Goal: Transaction & Acquisition: Book appointment/travel/reservation

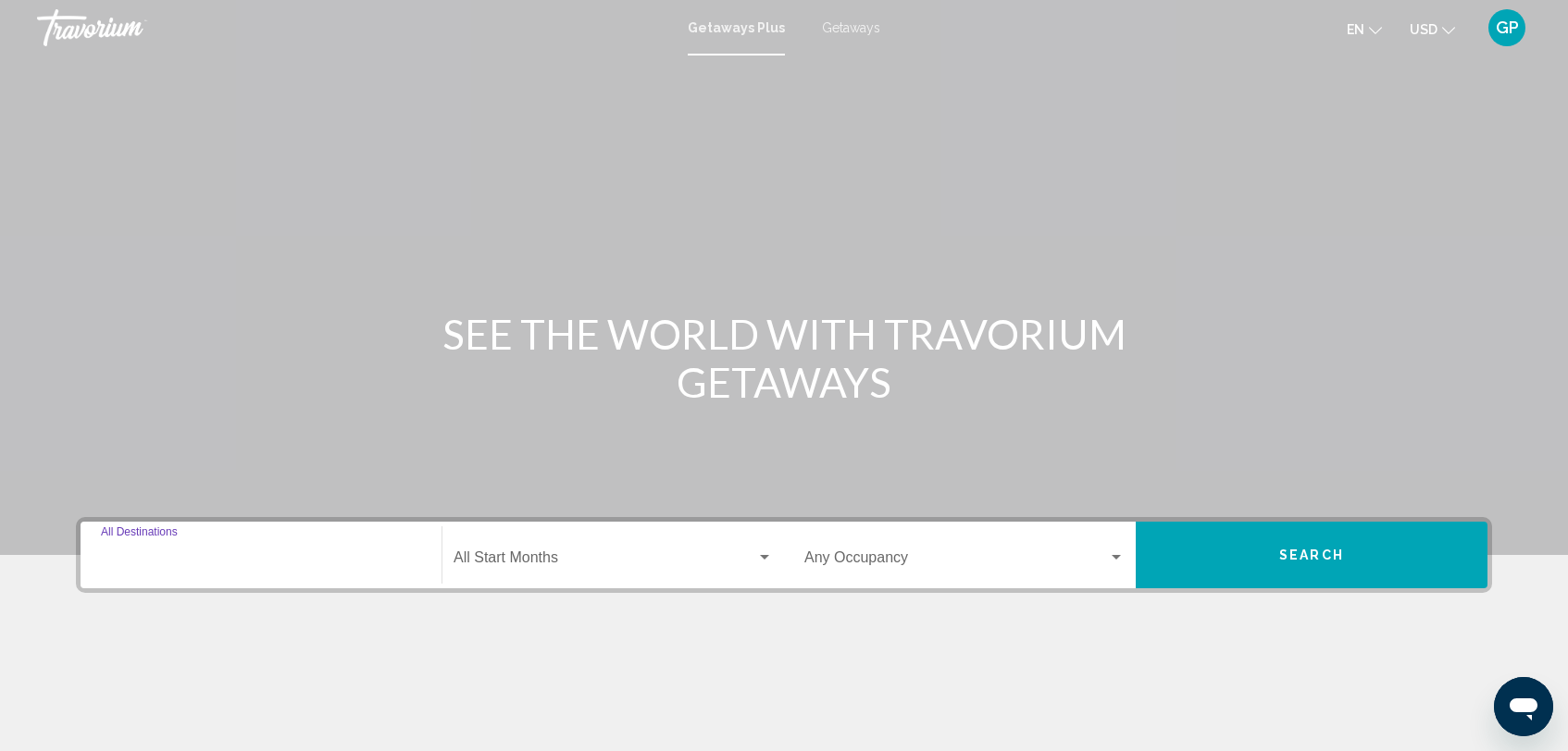
click at [120, 556] on input "Destination All Destinations" at bounding box center [261, 562] width 320 height 17
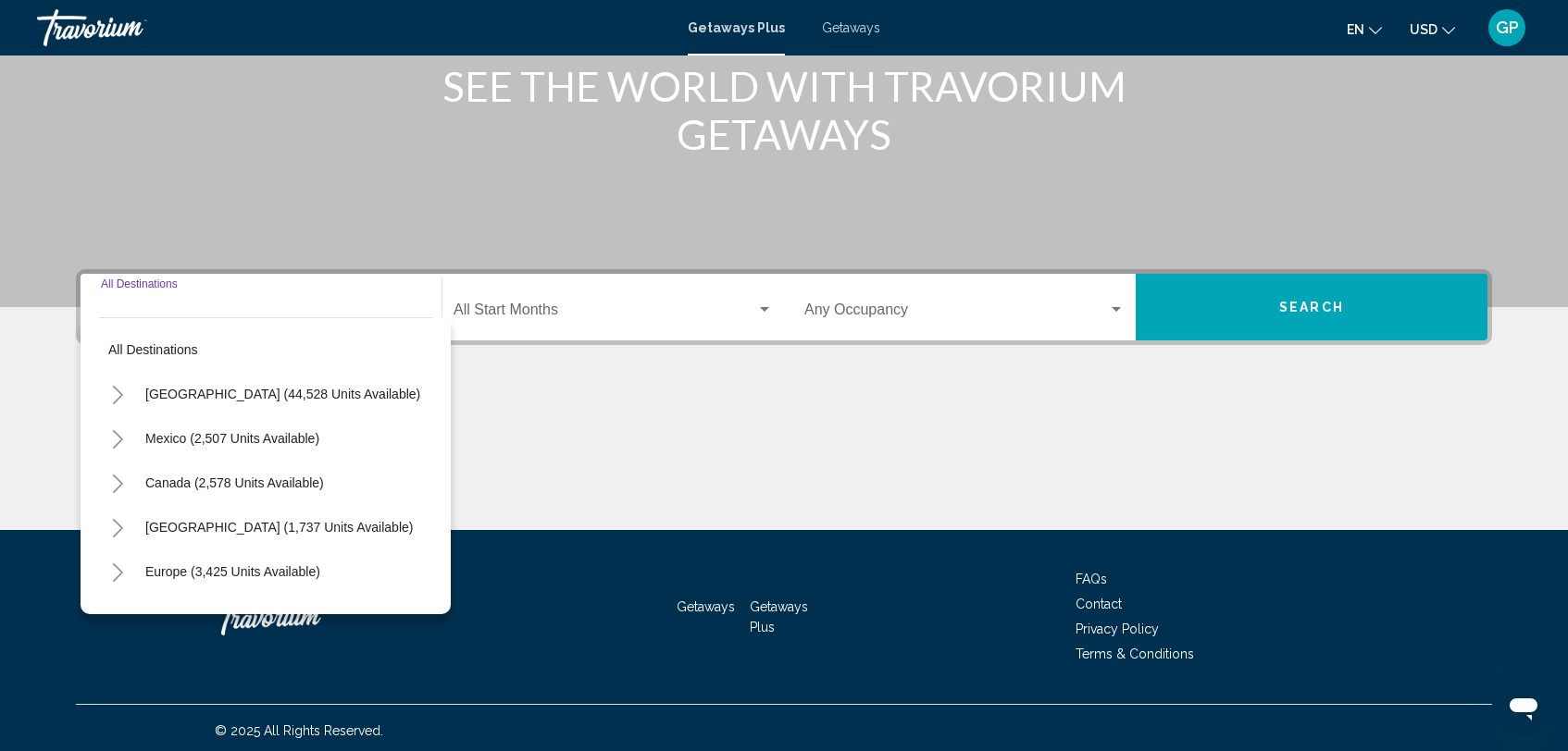
scroll to position [253, 0]
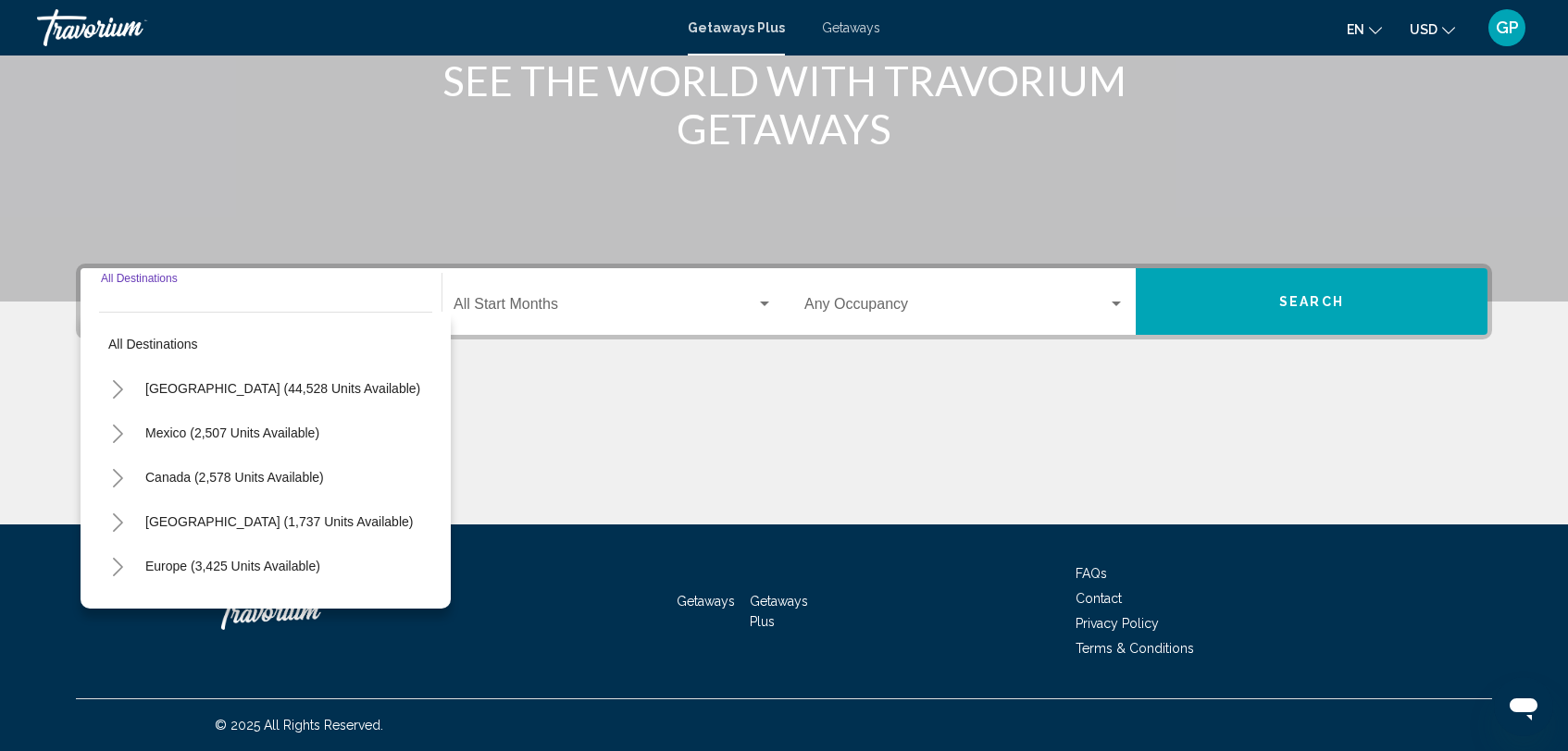
click at [117, 393] on icon "Toggle United States (44,528 units available)" at bounding box center [117, 390] width 10 height 19
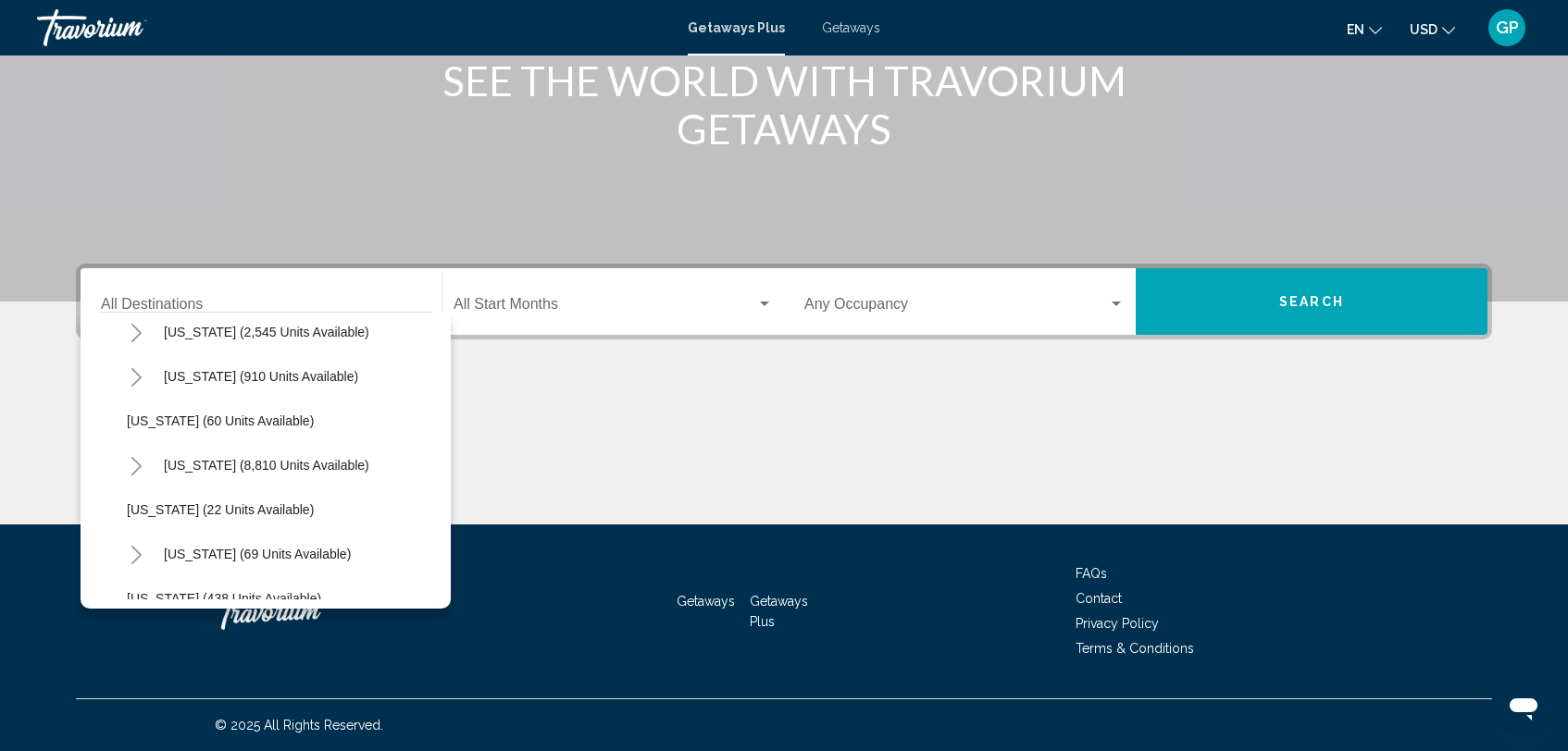
scroll to position [228, 0]
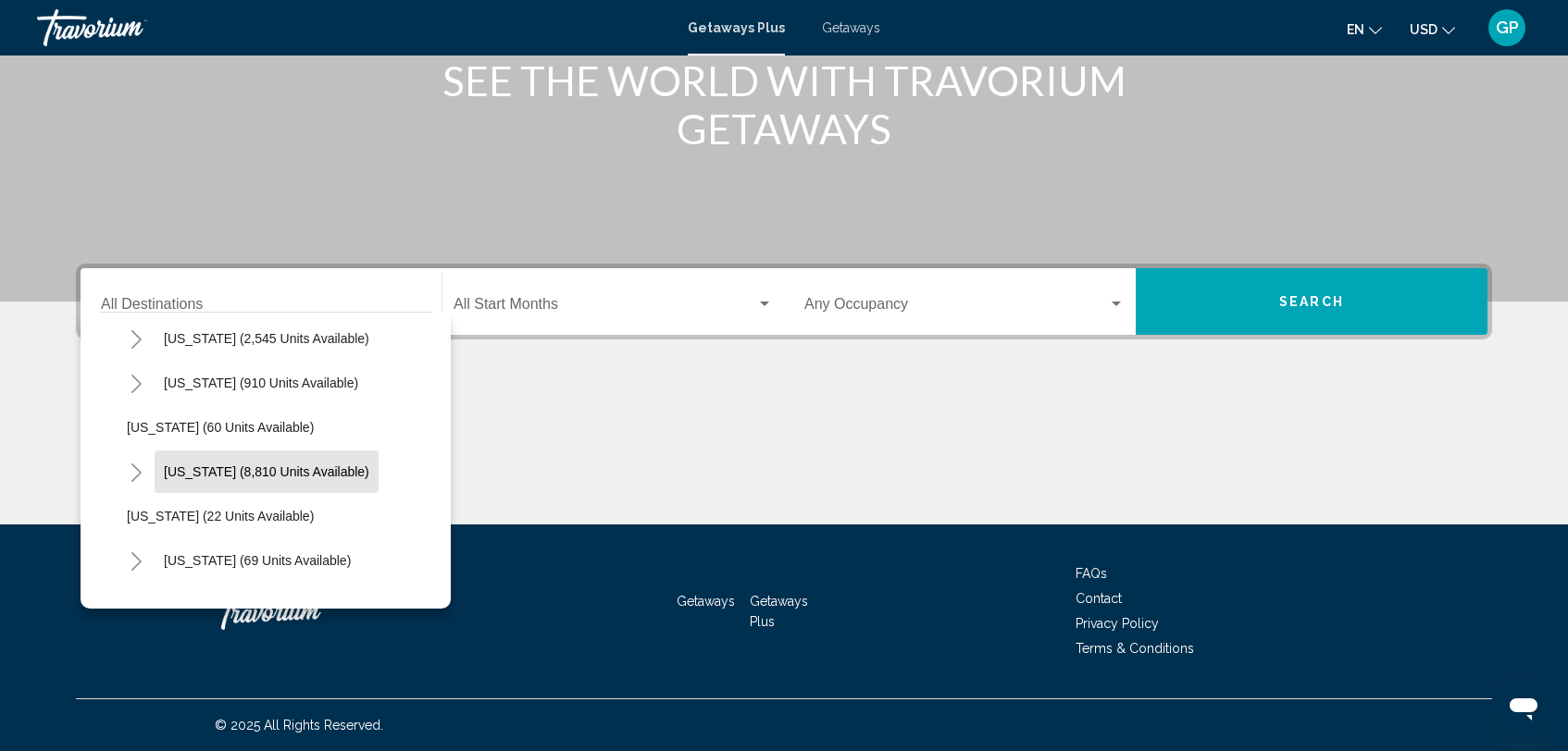
click at [206, 476] on span "[US_STATE] (8,810 units available)" at bounding box center [266, 472] width 205 height 15
type input "**********"
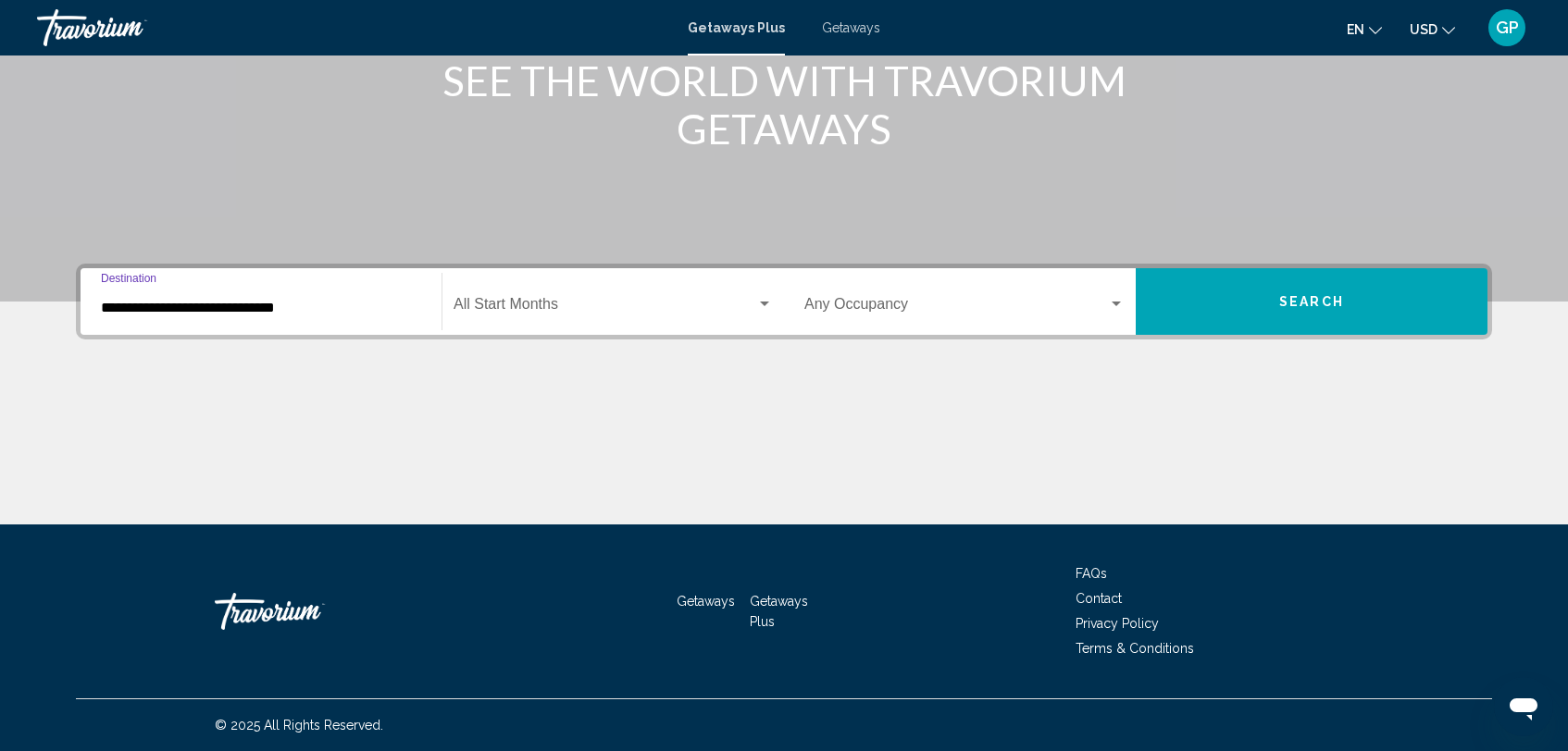
click at [767, 304] on div "Search widget" at bounding box center [765, 303] width 9 height 5
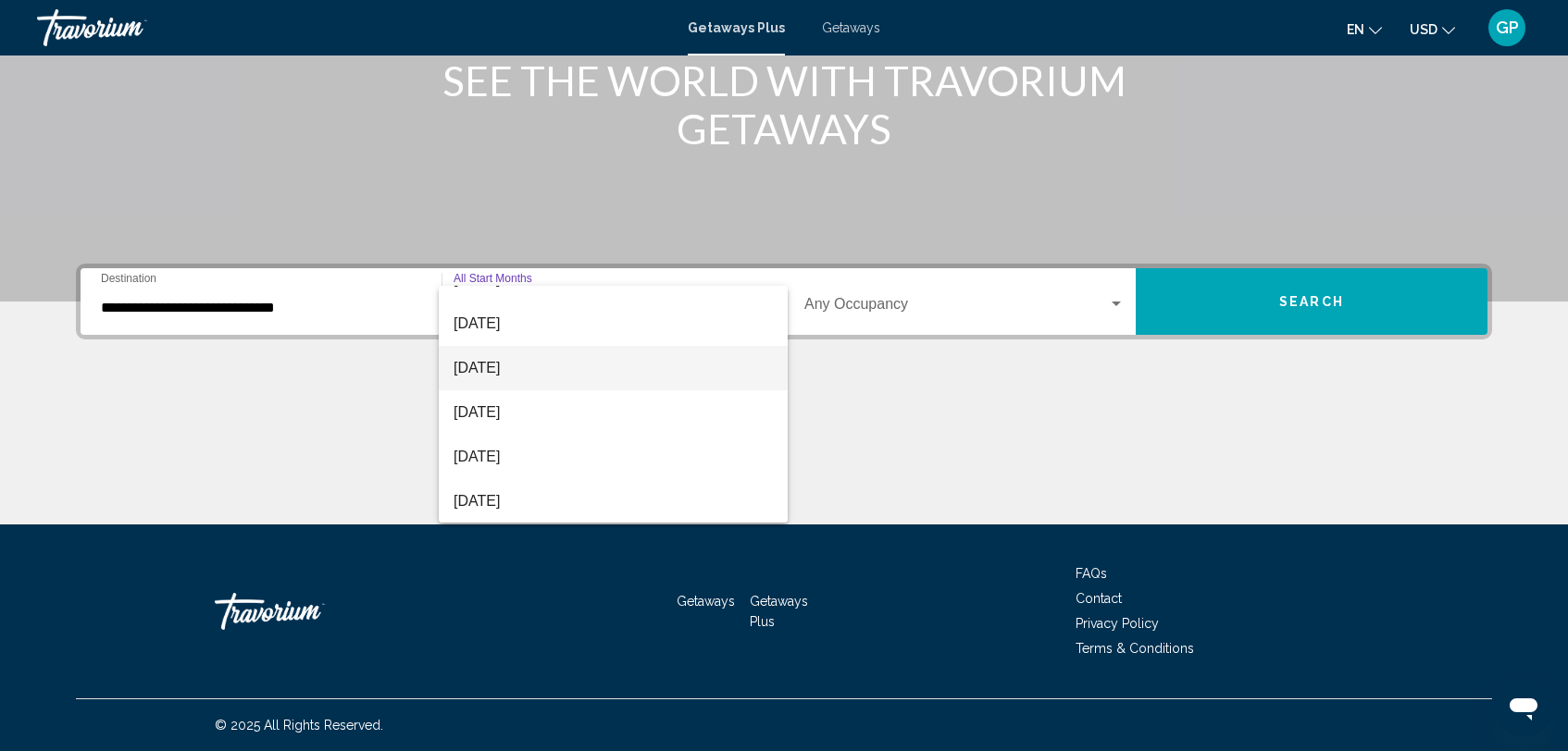
scroll to position [119, 0]
click at [615, 414] on span "[DATE]" at bounding box center [613, 410] width 319 height 44
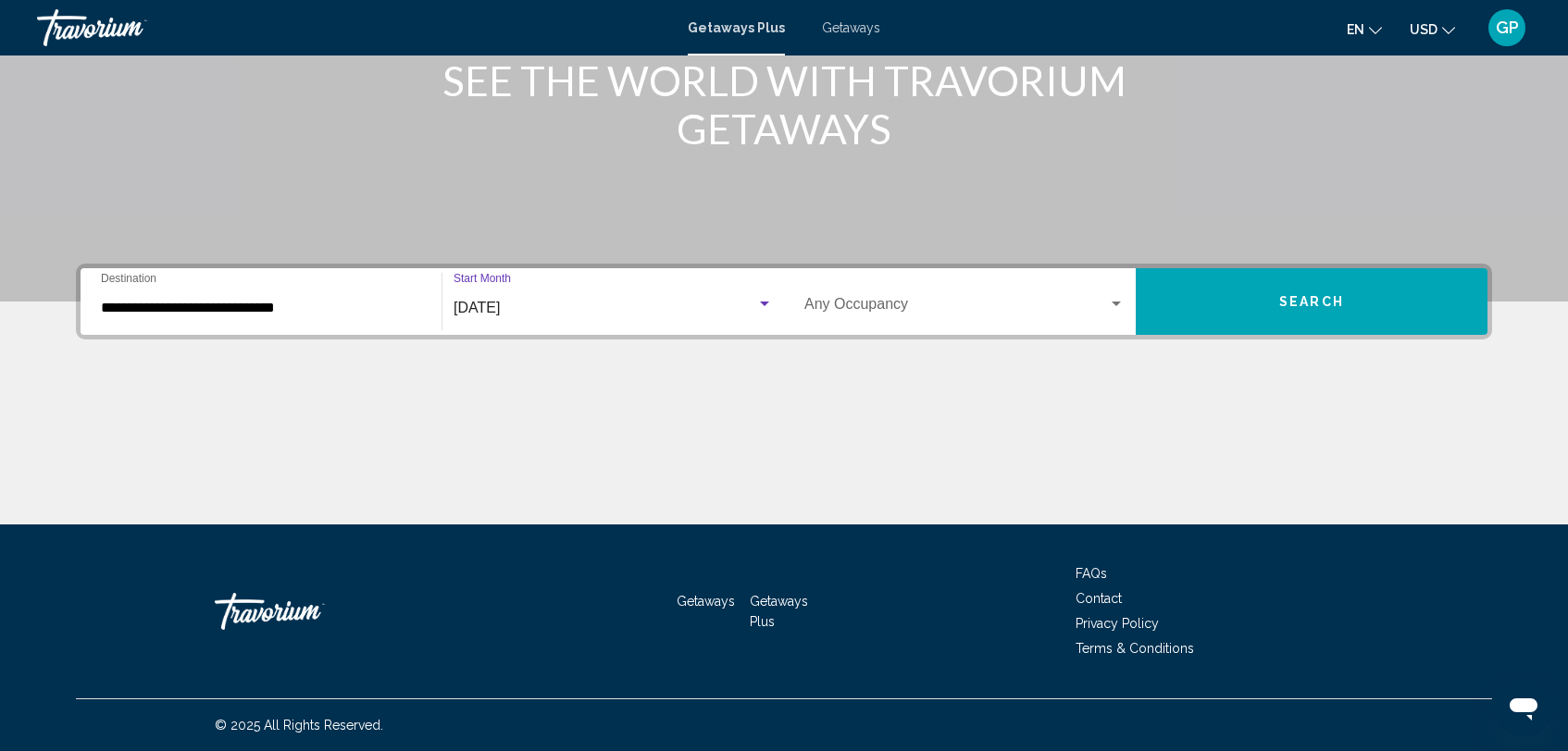
click at [1118, 303] on div "Search widget" at bounding box center [1116, 303] width 9 height 5
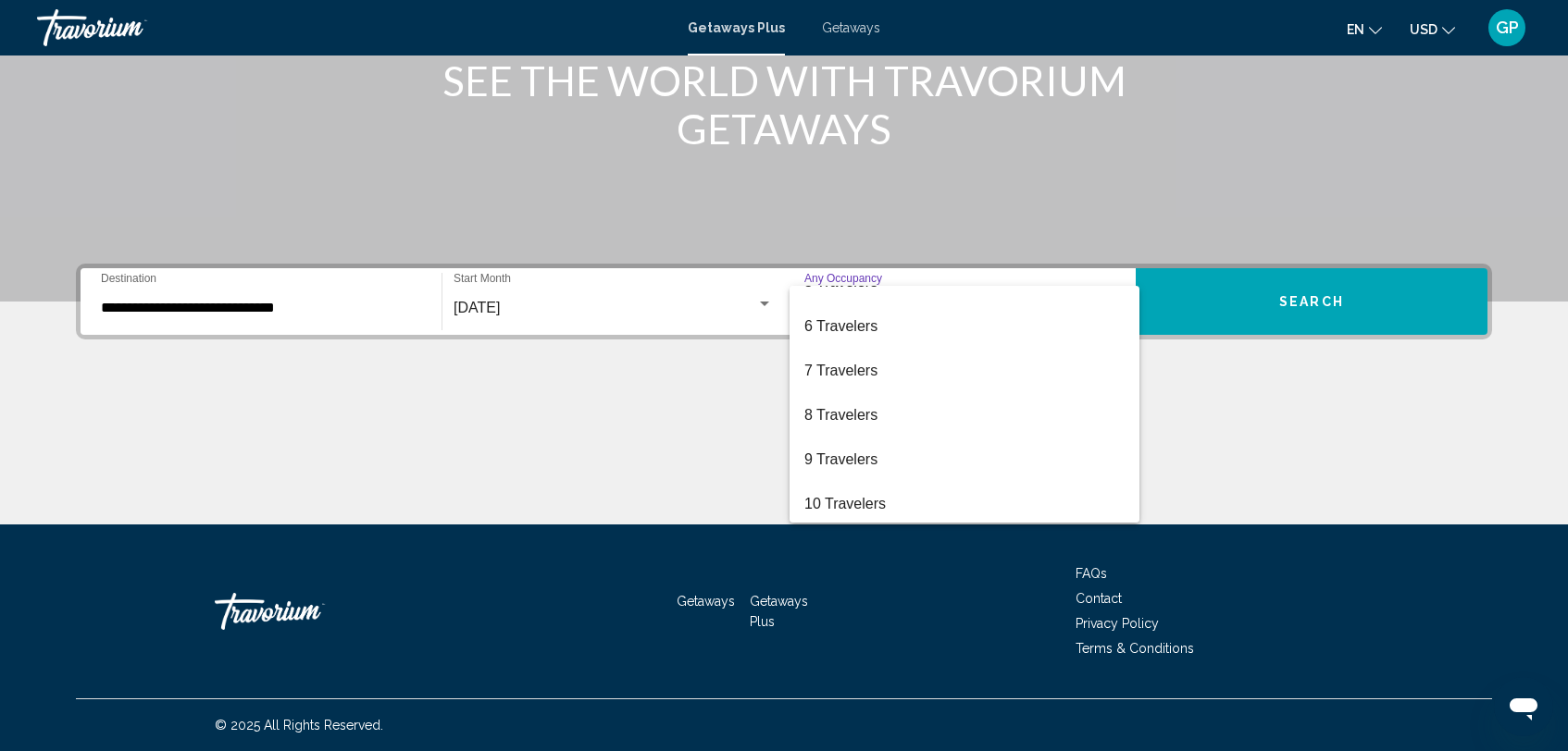
scroll to position [207, 0]
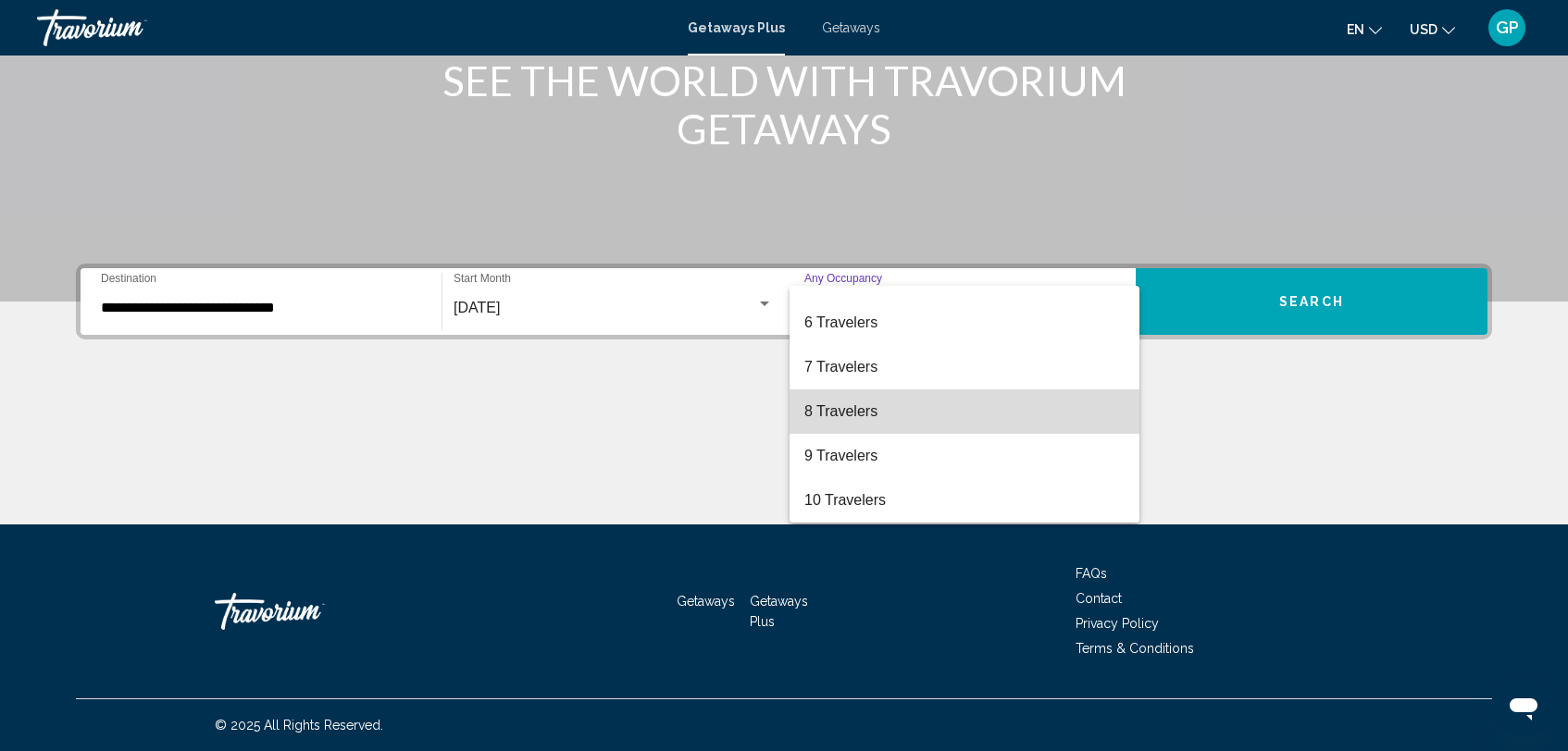
click at [894, 411] on span "8 Travelers" at bounding box center [964, 411] width 320 height 44
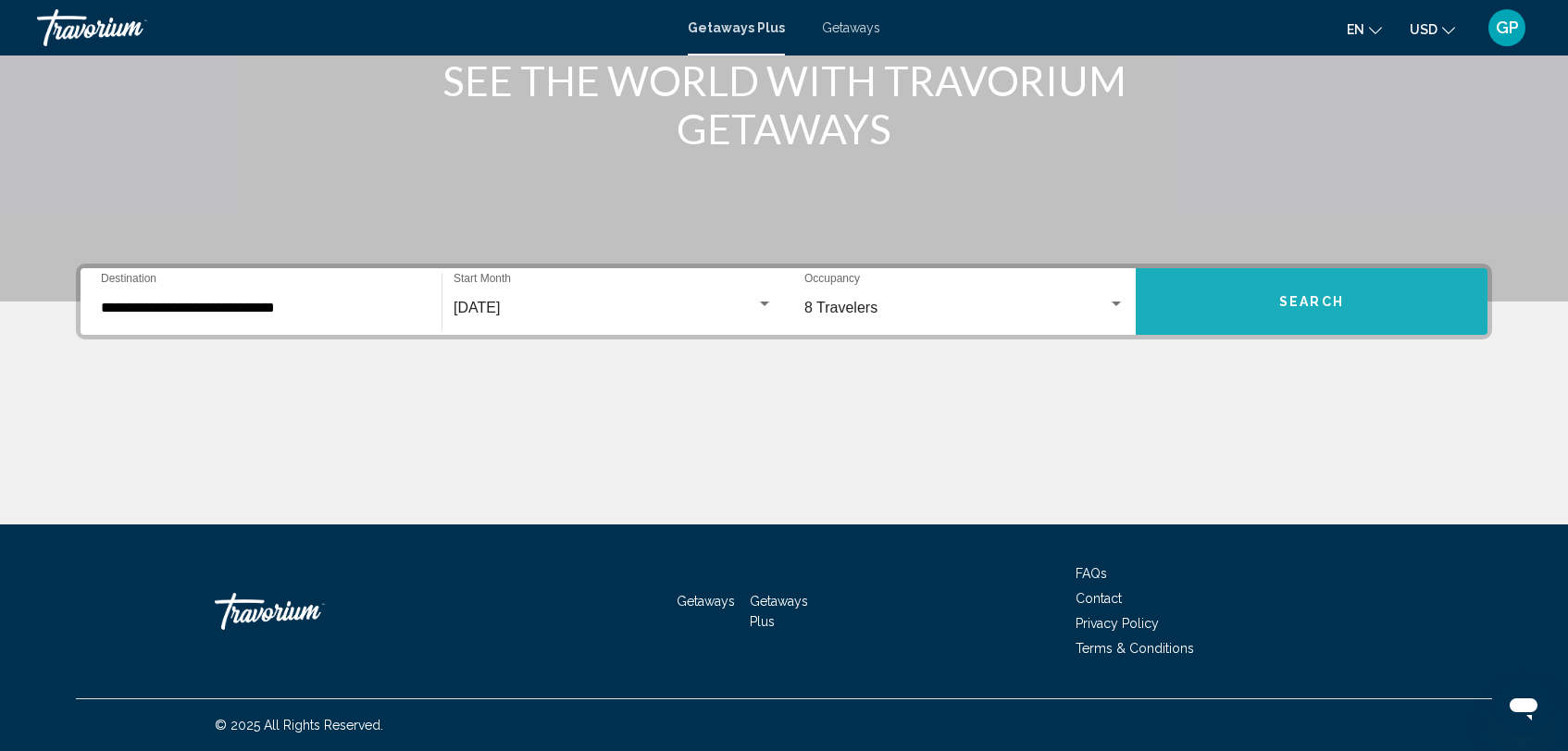
click at [1362, 305] on button "Search" at bounding box center [1312, 301] width 352 height 67
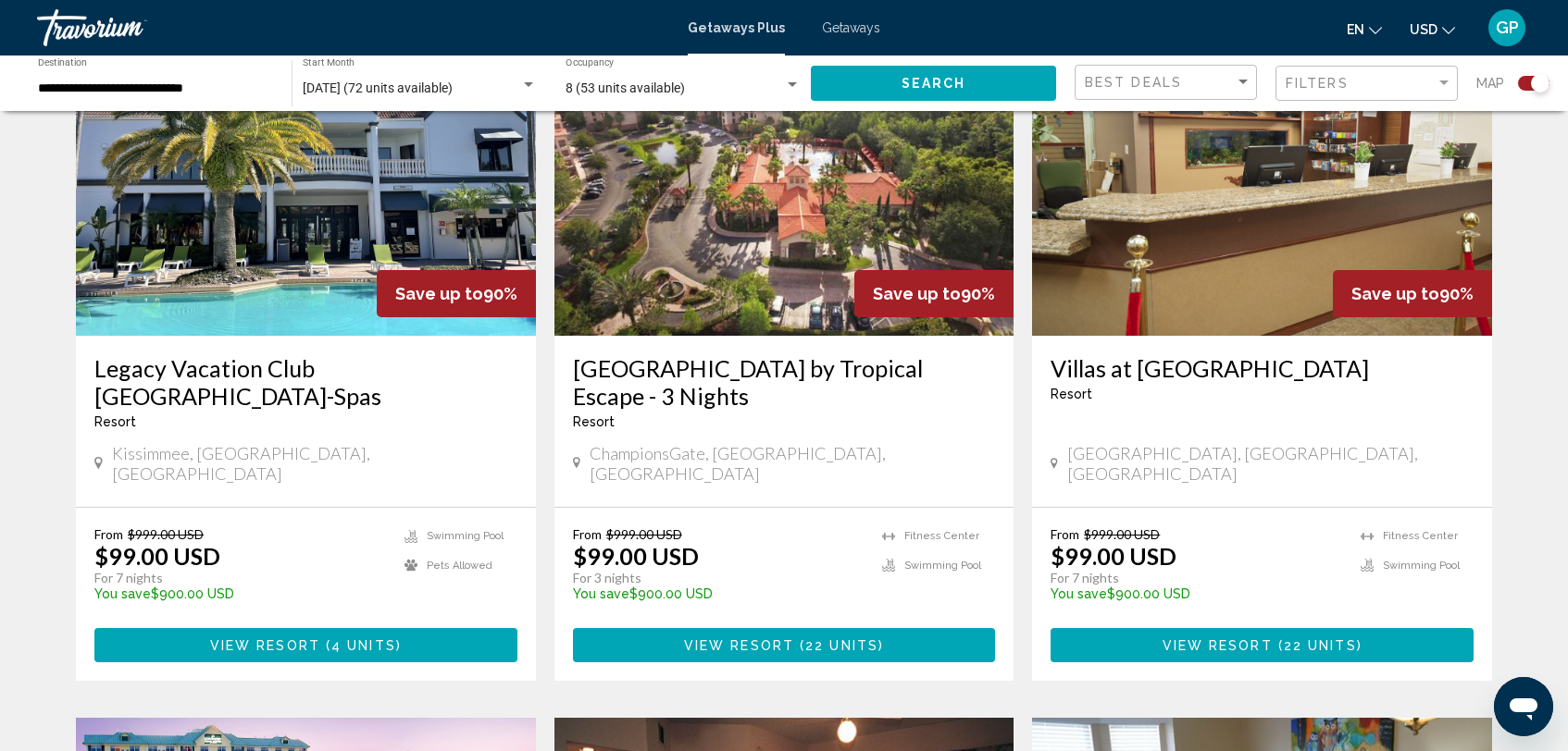
scroll to position [736, 0]
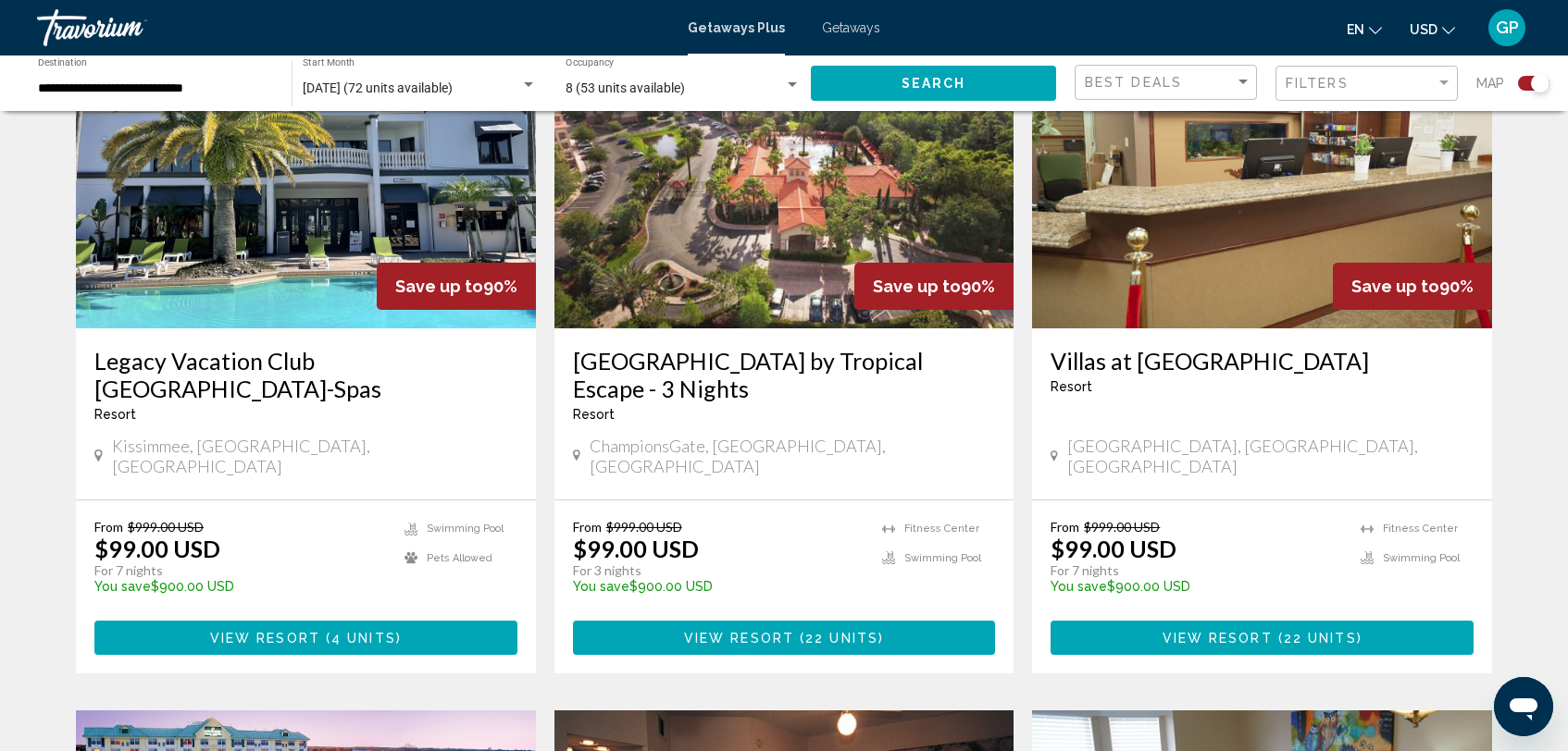
click at [1250, 631] on span "View Resort" at bounding box center [1217, 639] width 111 height 15
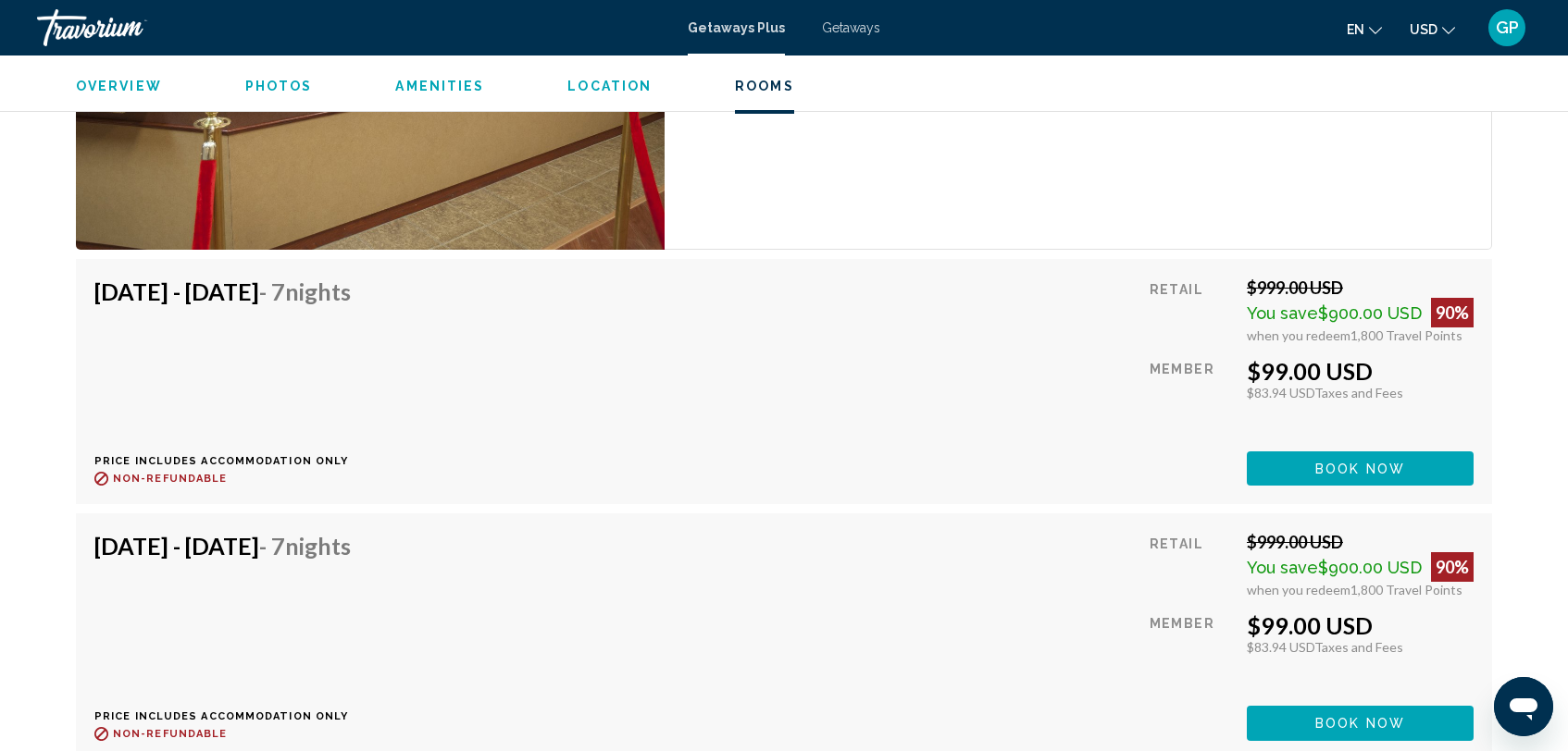
scroll to position [3609, 0]
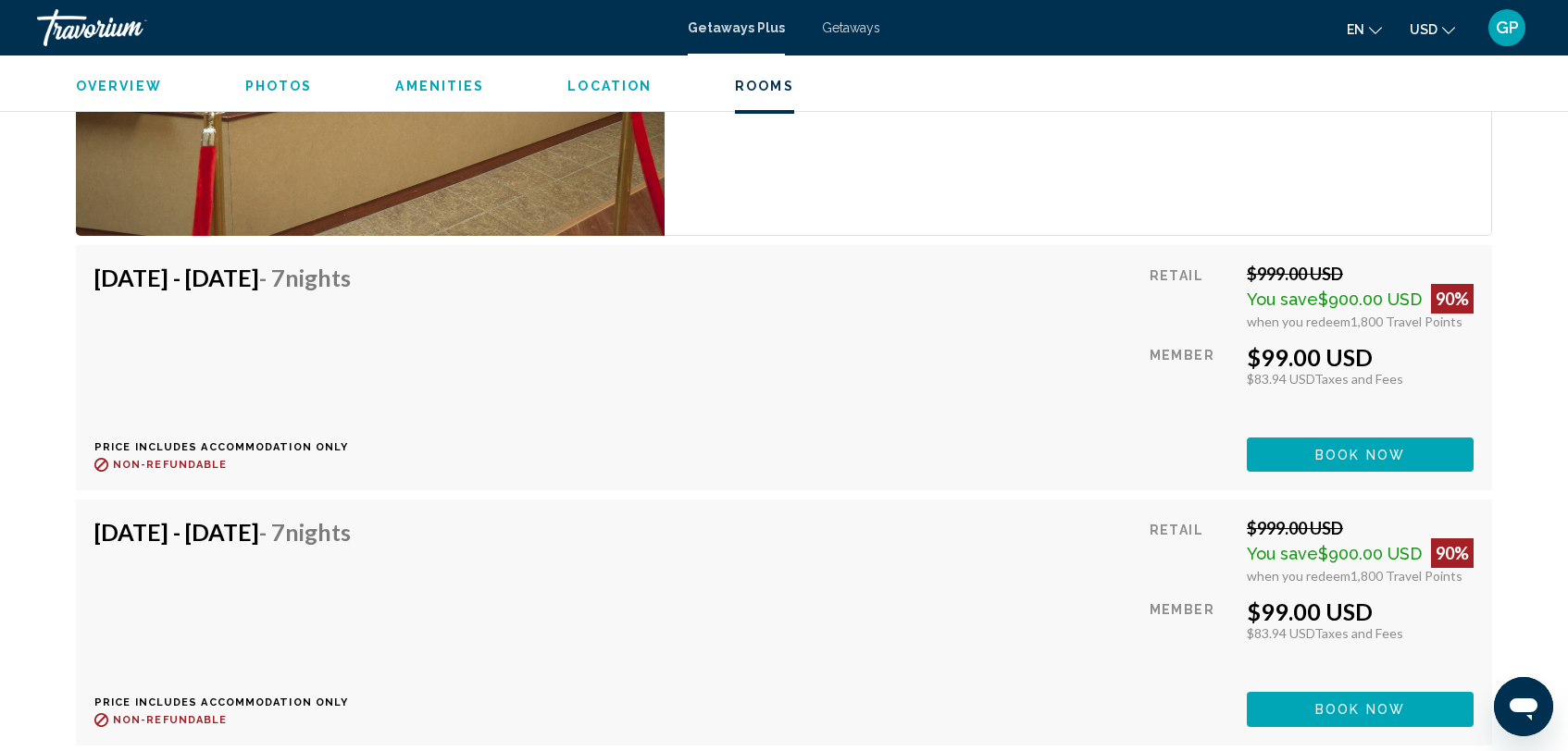
click at [1388, 453] on span "Book now" at bounding box center [1360, 455] width 90 height 15
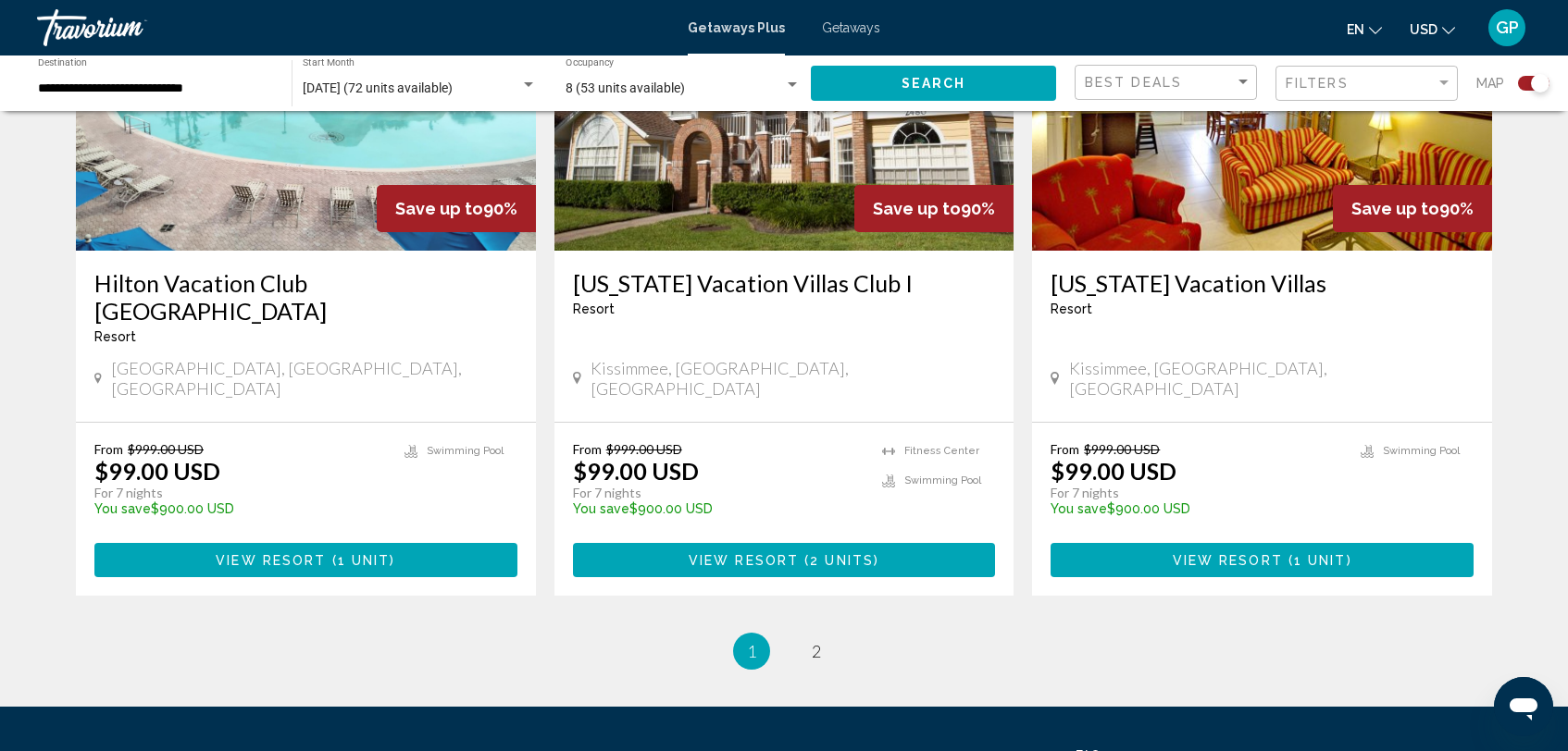
scroll to position [2827, 0]
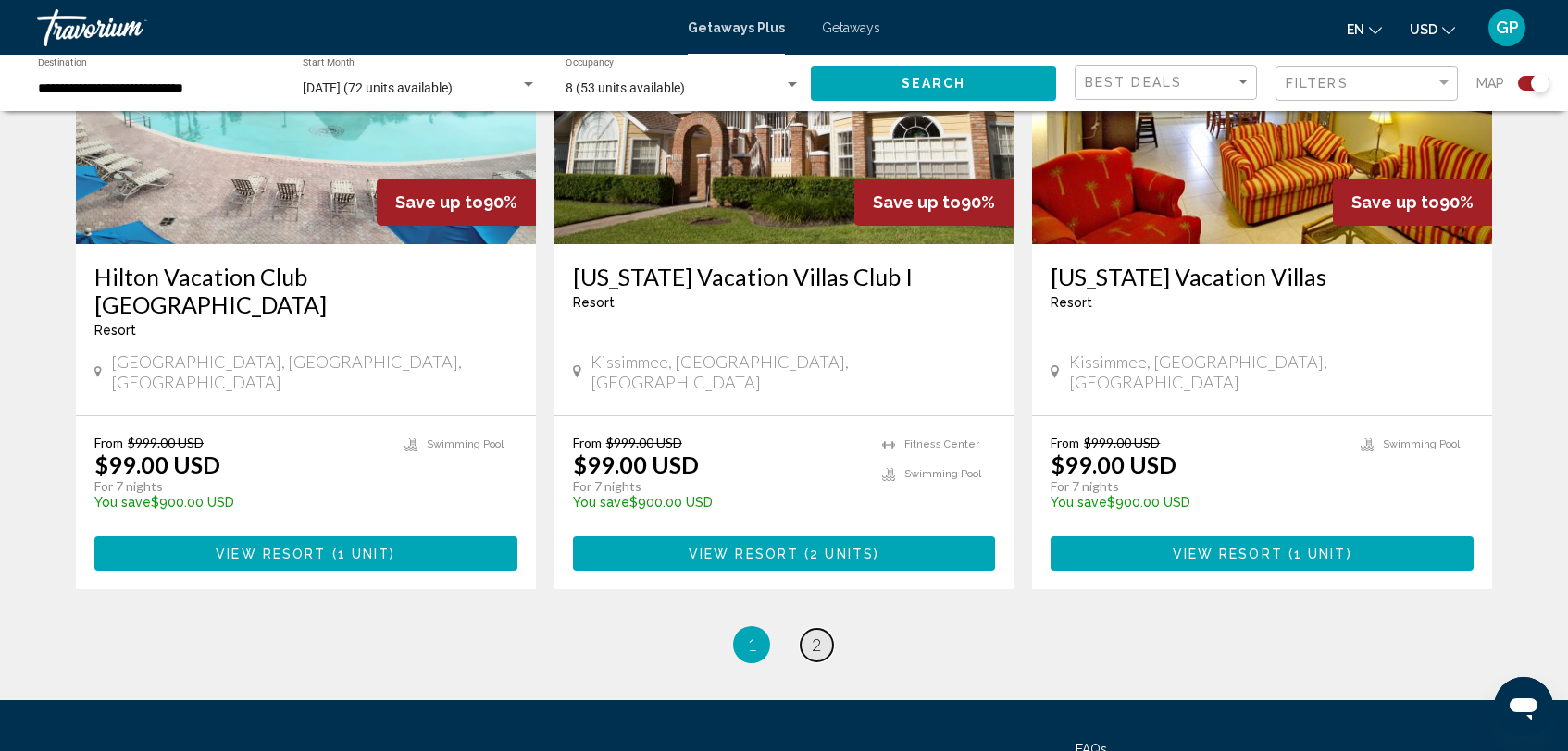
click at [817, 635] on span "2" at bounding box center [817, 645] width 9 height 21
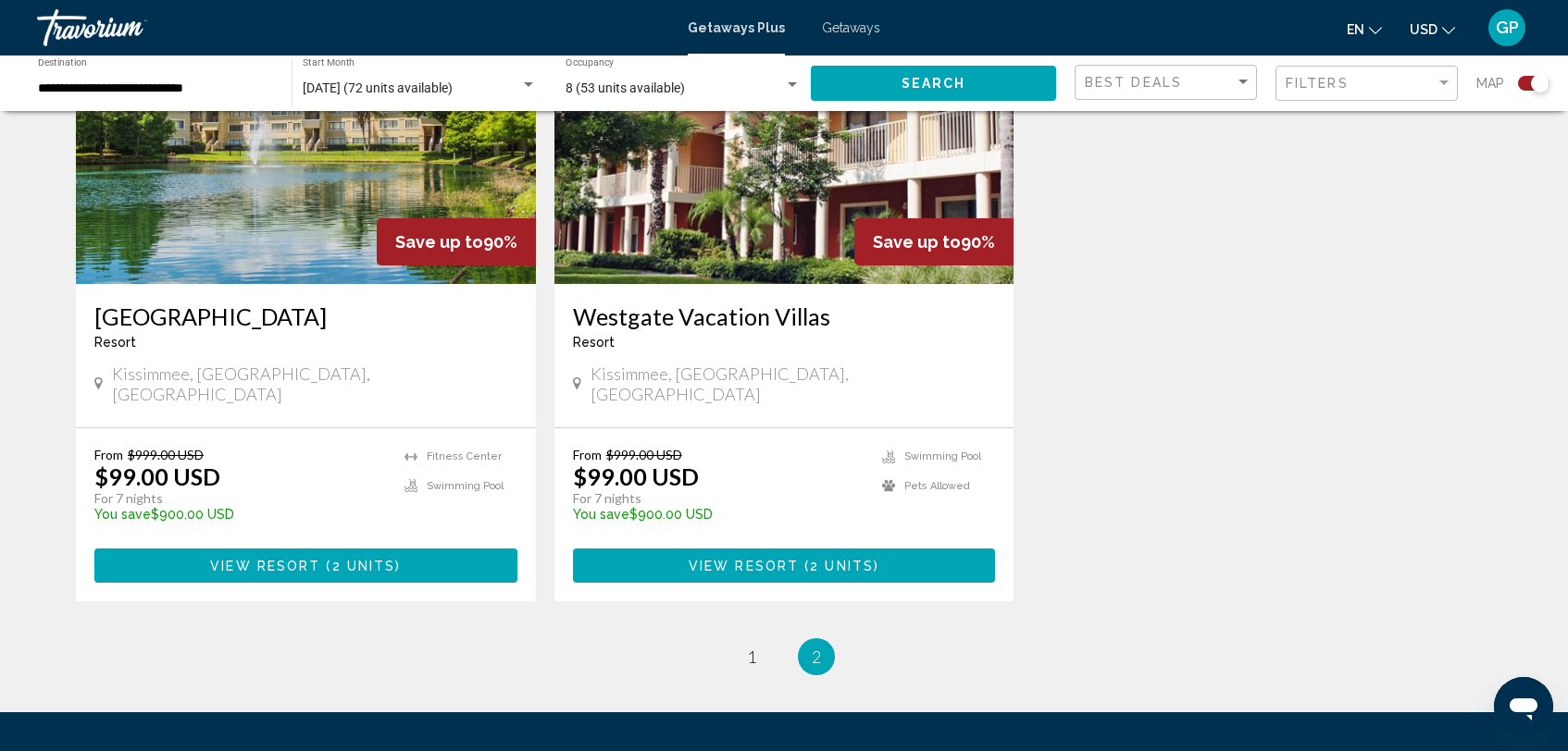
scroll to position [785, 0]
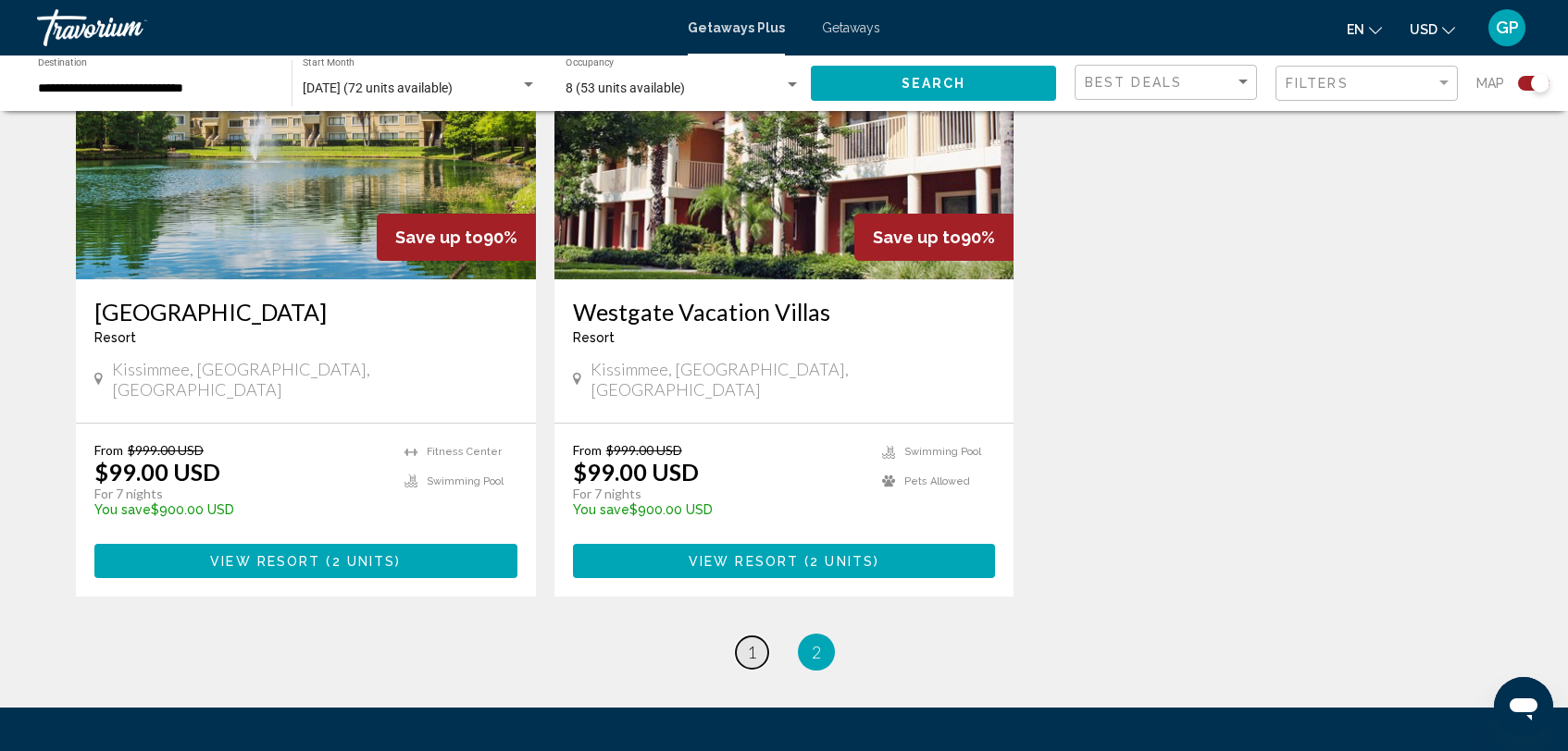
click at [752, 642] on span "1" at bounding box center [751, 653] width 9 height 21
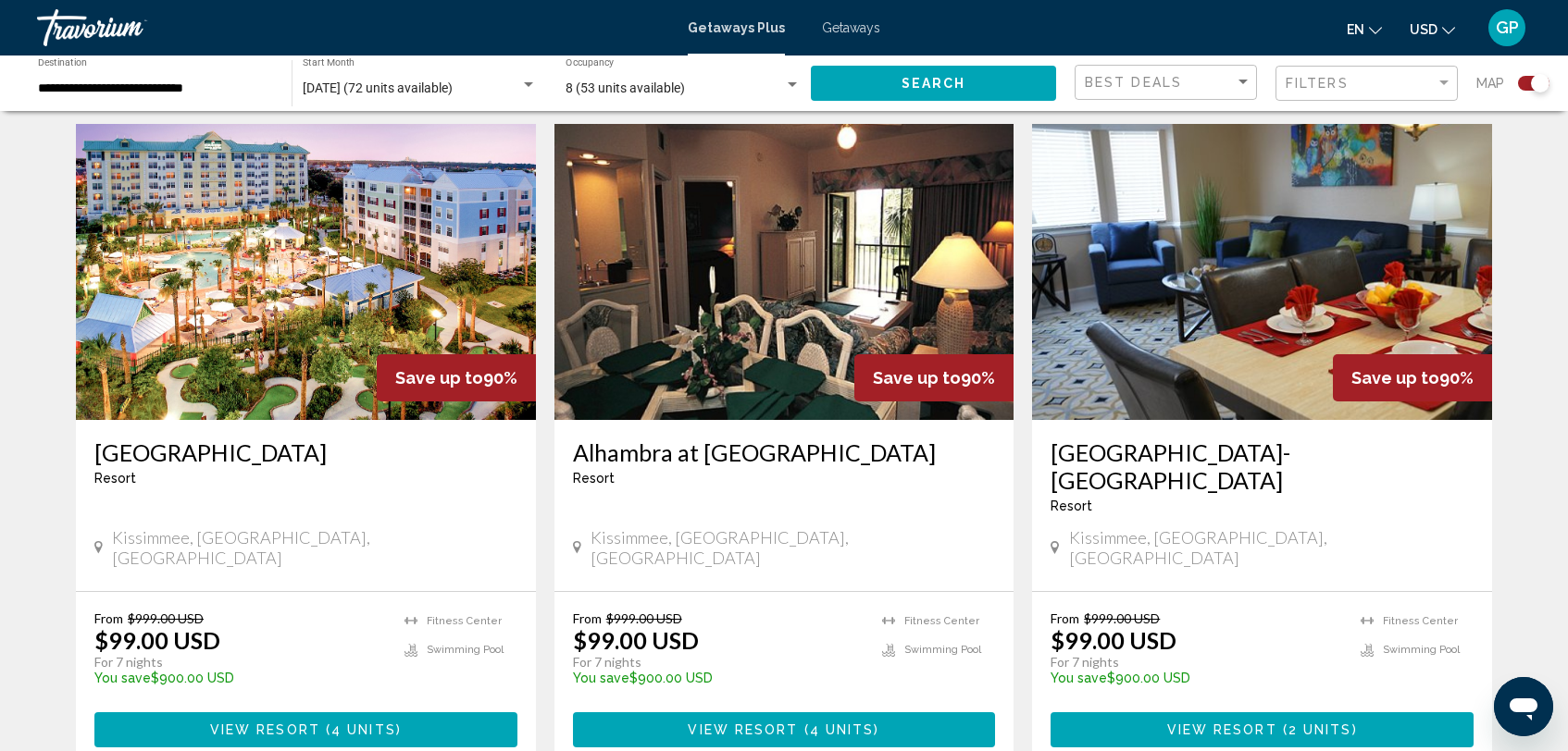
scroll to position [1324, 0]
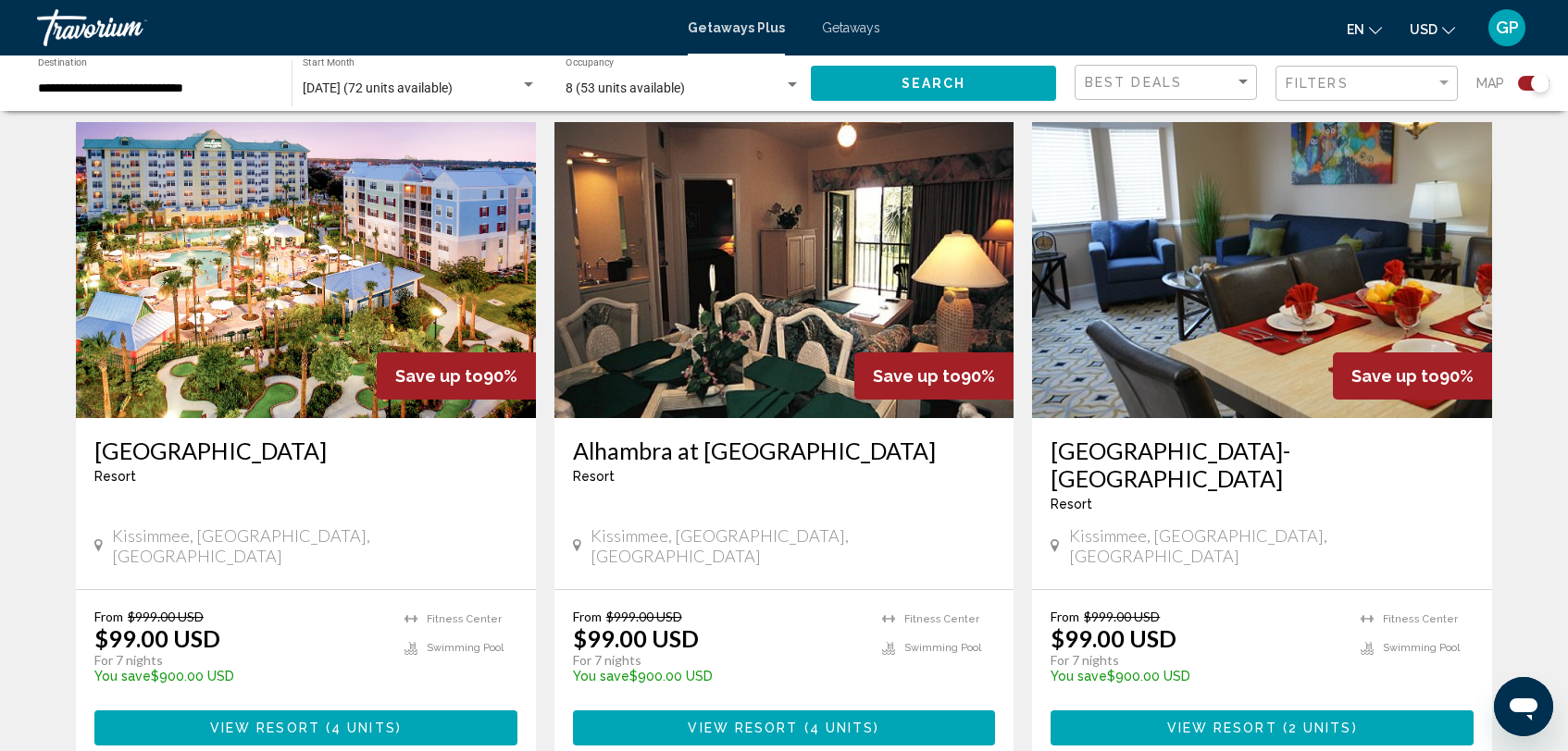
click at [296, 722] on span "View Resort" at bounding box center [265, 729] width 111 height 15
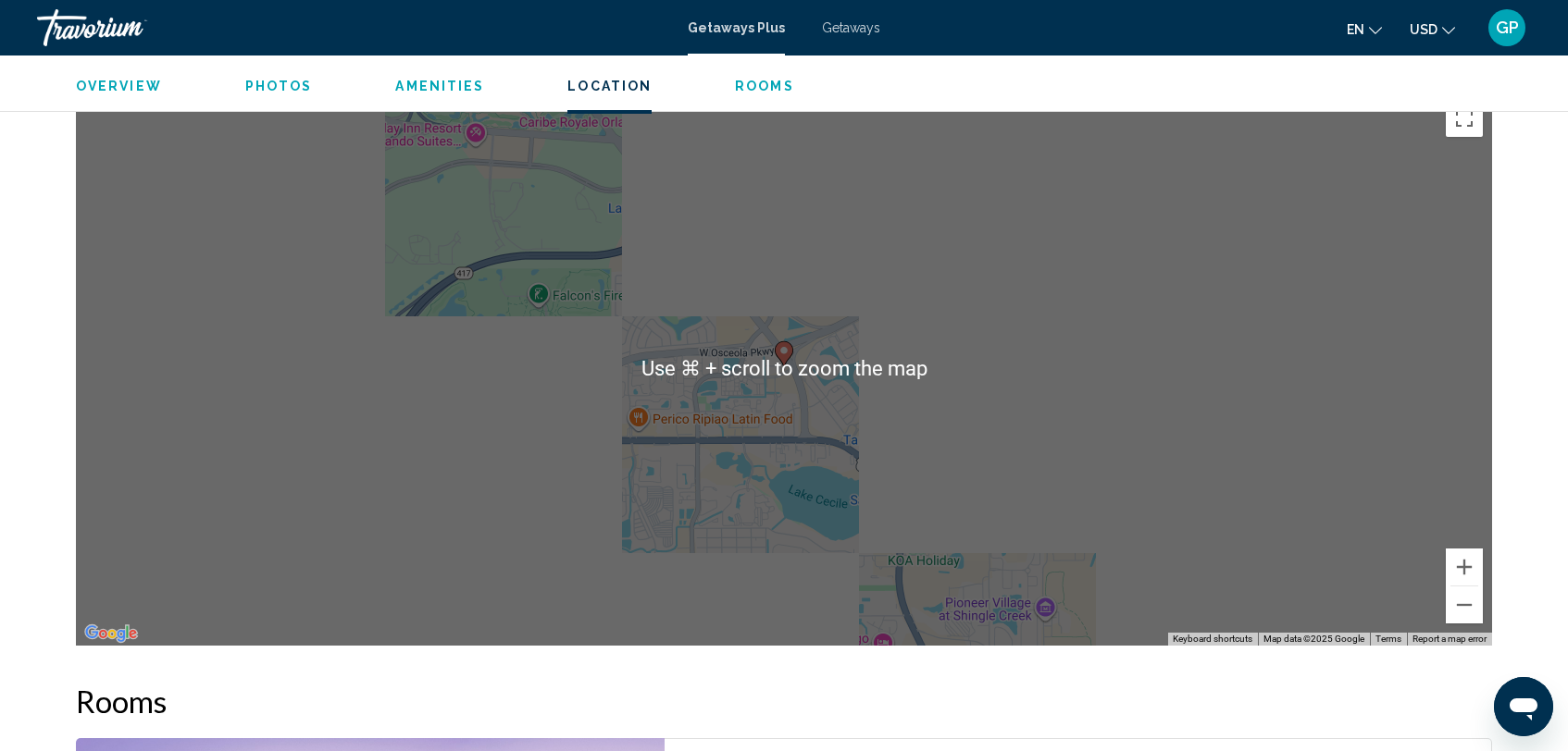
scroll to position [2373, 0]
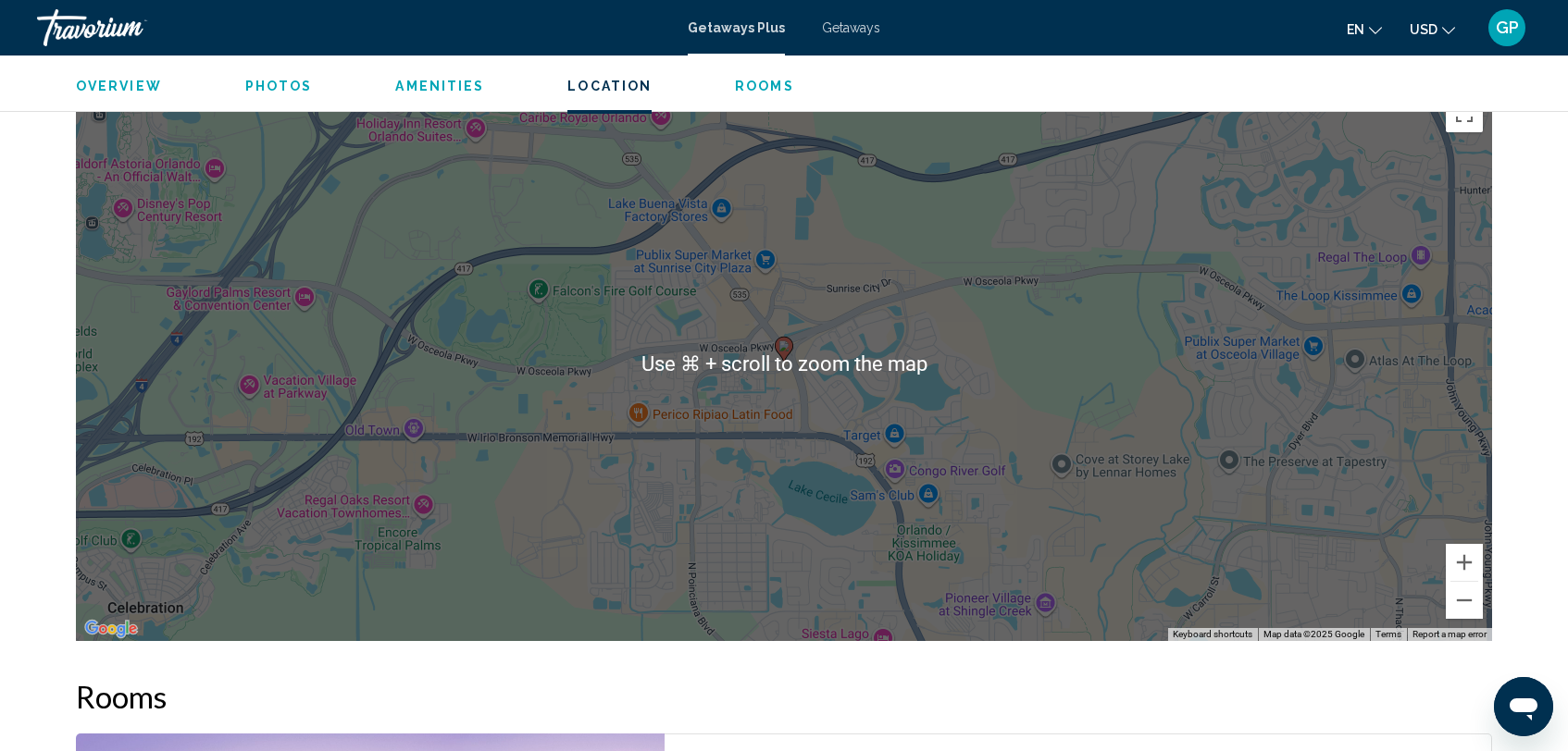
click at [584, 436] on div "To activate drag with keyboard, press Alt + Enter. Once in keyboard drag state,…" at bounding box center [784, 364] width 1417 height 555
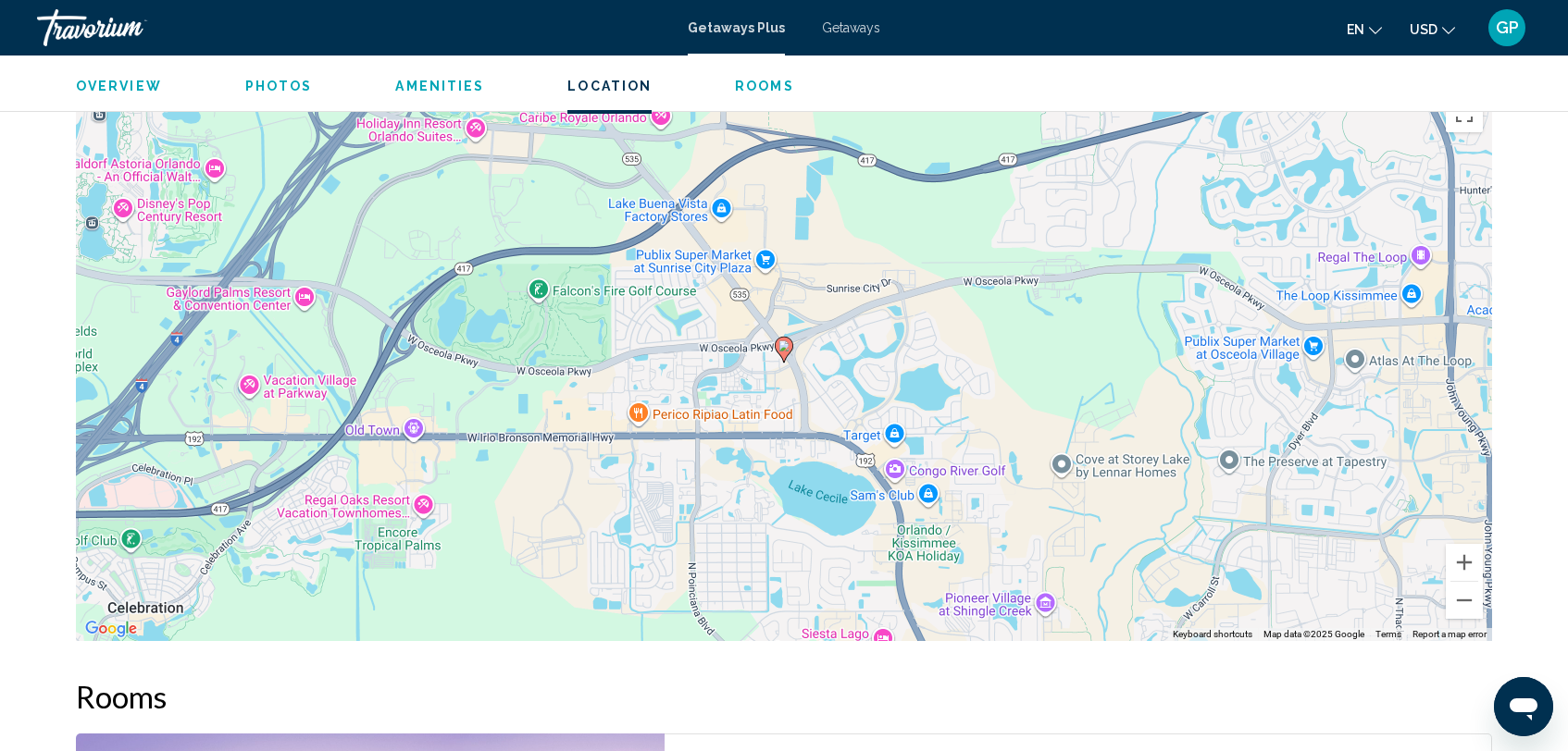
click at [831, 435] on div "To activate drag with keyboard, press Alt + Enter. Once in keyboard drag state,…" at bounding box center [784, 364] width 1417 height 555
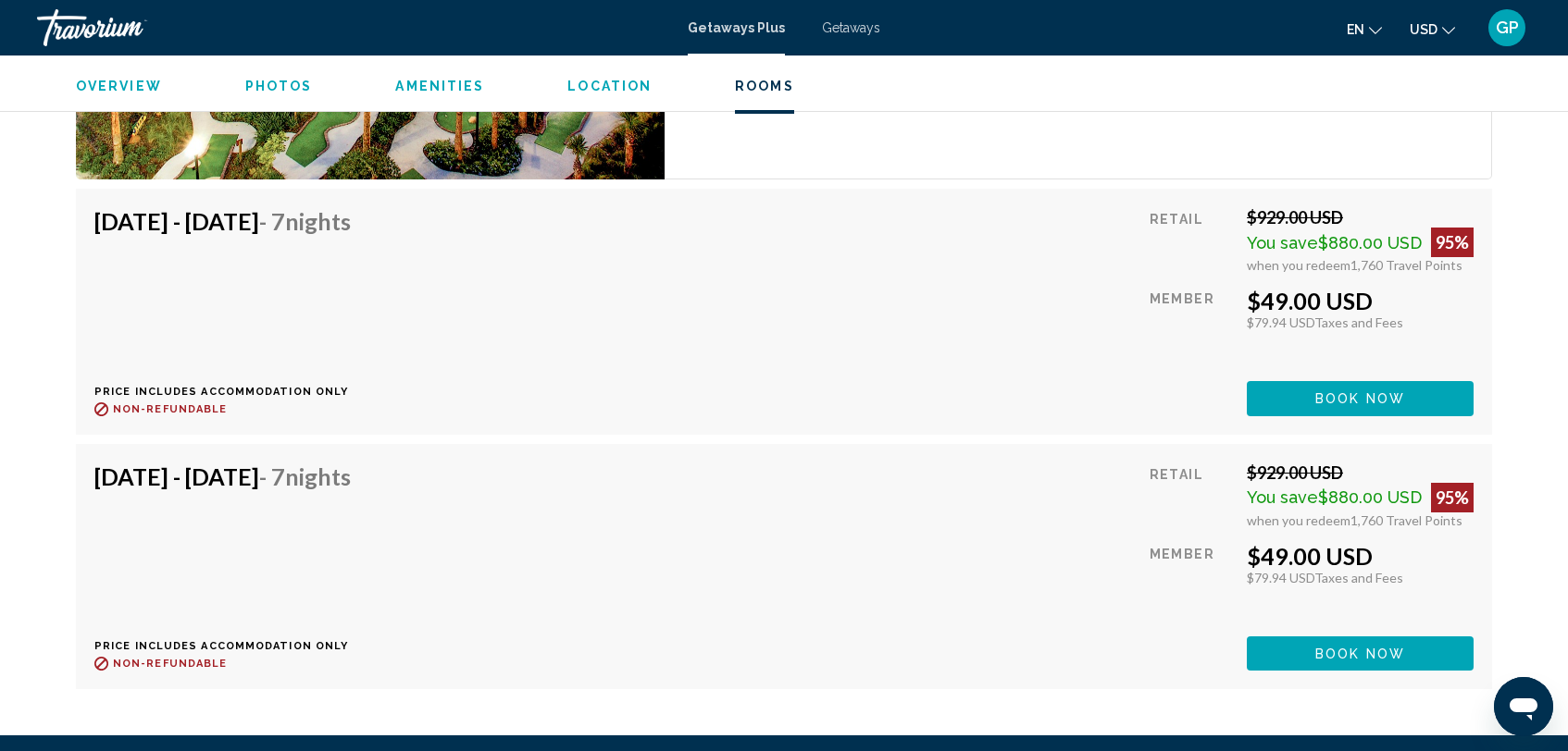
scroll to position [3378, 0]
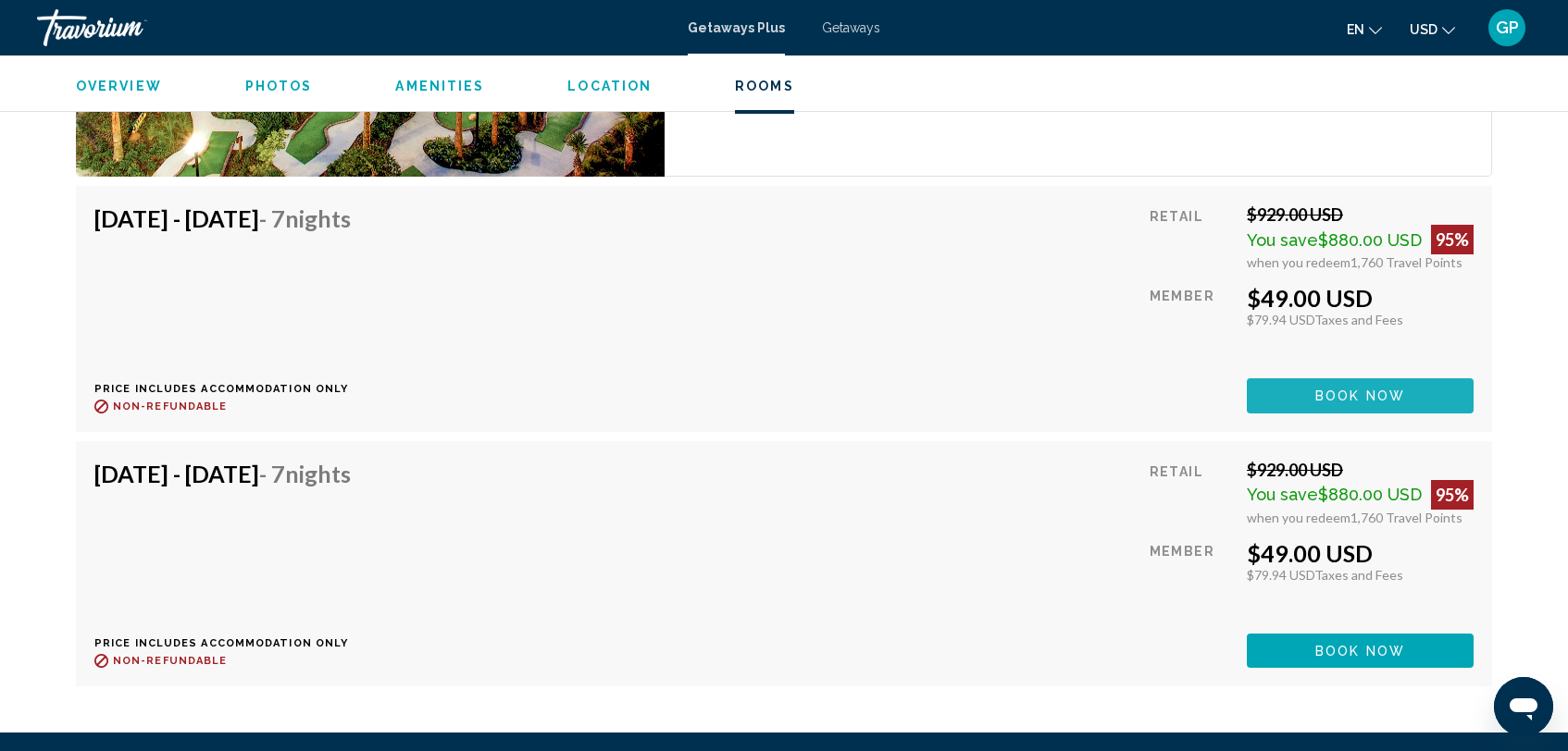
click at [1342, 404] on button "Book now" at bounding box center [1360, 396] width 227 height 34
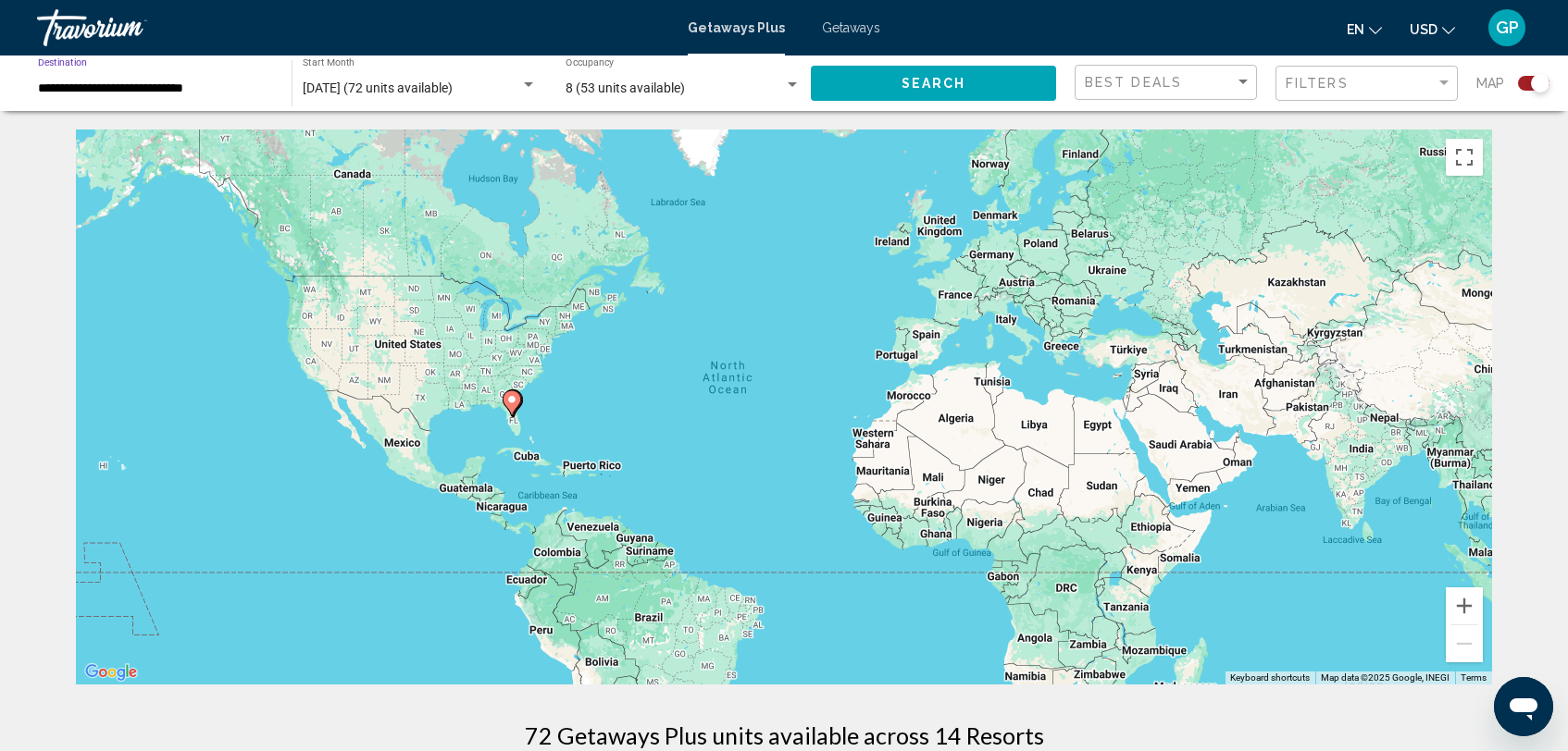
click at [183, 94] on input "**********" at bounding box center [155, 89] width 235 height 15
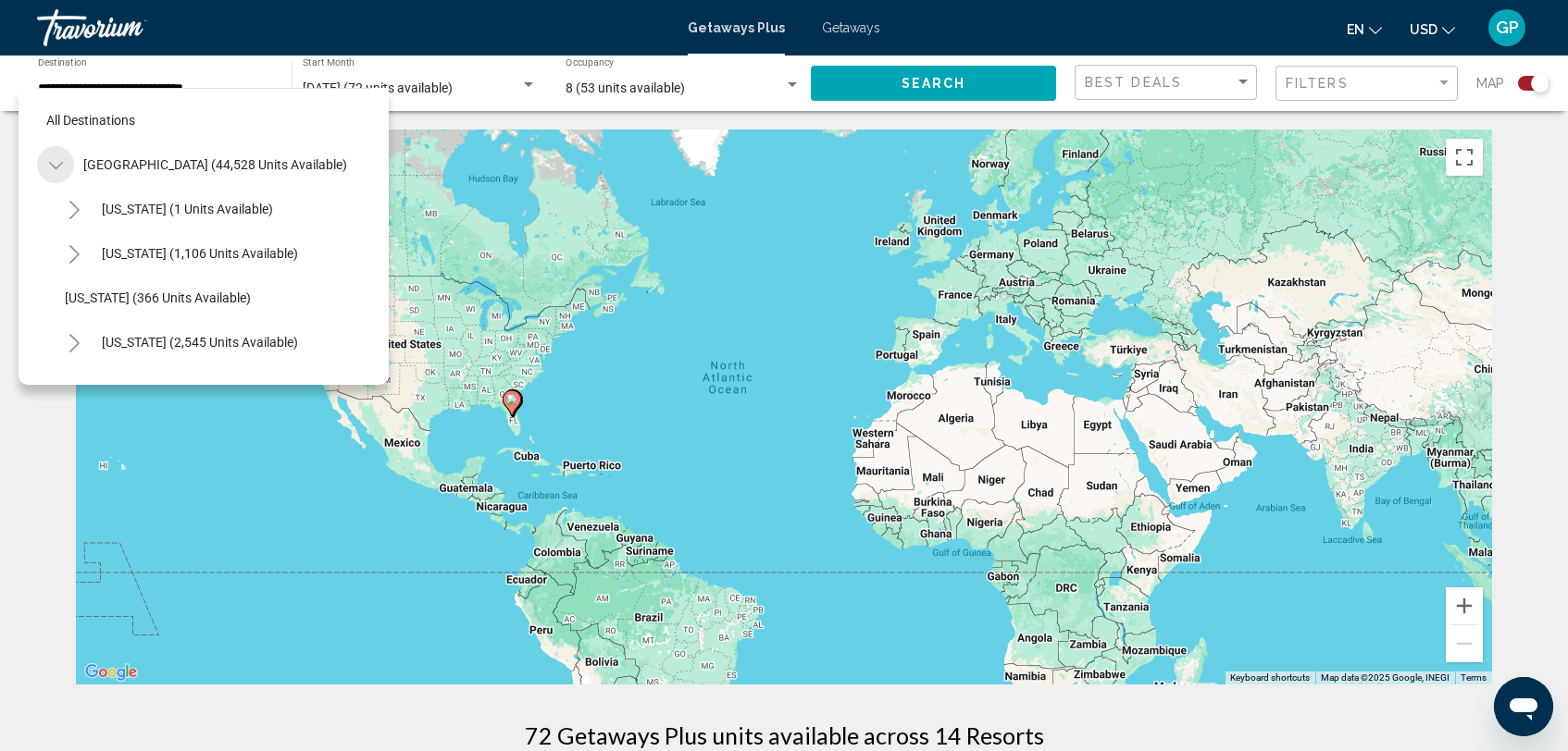
click at [56, 165] on icon "Toggle United States (44,528 units available)" at bounding box center [56, 166] width 14 height 19
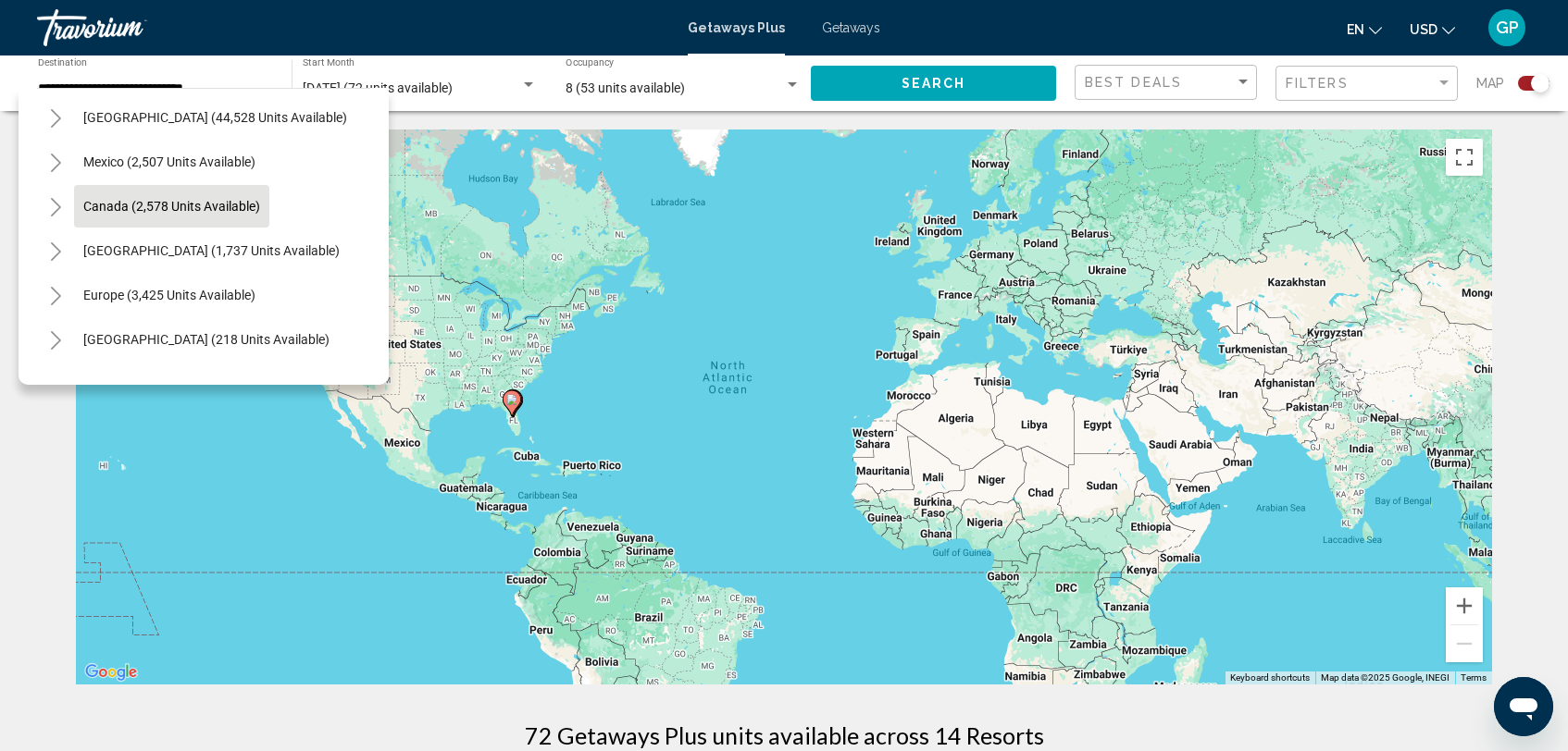
scroll to position [55, 0]
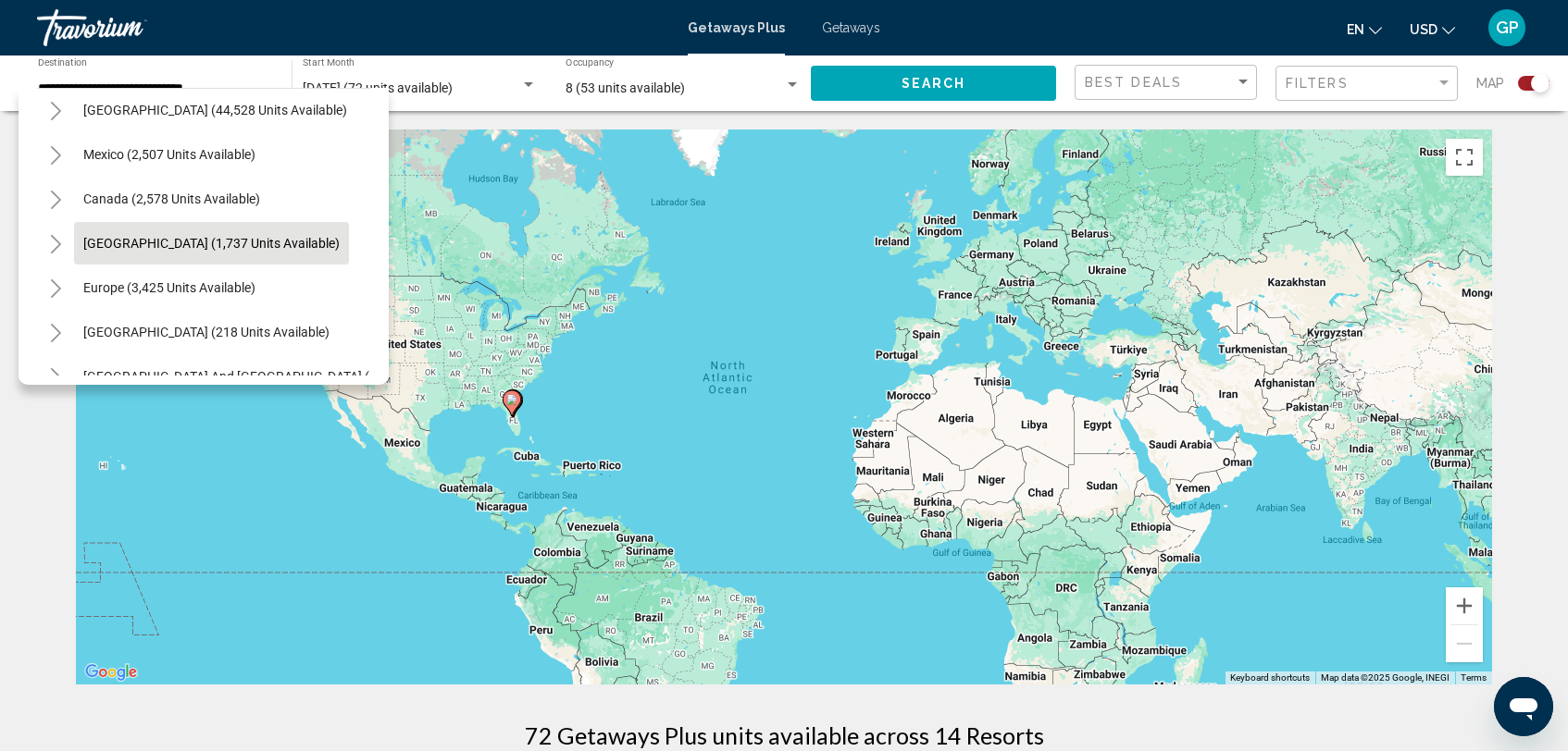
click at [159, 246] on span "[GEOGRAPHIC_DATA] (1,737 units available)" at bounding box center [211, 244] width 256 height 15
type input "**********"
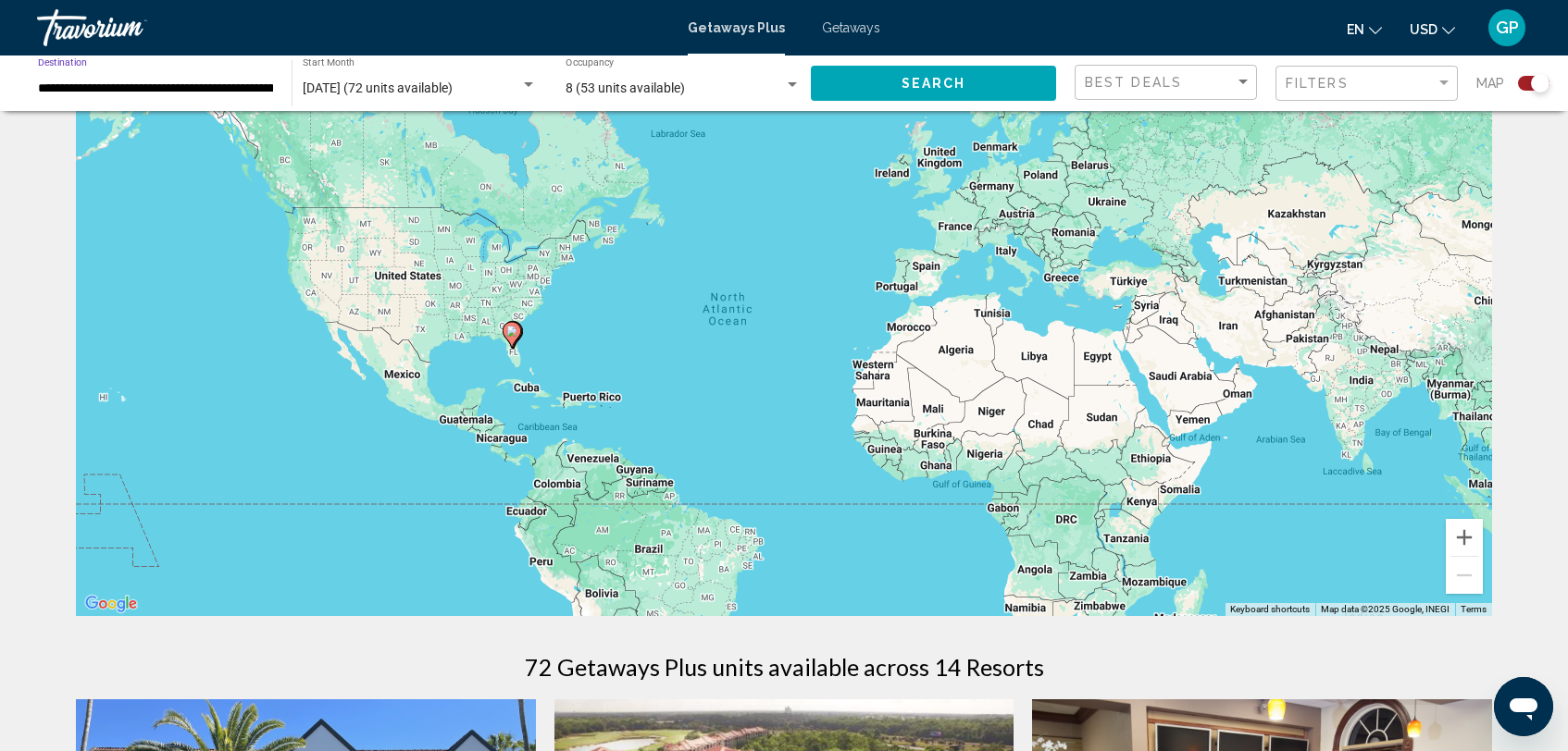
scroll to position [95, 0]
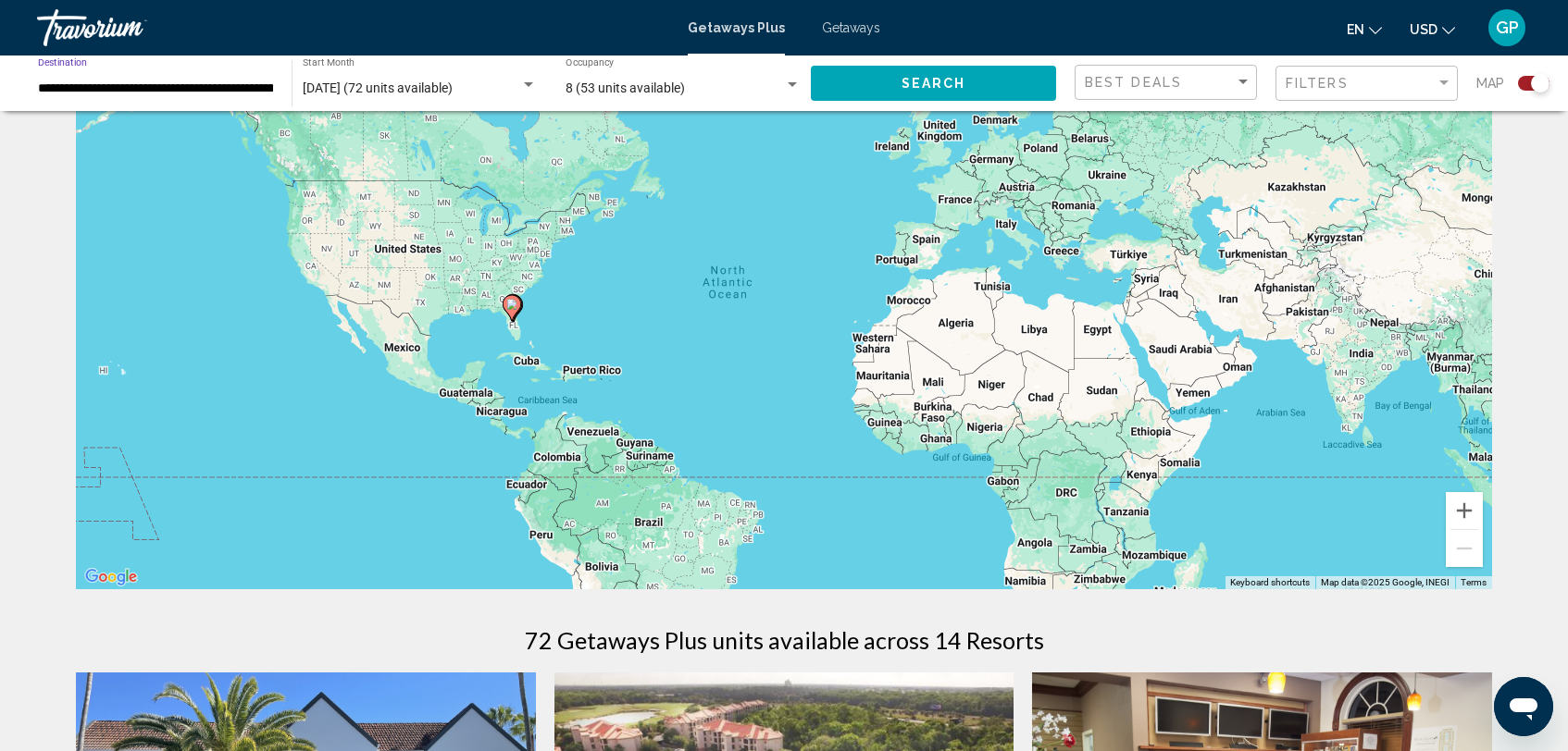
click at [874, 78] on button "Search" at bounding box center [934, 83] width 246 height 34
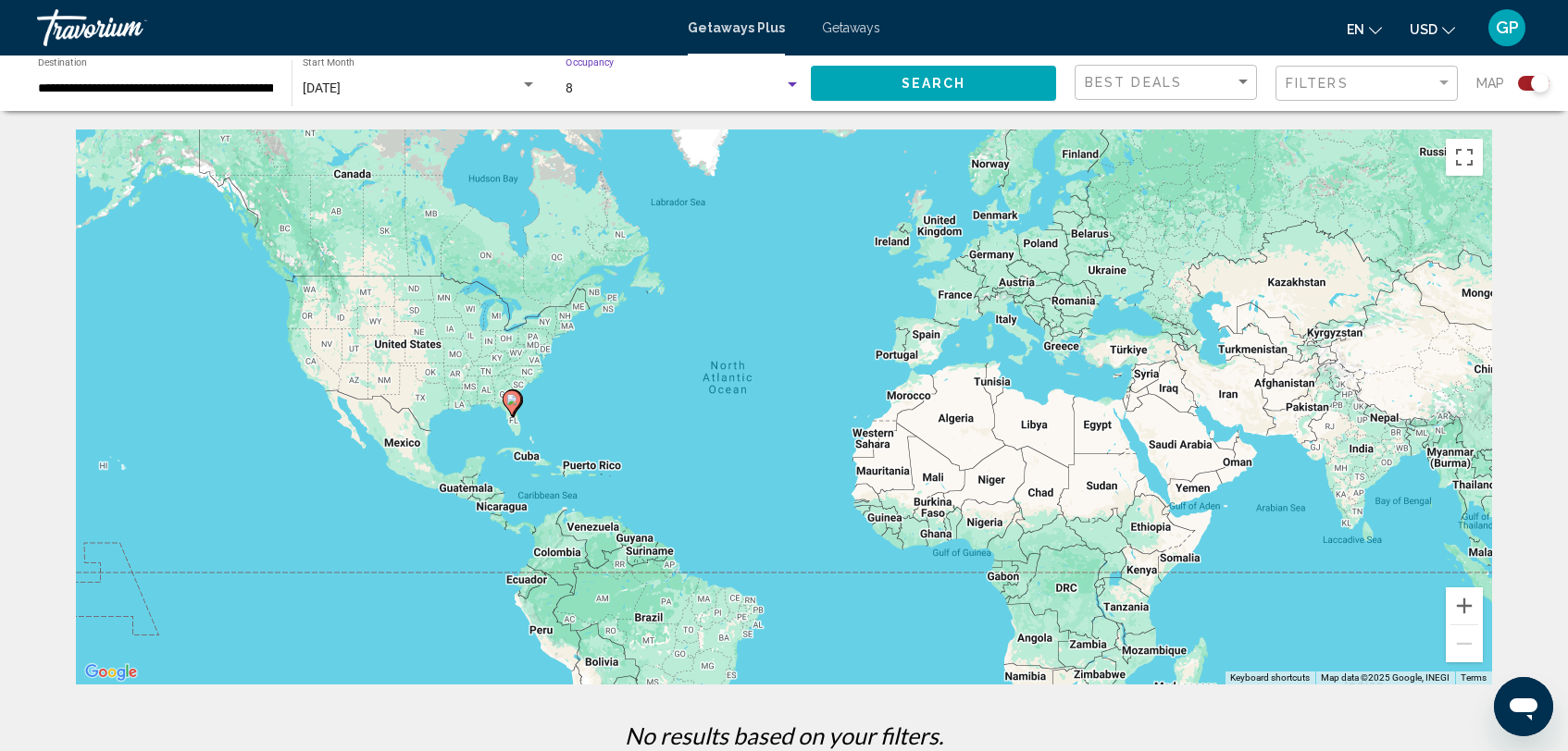
click at [790, 85] on div "Search widget" at bounding box center [793, 84] width 9 height 5
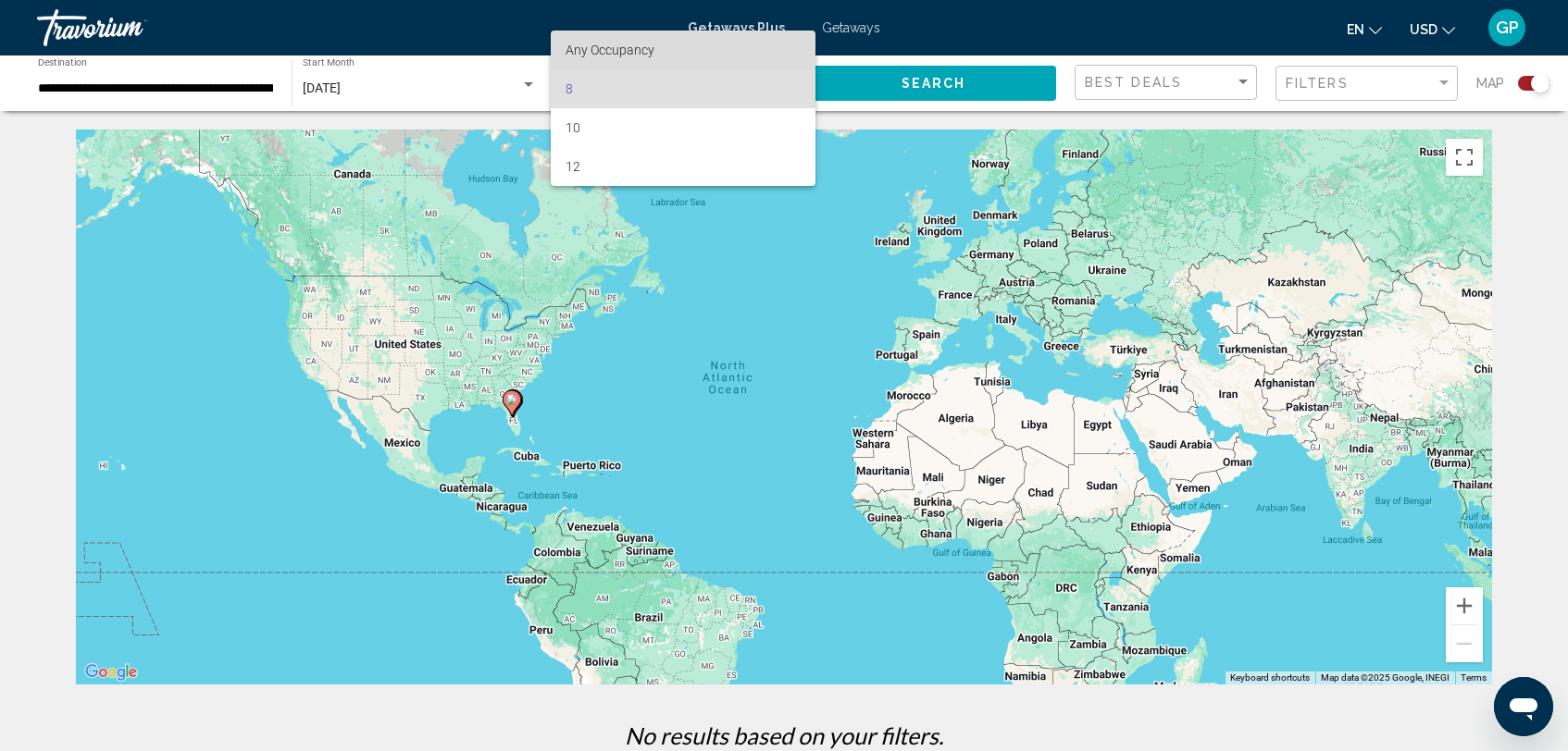
click at [683, 45] on span "Any Occupancy" at bounding box center [682, 49] width 235 height 39
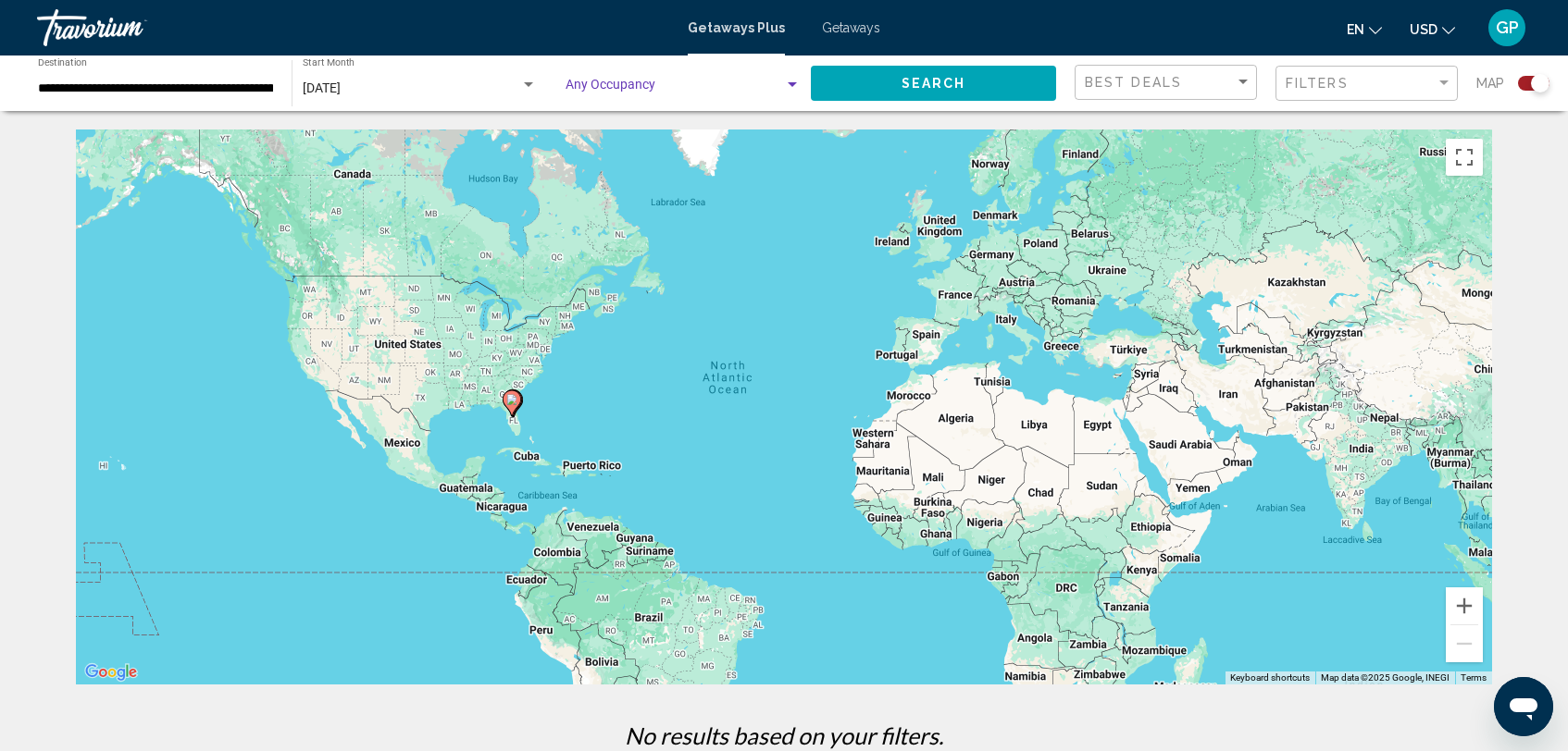
click at [651, 92] on span "Search widget" at bounding box center [674, 89] width 218 height 15
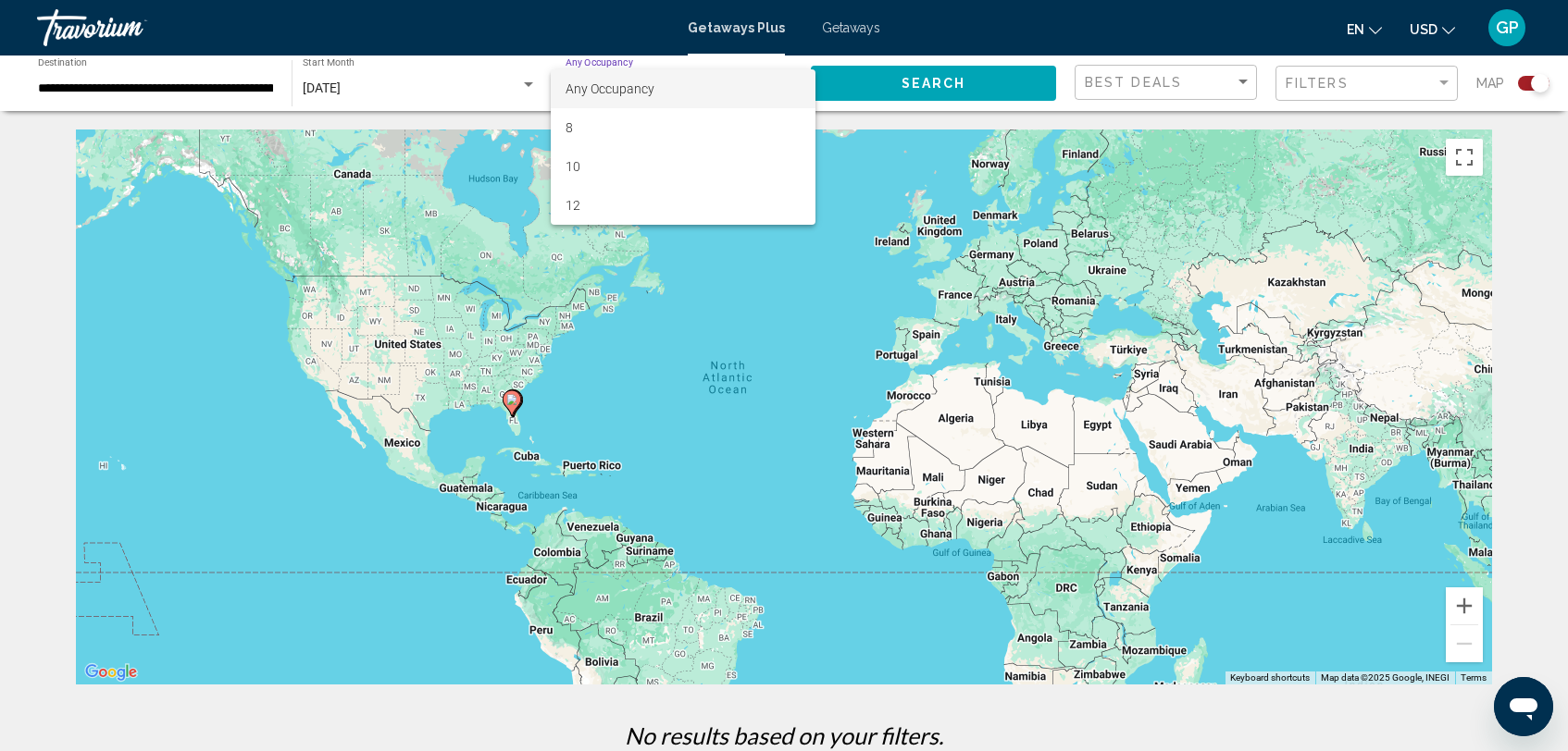
click at [101, 79] on div at bounding box center [784, 375] width 1568 height 751
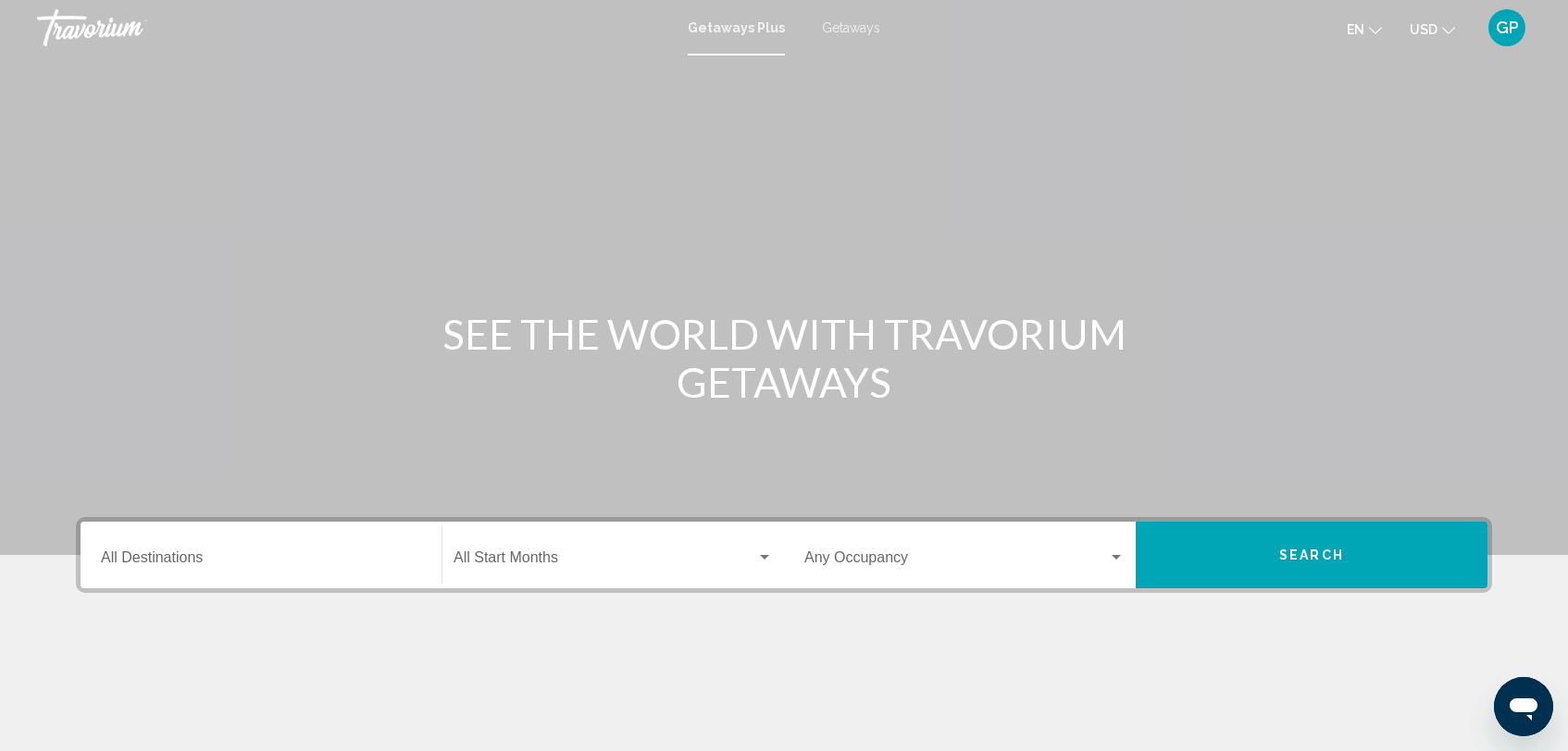
click at [152, 563] on input "Destination All Destinations" at bounding box center [261, 562] width 320 height 17
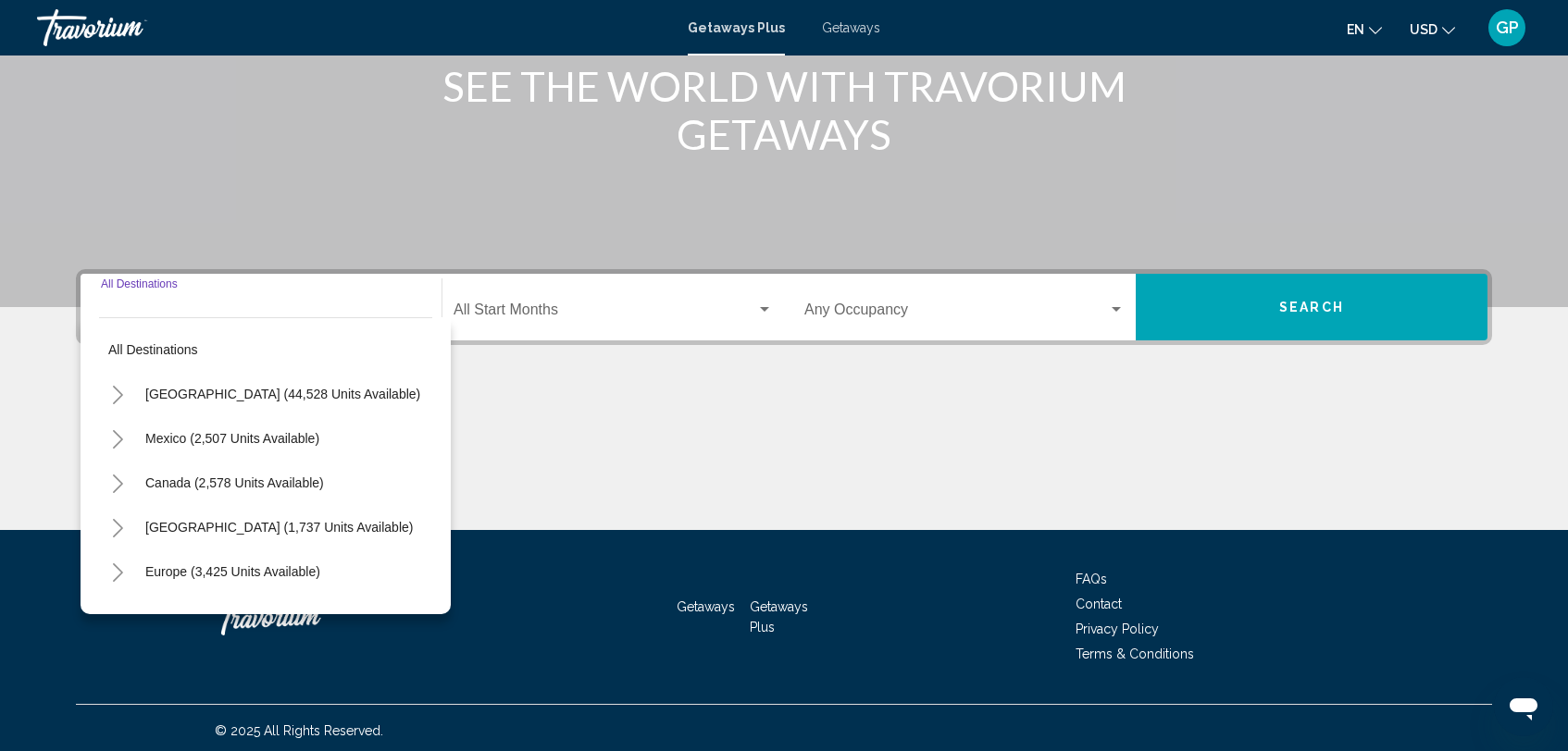
scroll to position [253, 0]
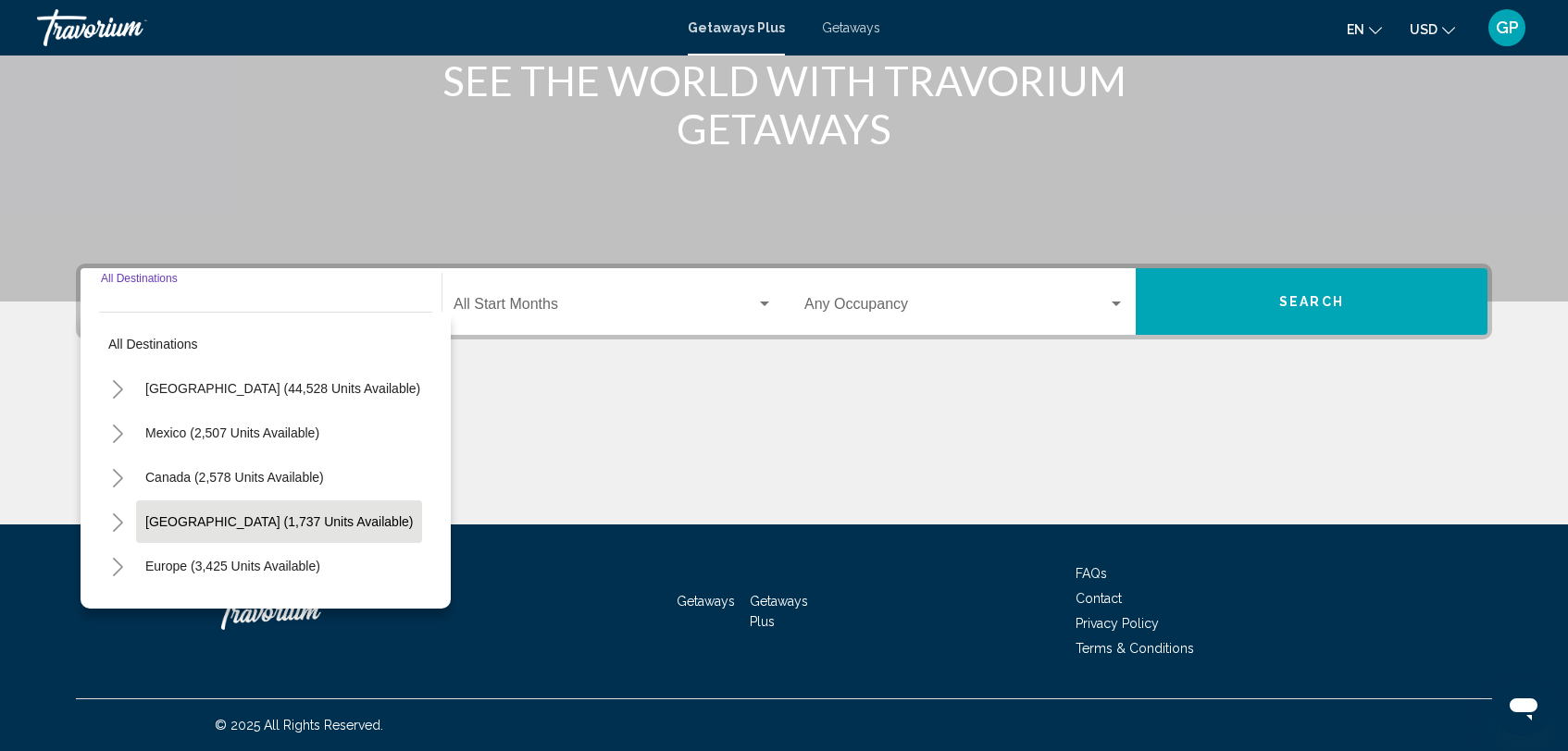
click at [176, 520] on span "[GEOGRAPHIC_DATA] (1,737 units available)" at bounding box center [279, 522] width 267 height 15
type input "**********"
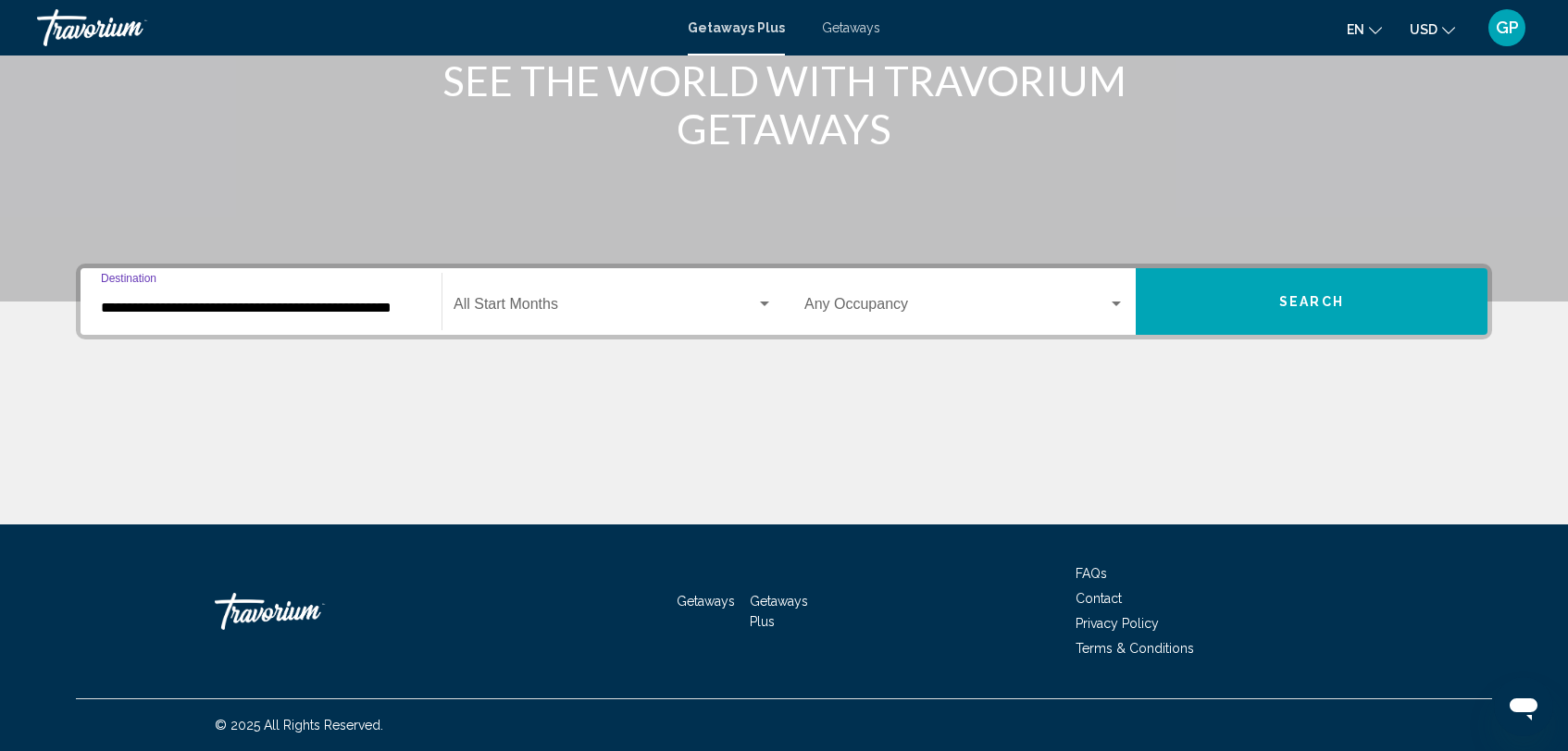
click at [612, 310] on span "Search widget" at bounding box center [605, 308] width 302 height 17
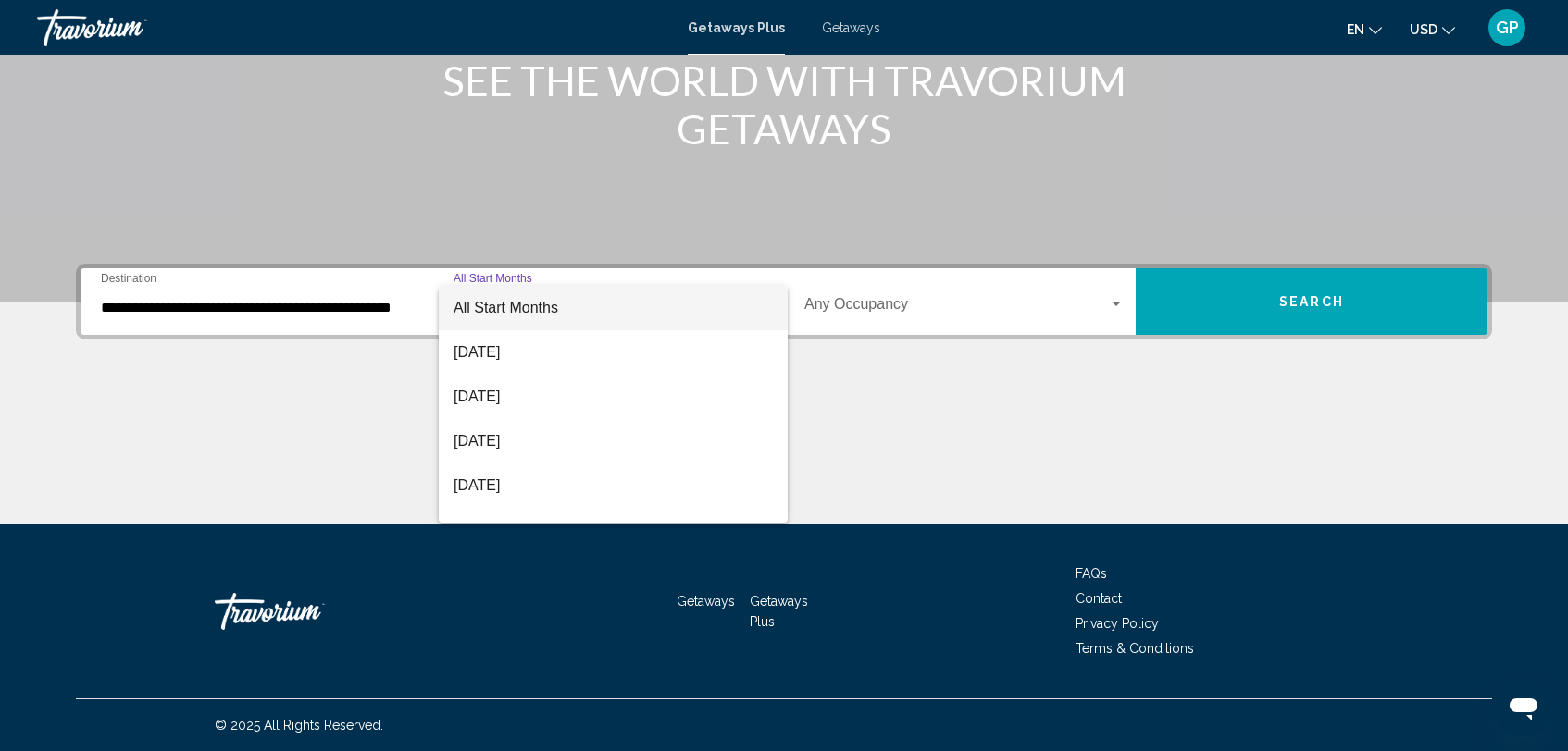
click at [1117, 303] on div at bounding box center [784, 375] width 1568 height 751
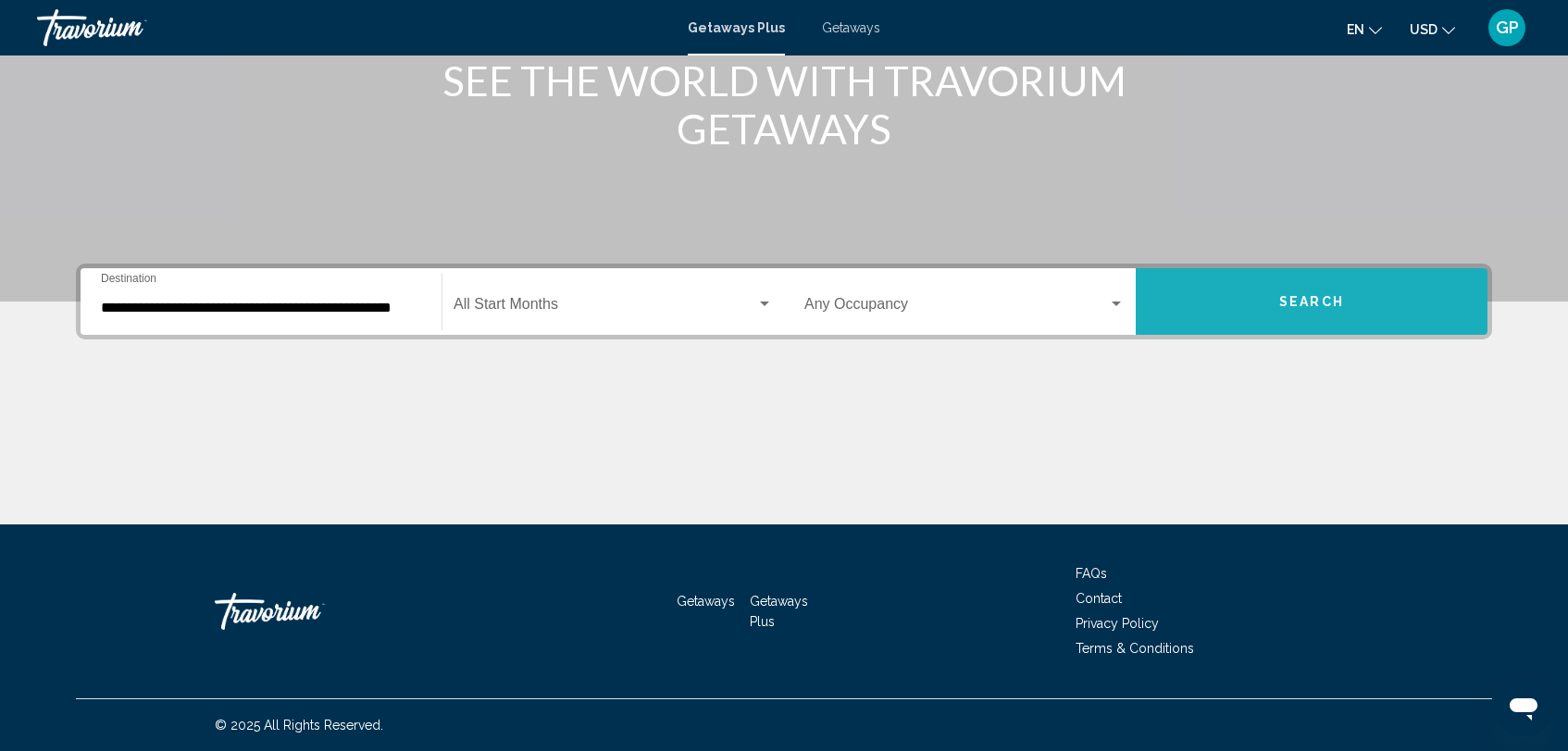
click at [1270, 293] on button "Search" at bounding box center [1312, 301] width 352 height 67
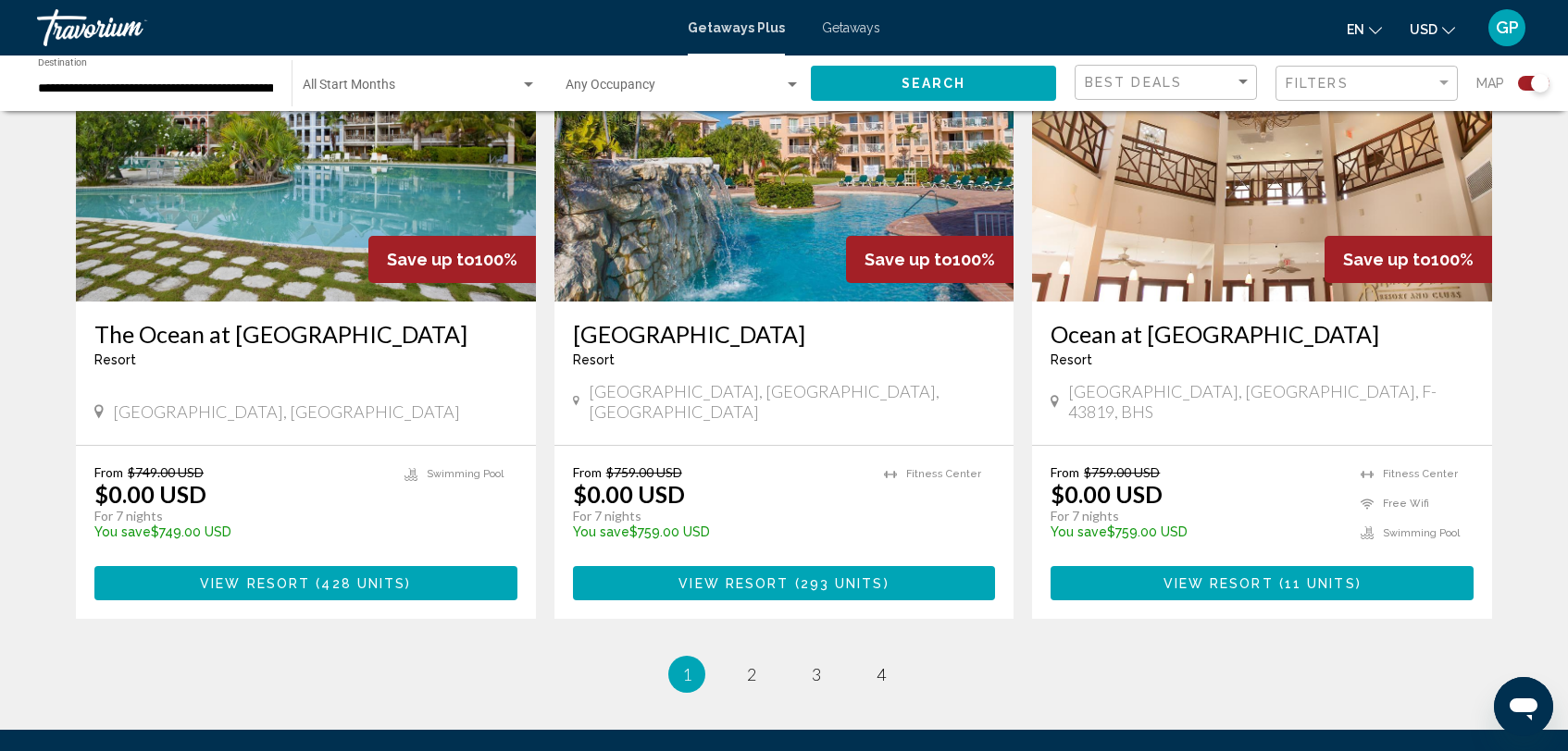
scroll to position [2808, 0]
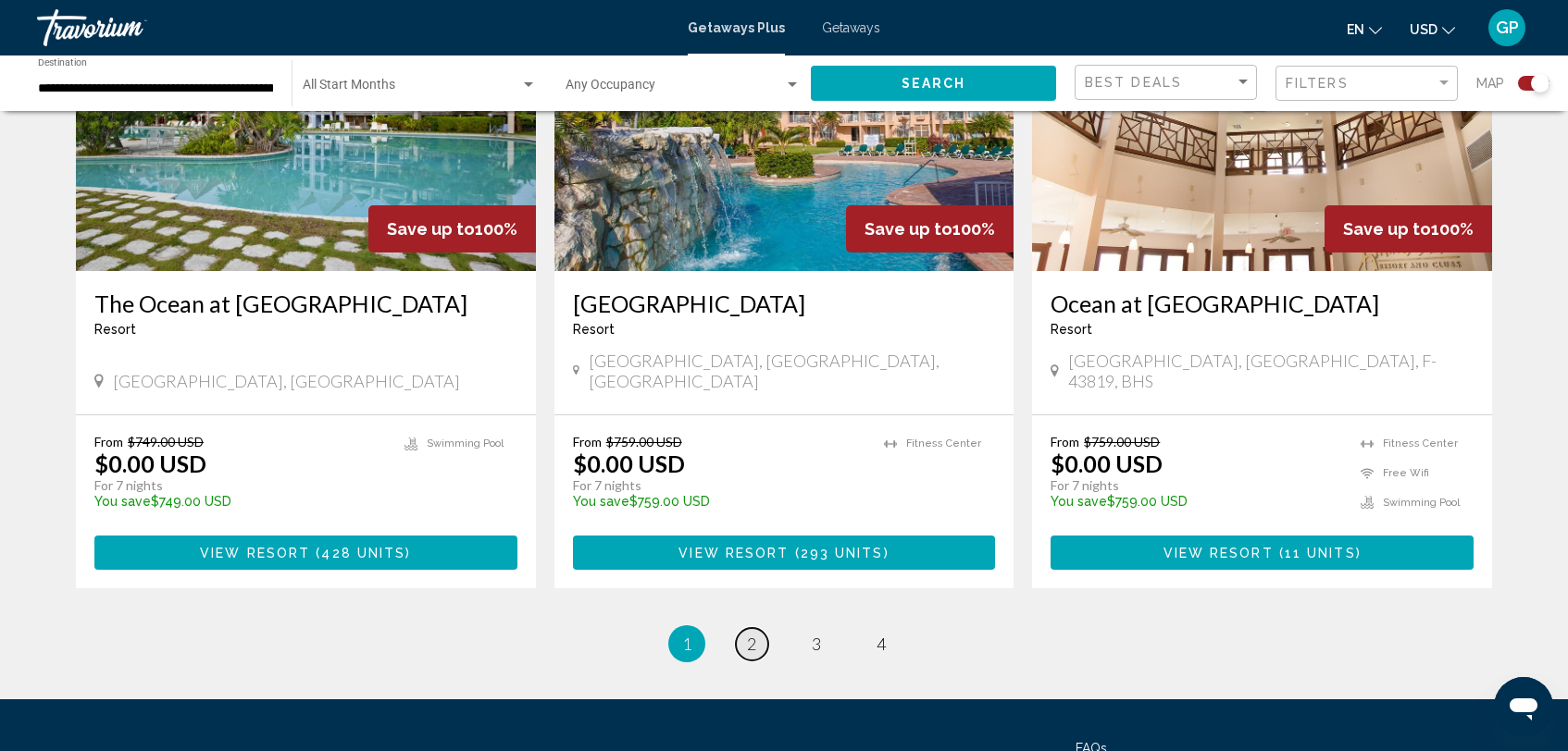
click at [754, 634] on span "2" at bounding box center [751, 644] width 9 height 21
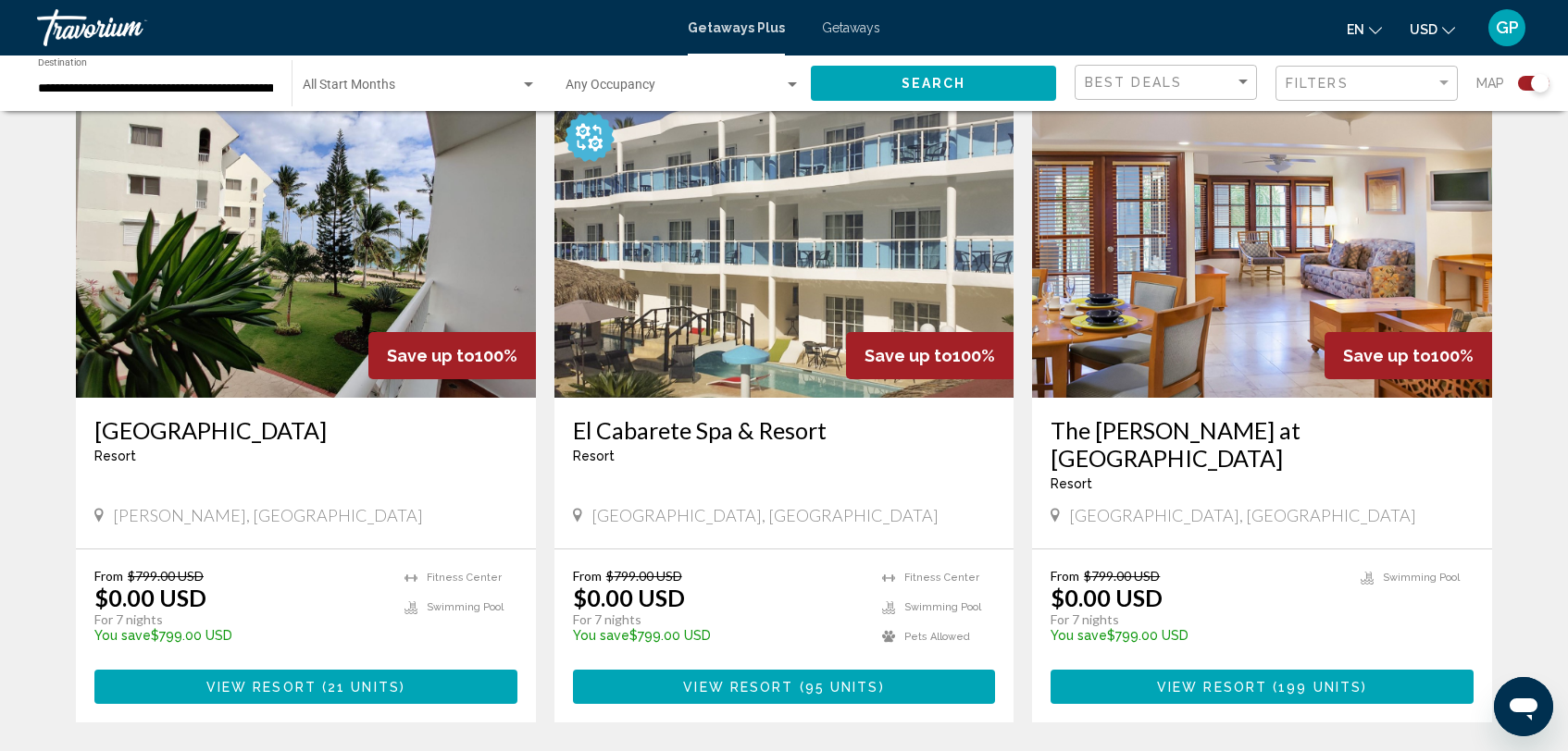
scroll to position [2679, 0]
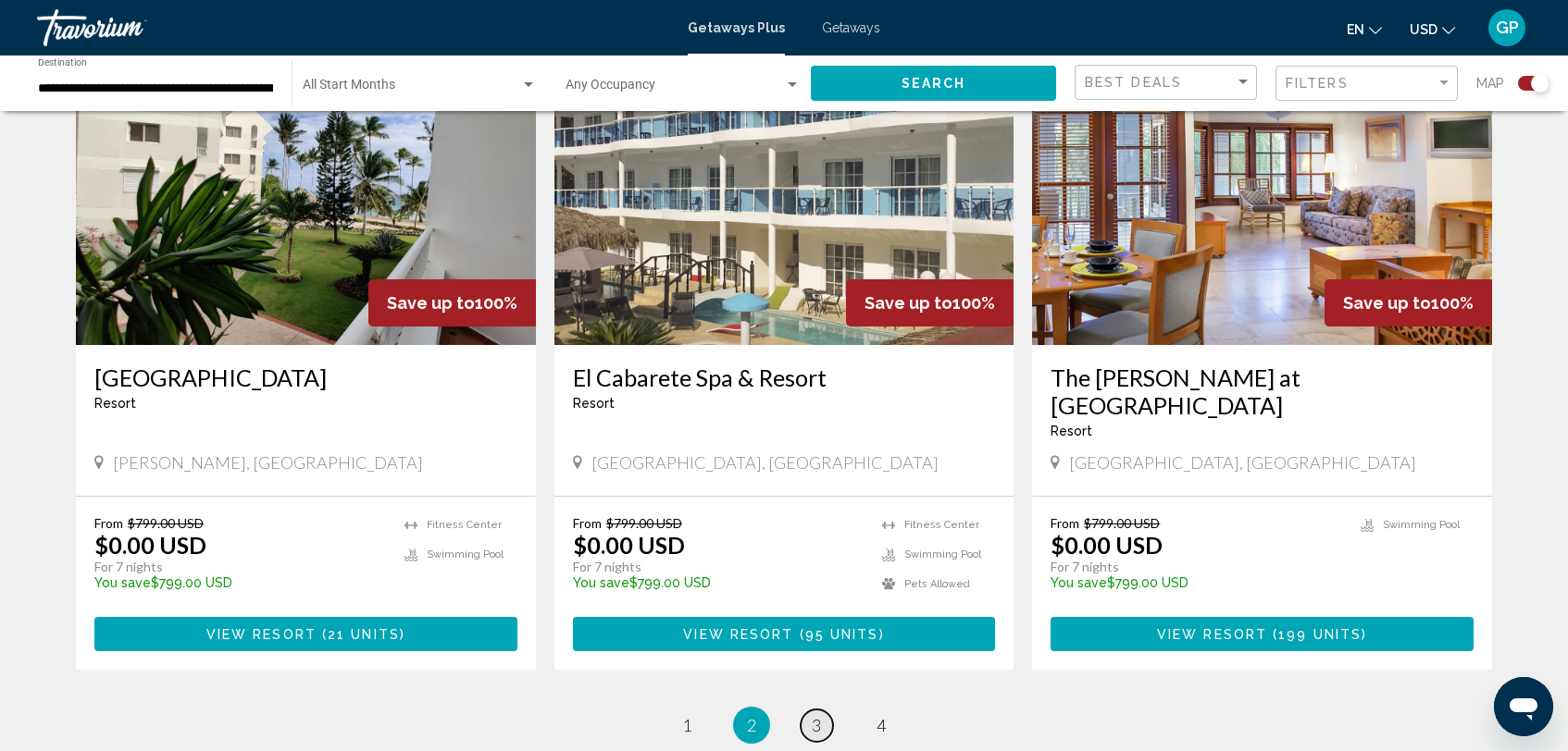
click at [818, 715] on span "3" at bounding box center [817, 725] width 9 height 21
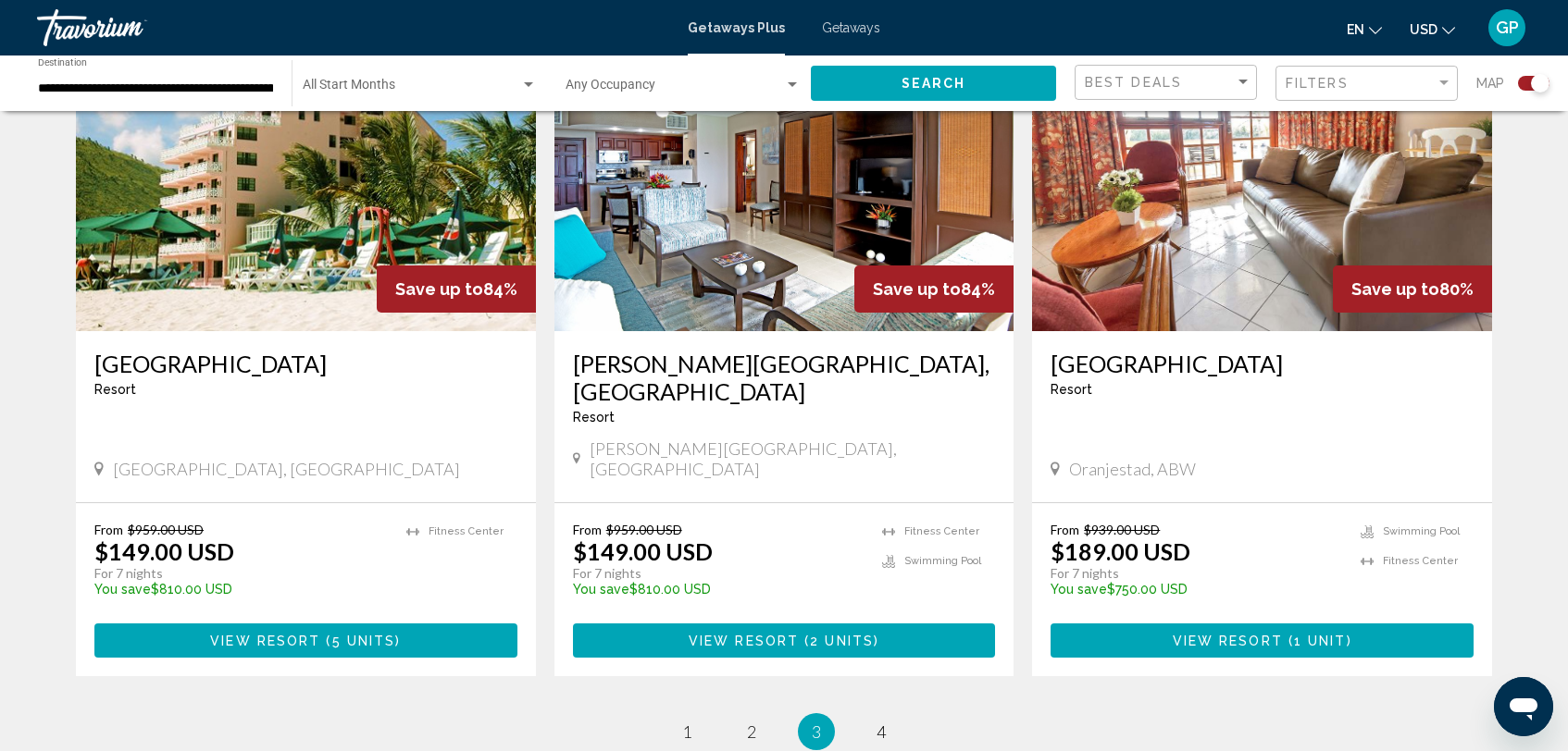
scroll to position [2689, 0]
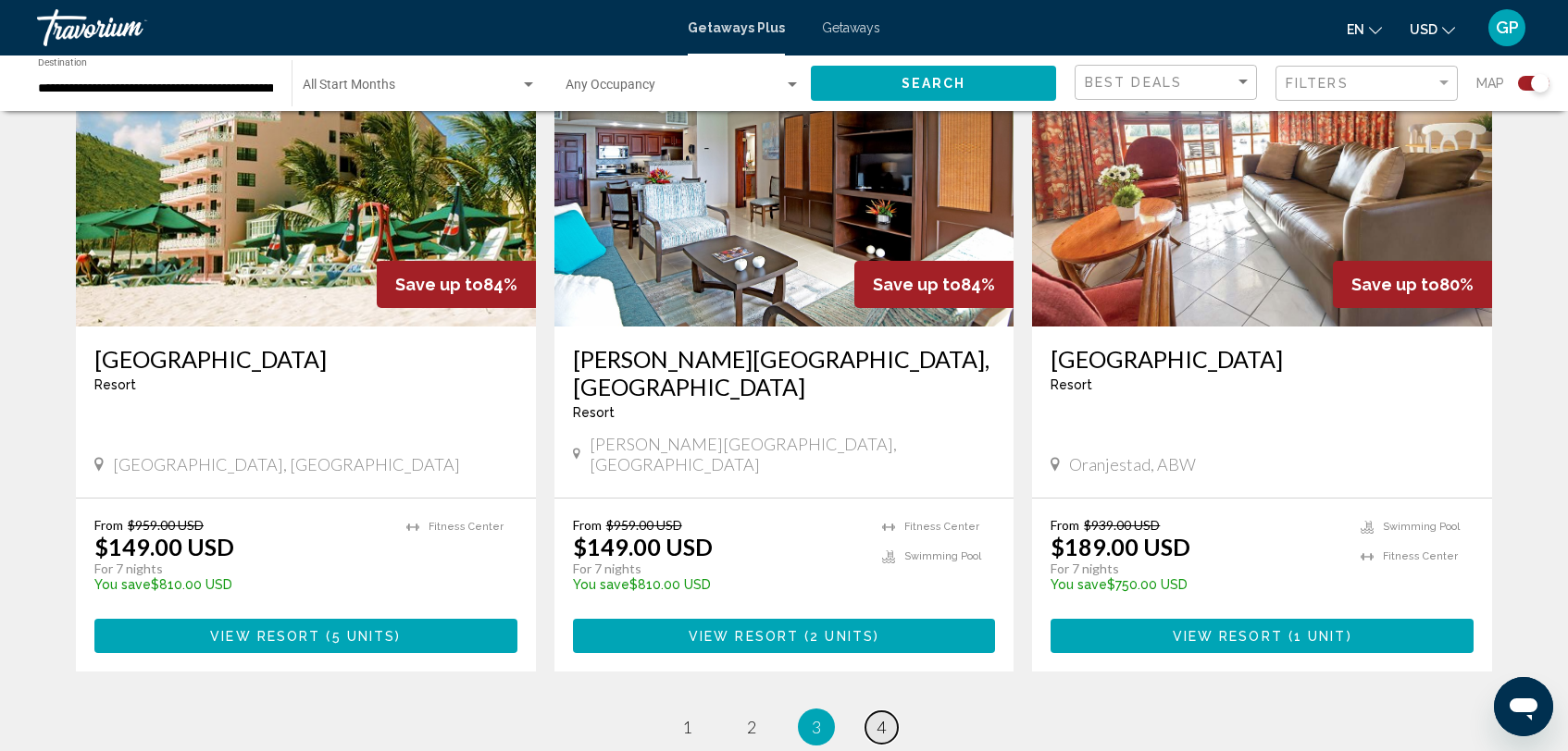
click at [880, 717] on span "4" at bounding box center [882, 727] width 9 height 21
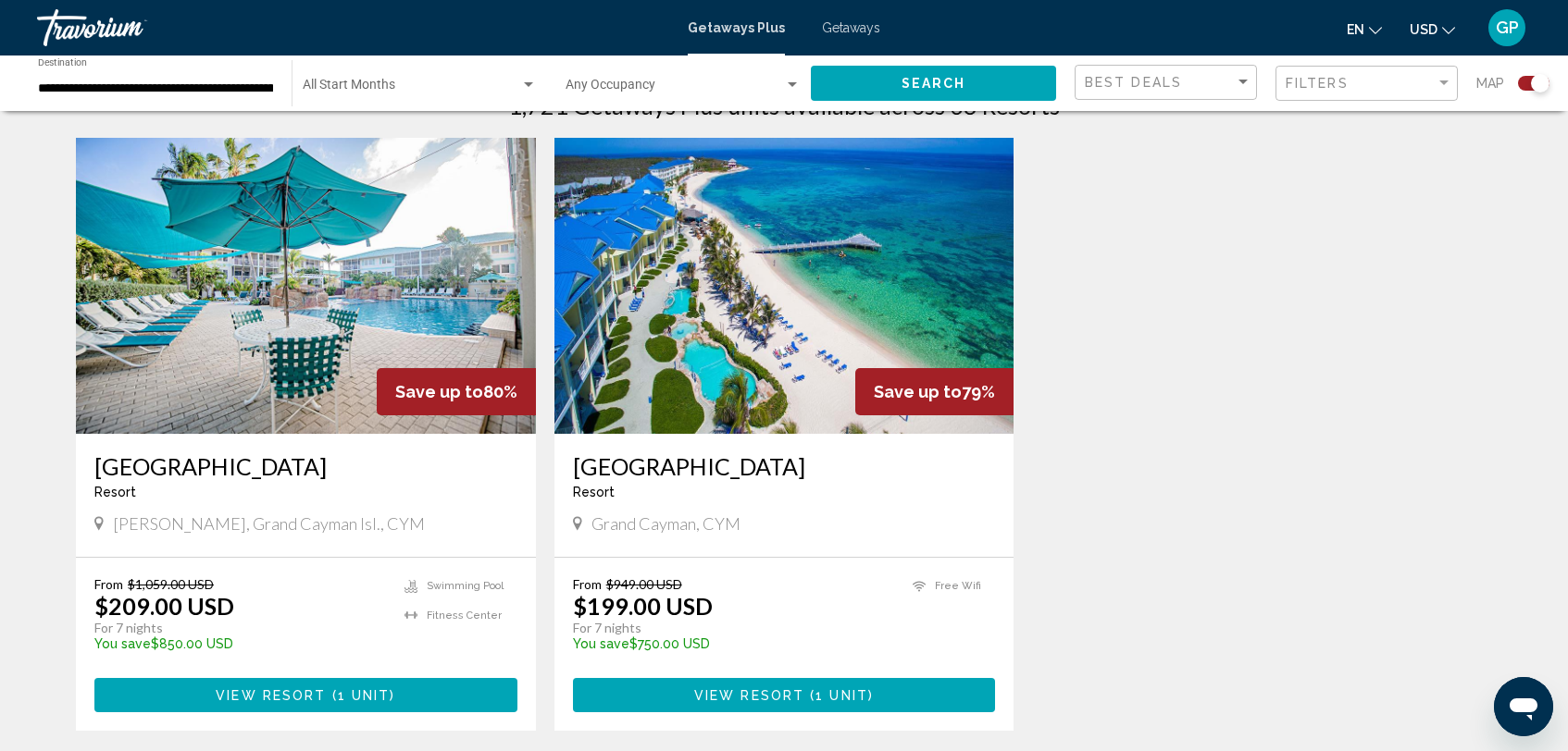
scroll to position [947, 0]
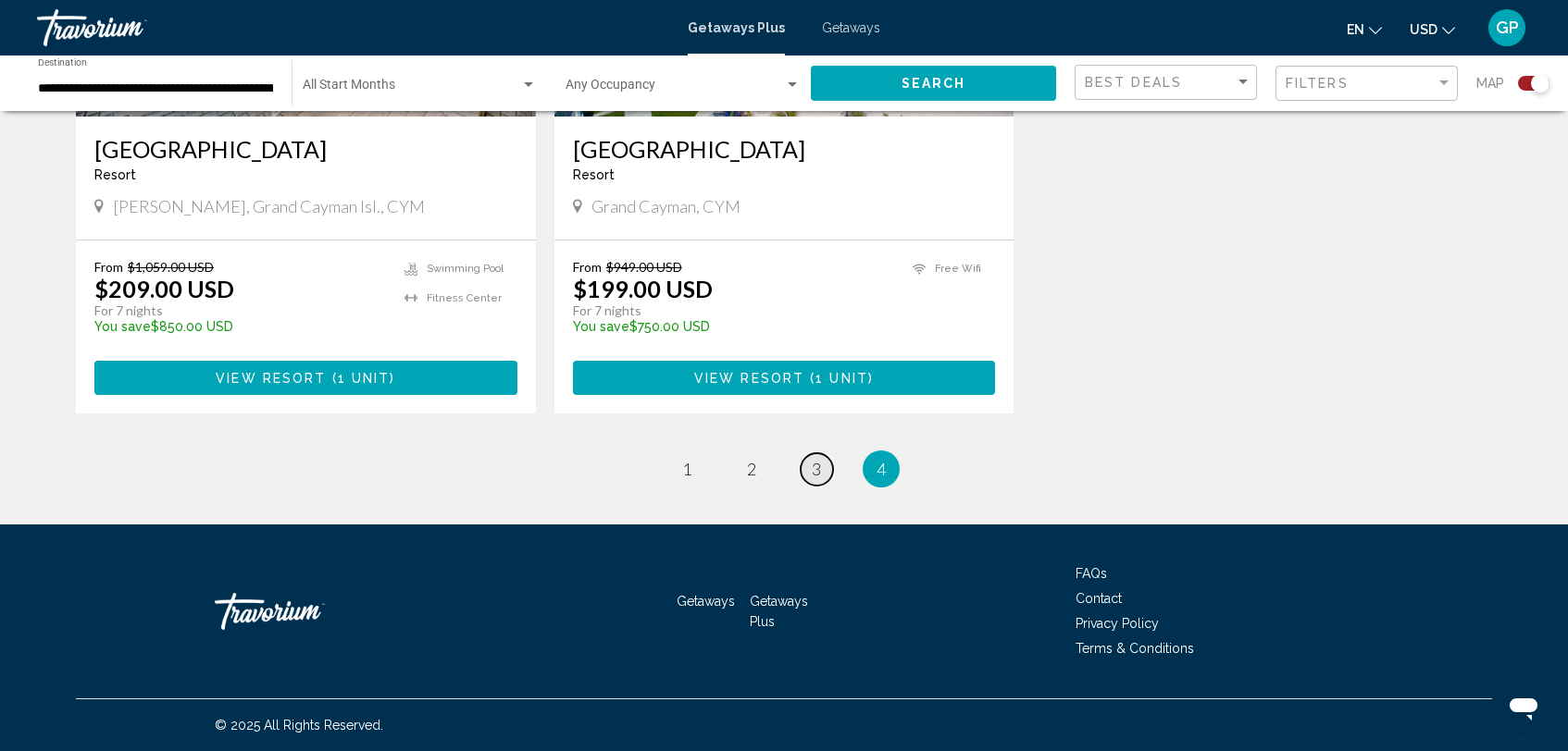
click at [815, 473] on span "3" at bounding box center [817, 469] width 9 height 21
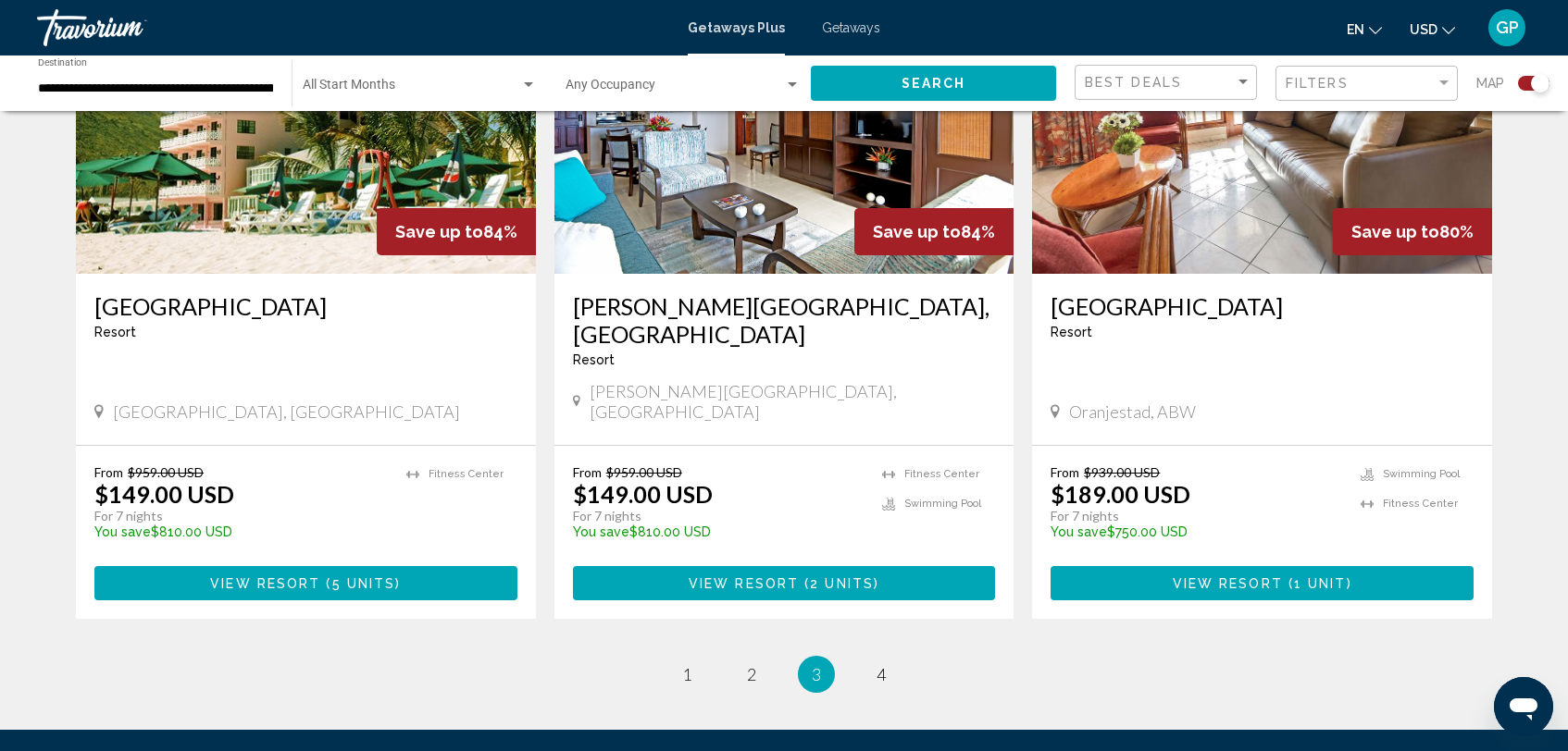
scroll to position [2837, 0]
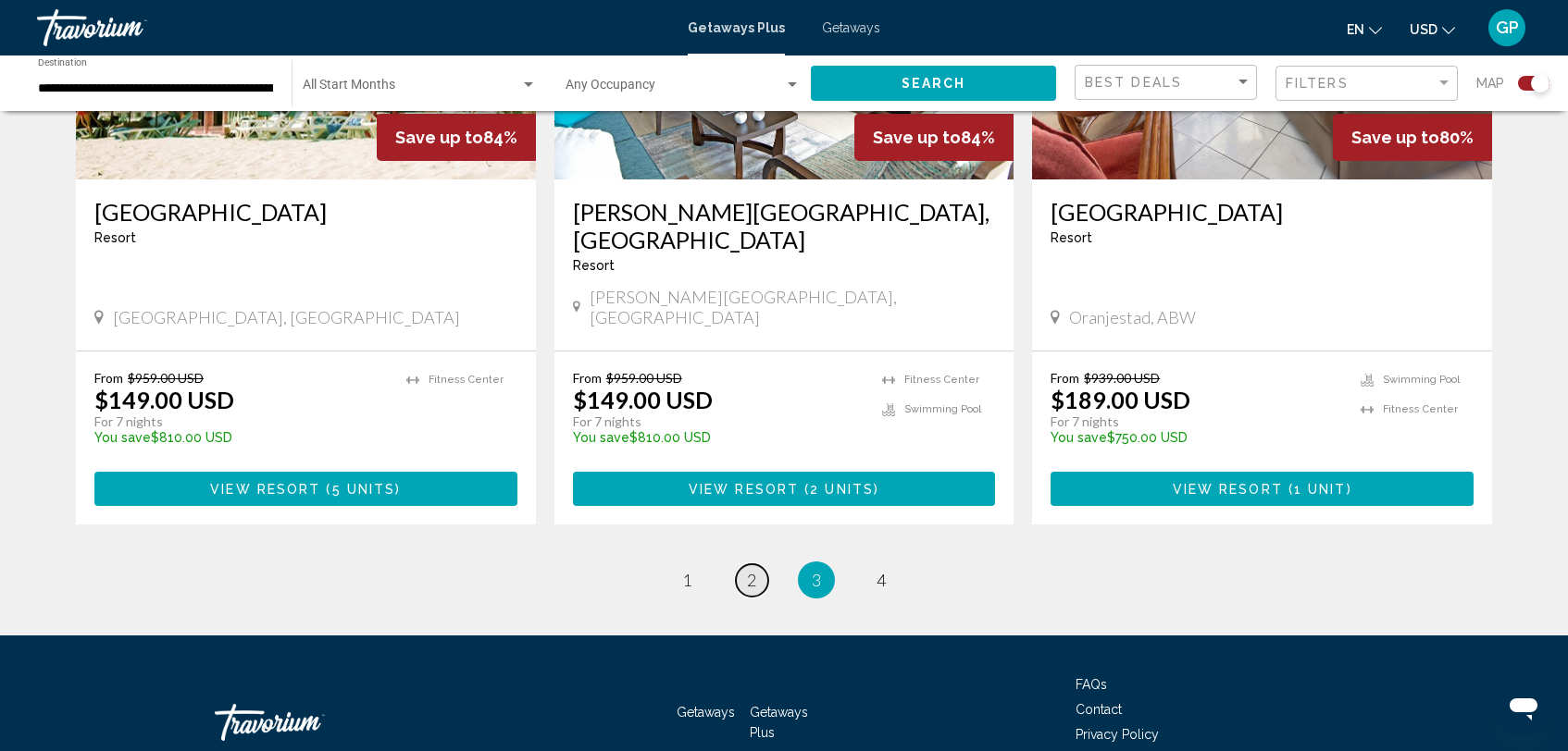
click at [751, 570] on span "2" at bounding box center [751, 580] width 9 height 21
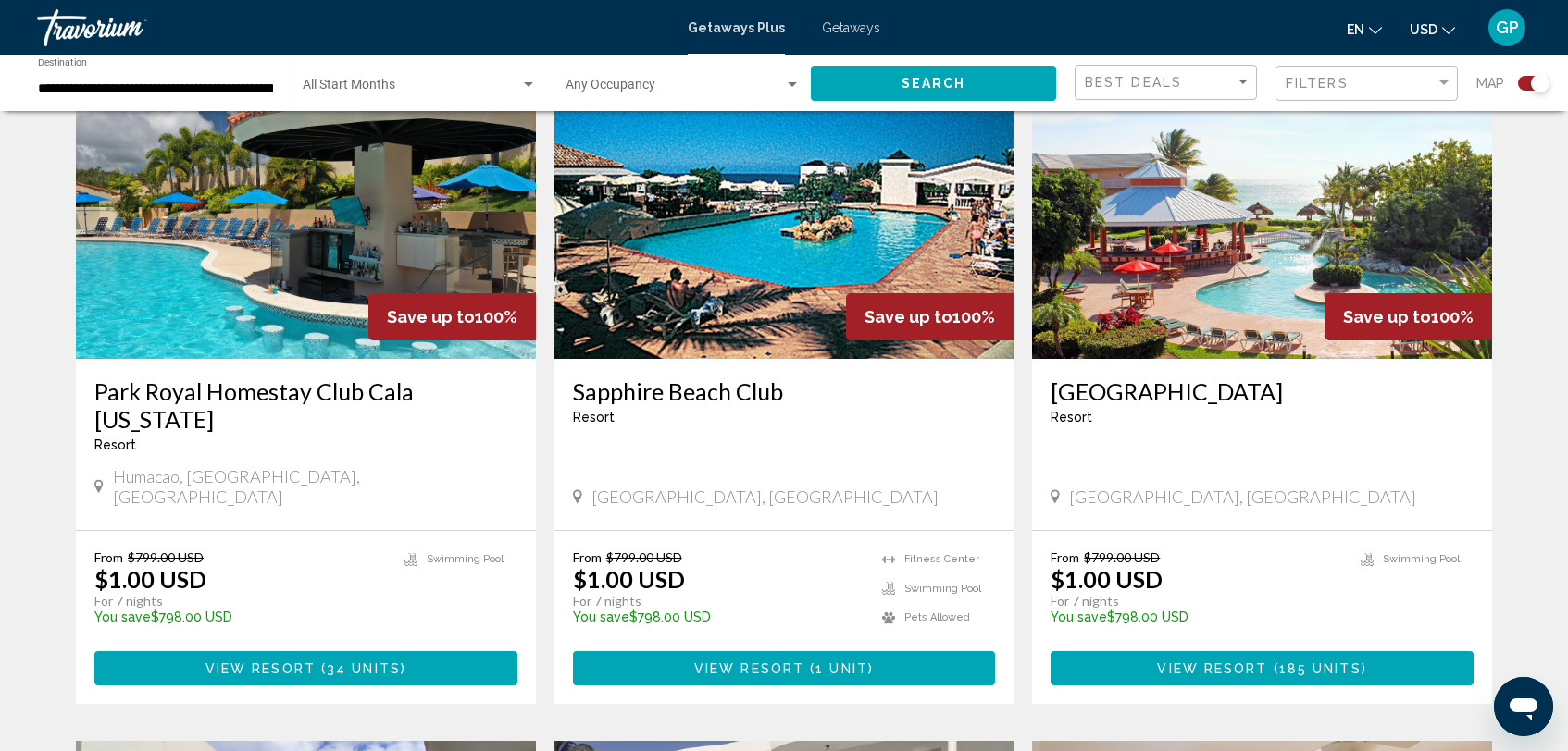
scroll to position [1988, 0]
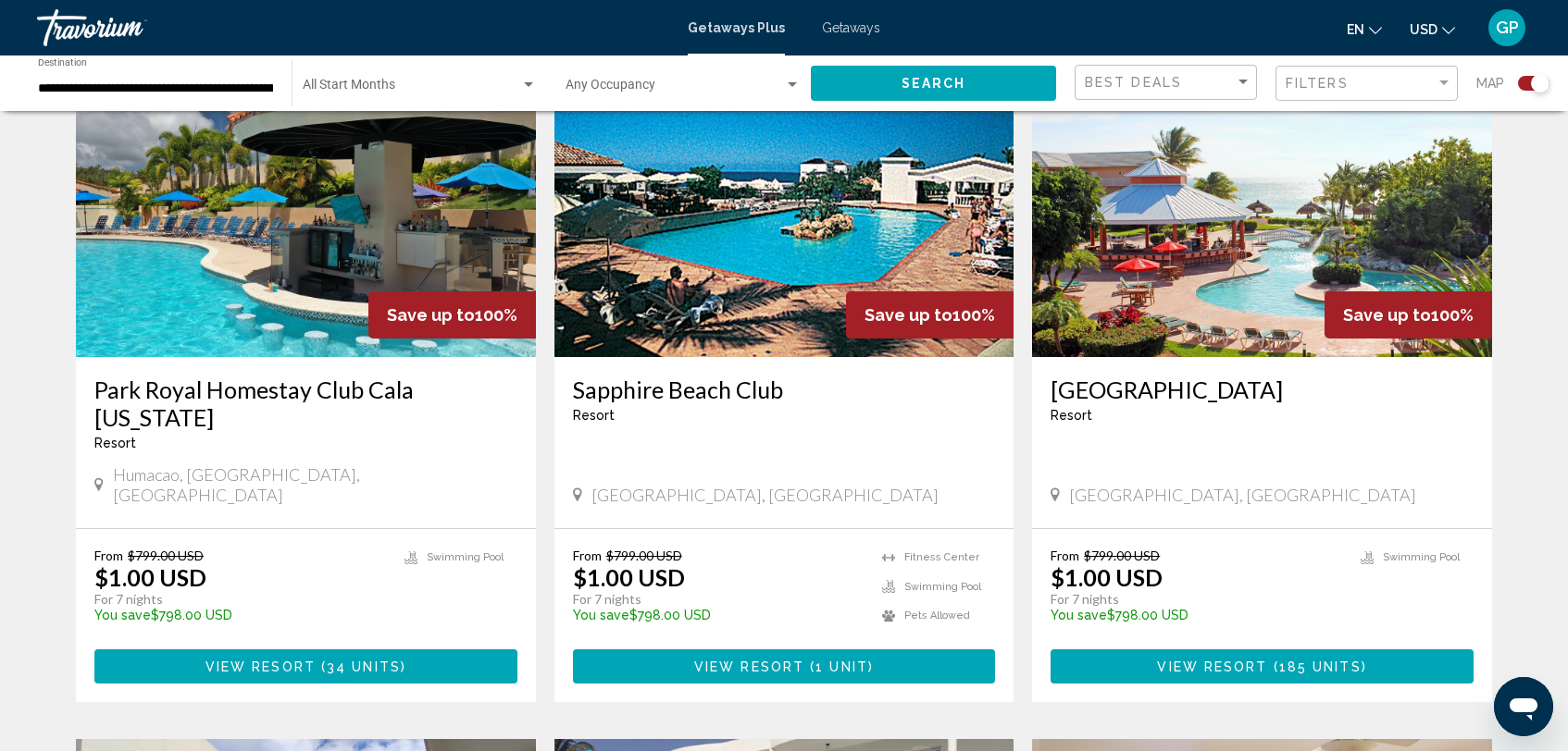
click at [292, 659] on span "View Resort" at bounding box center [260, 667] width 111 height 15
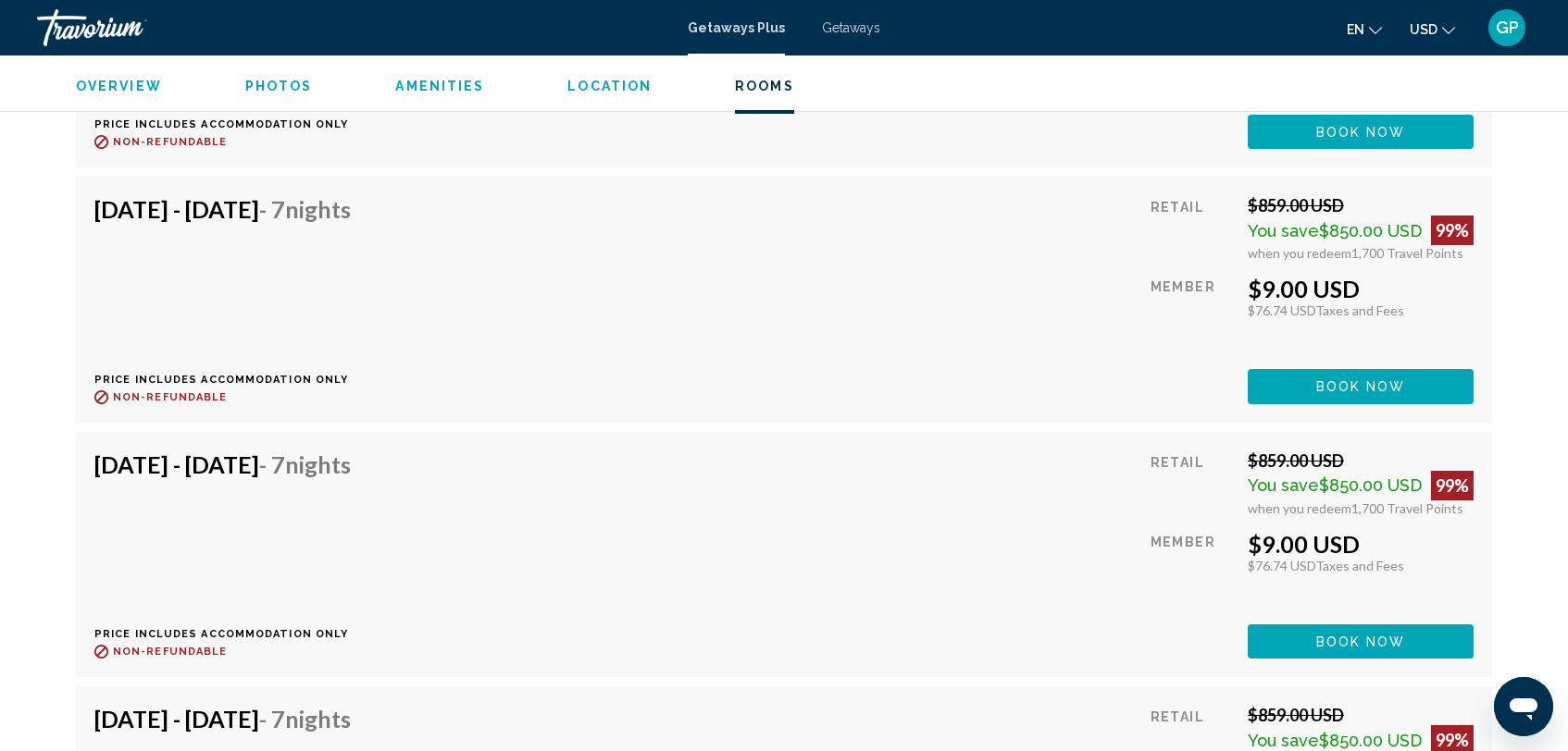
scroll to position [3705, 0]
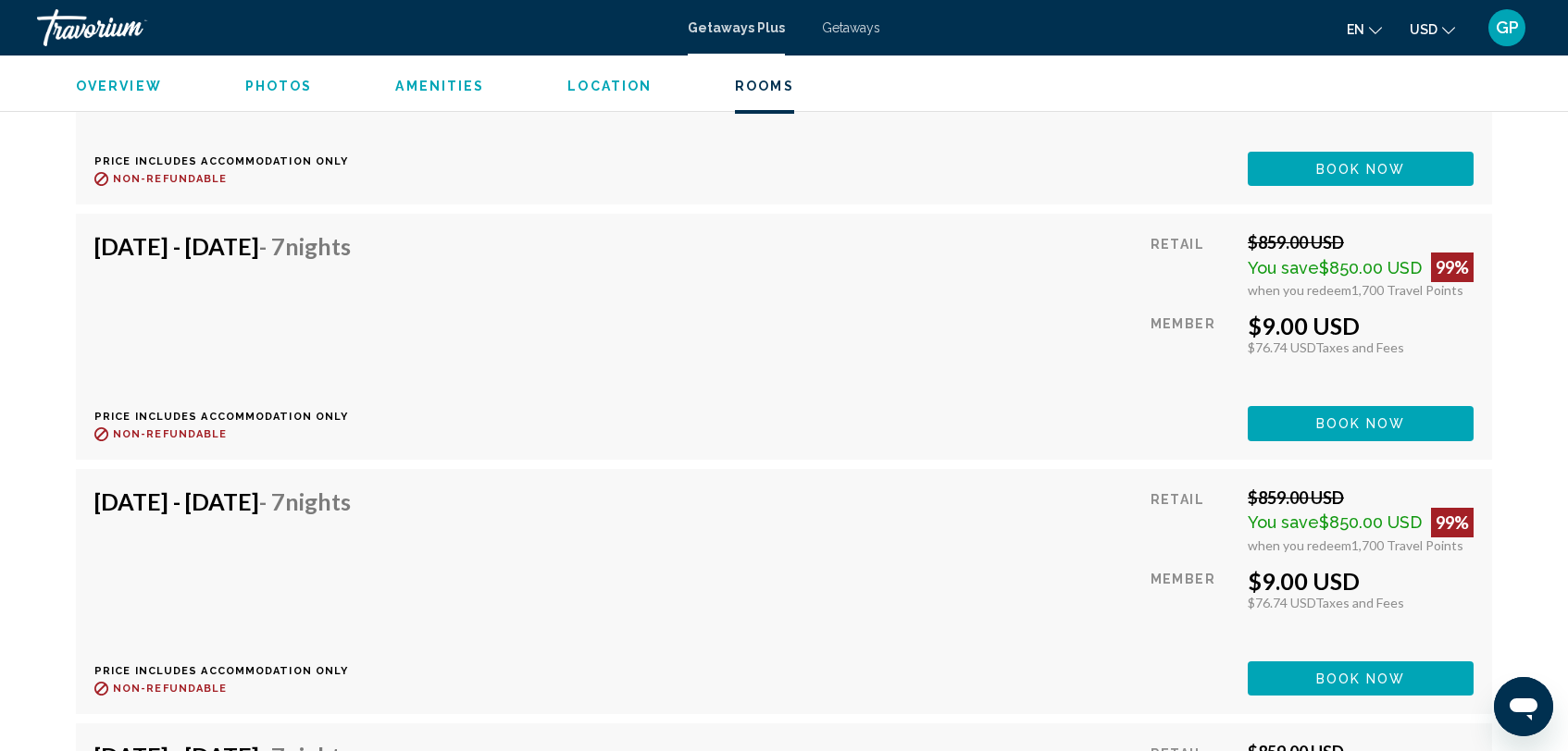
click at [1377, 177] on span "Book now" at bounding box center [1361, 169] width 90 height 15
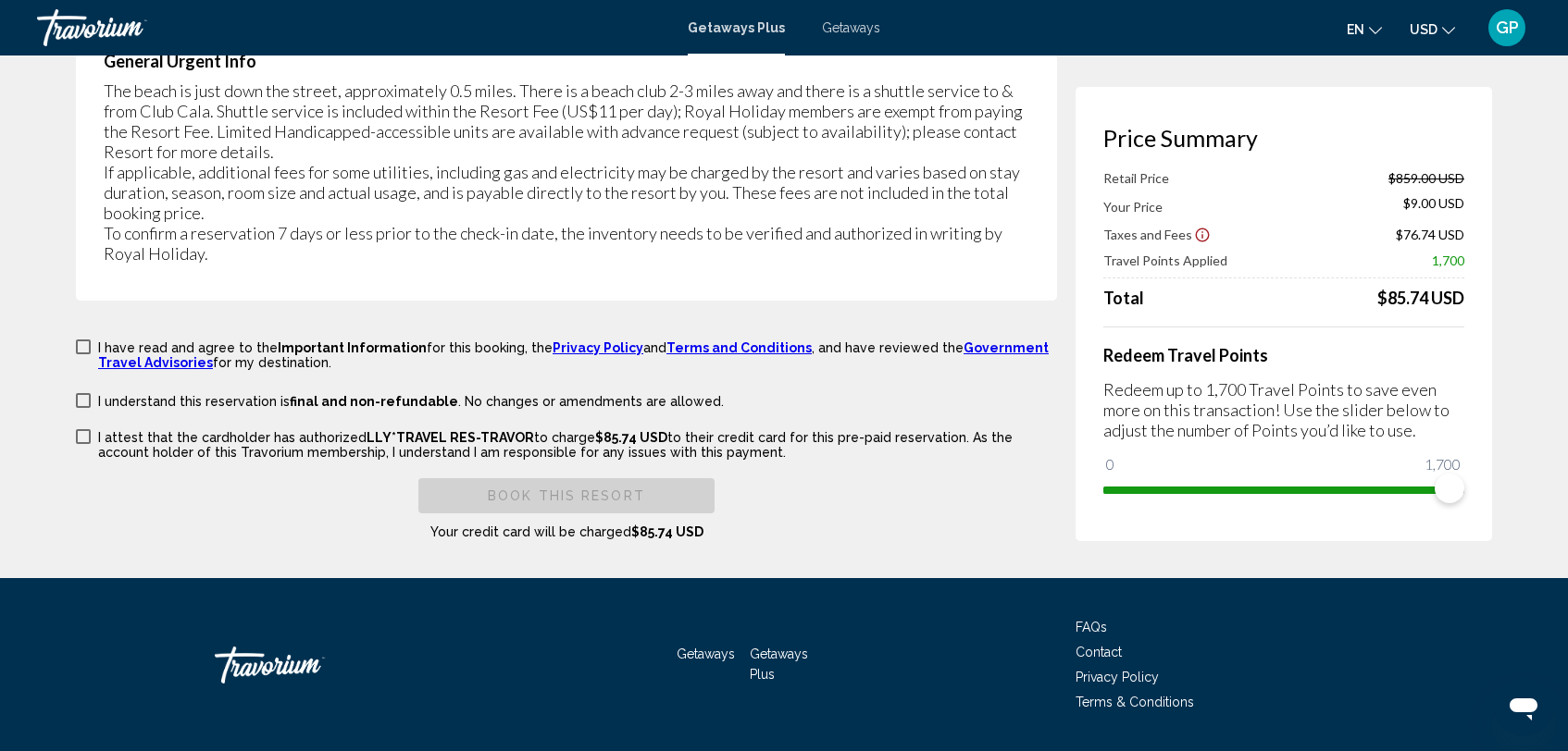
scroll to position [3295, 0]
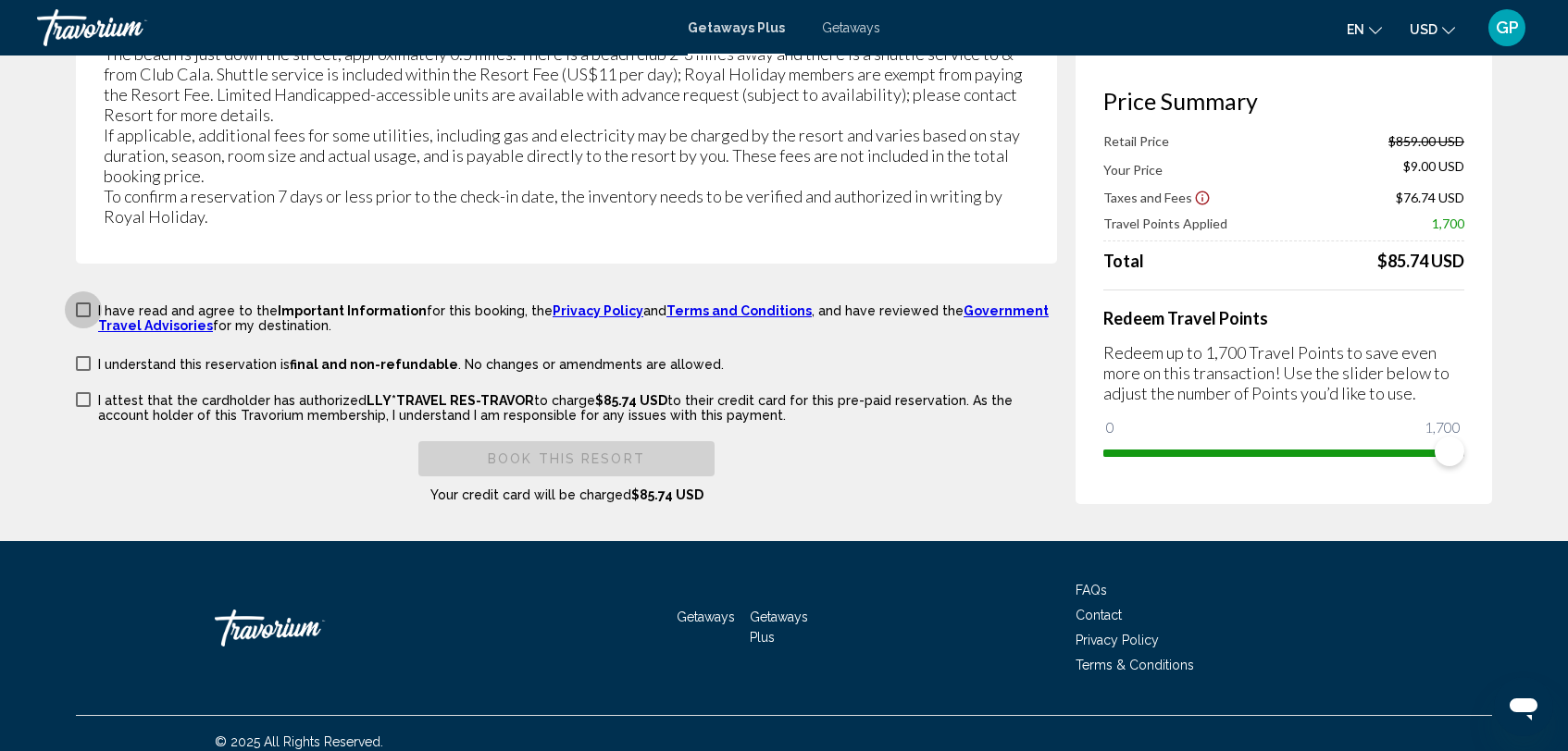
click at [83, 302] on span "Main content" at bounding box center [83, 310] width 15 height 15
click at [89, 356] on span "Main content" at bounding box center [83, 364] width 15 height 15
click at [84, 392] on span "Main content" at bounding box center [83, 400] width 15 height 15
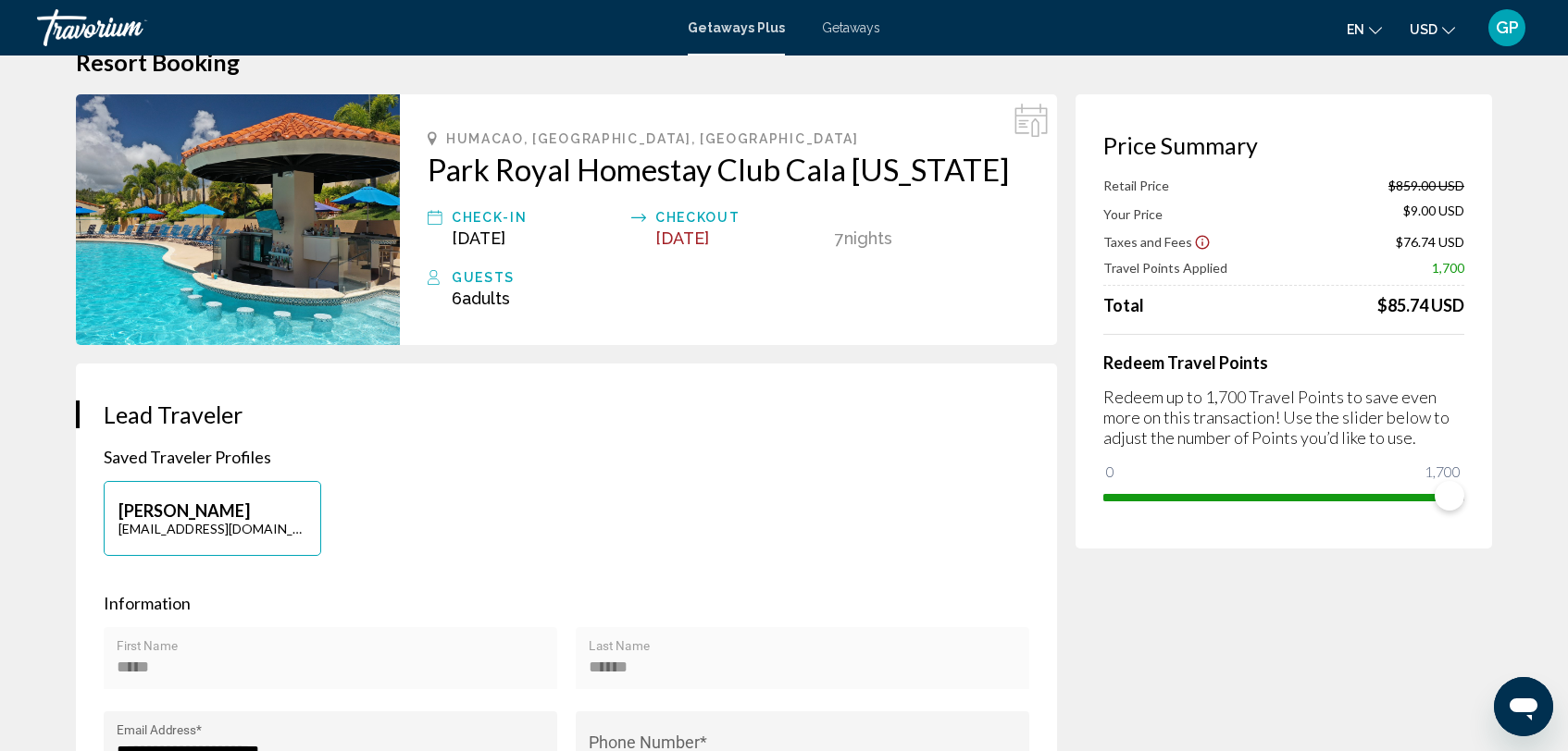
scroll to position [0, 0]
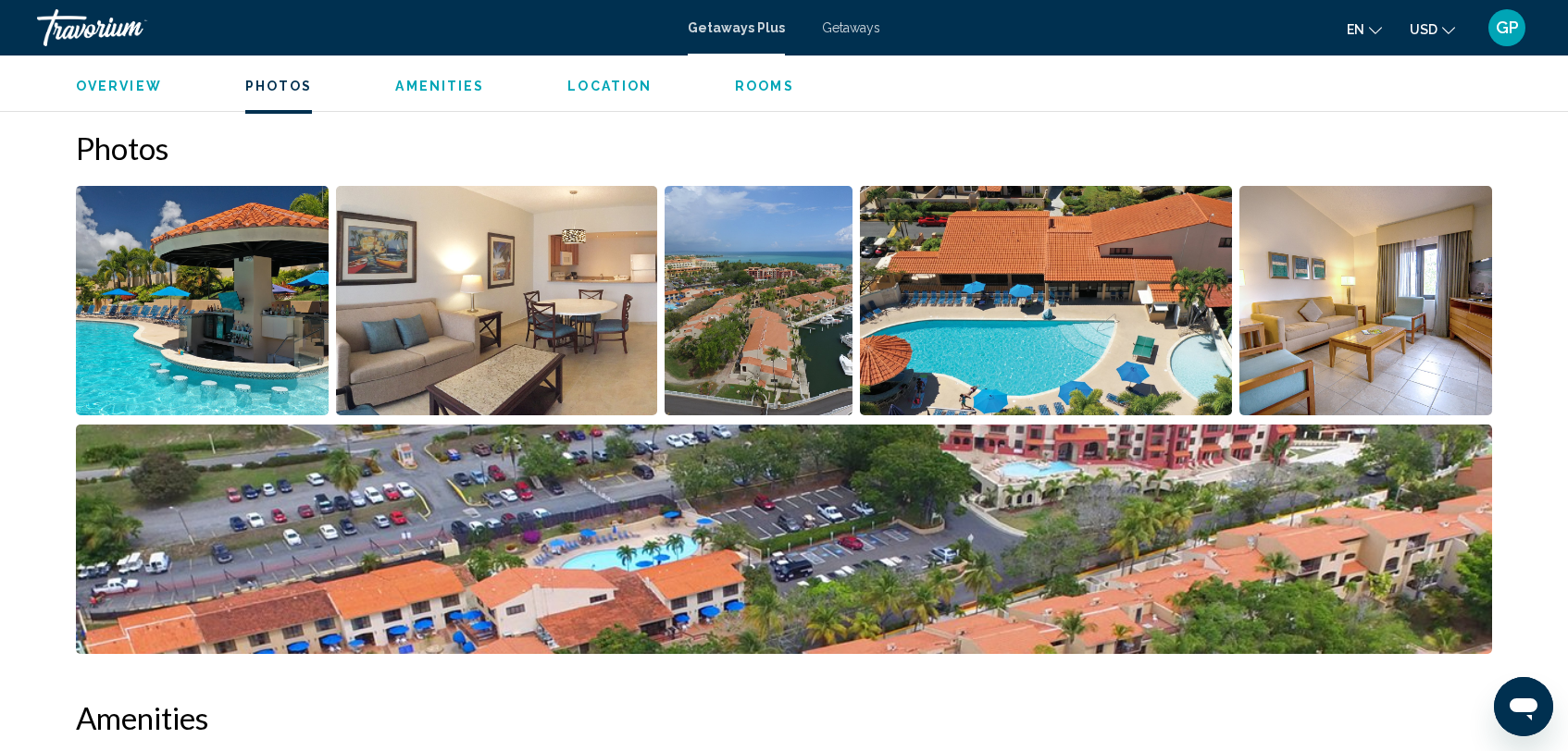
scroll to position [852, 0]
click at [256, 302] on img "Open full-screen image slider" at bounding box center [201, 299] width 252 height 230
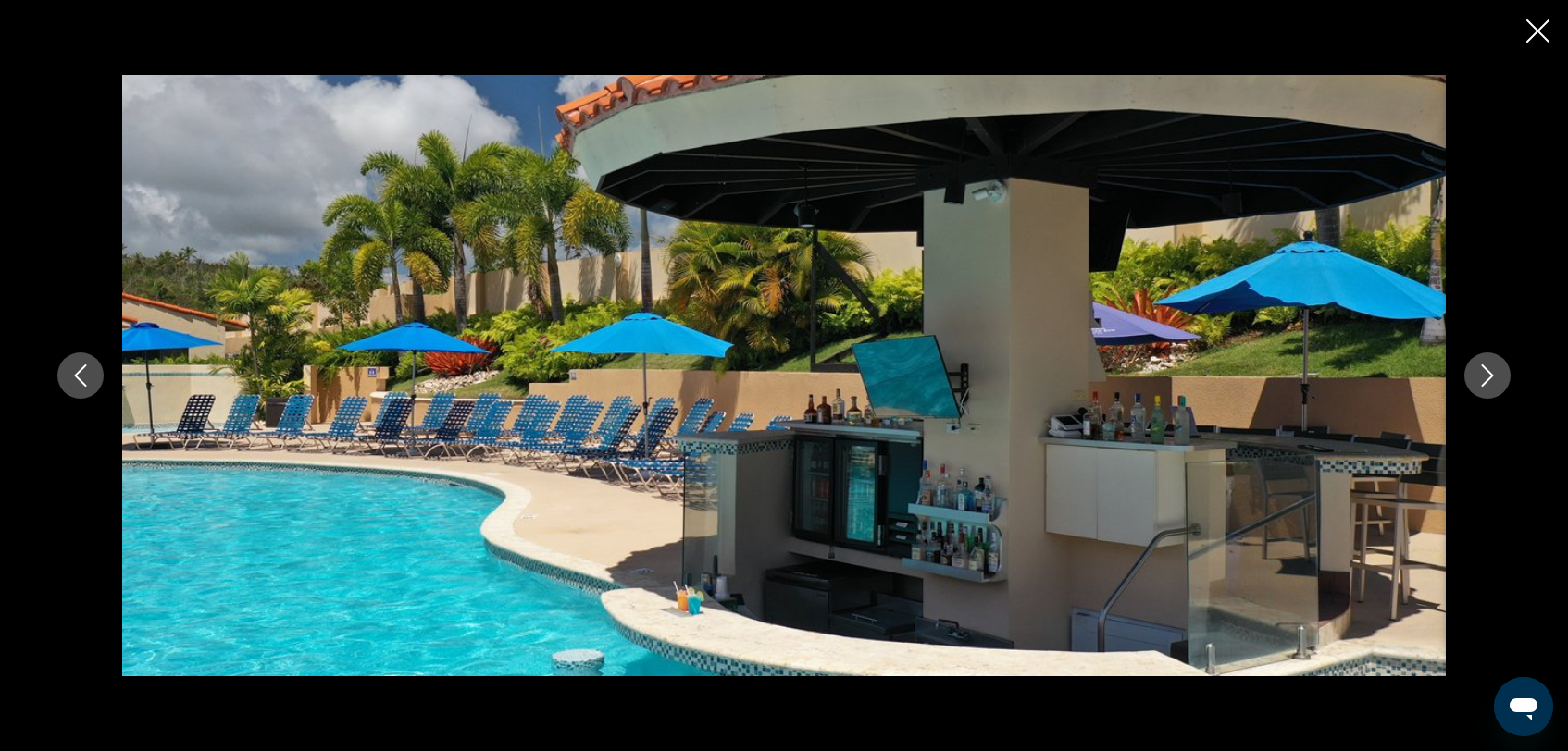
click at [1490, 377] on icon "Next image" at bounding box center [1488, 376] width 12 height 23
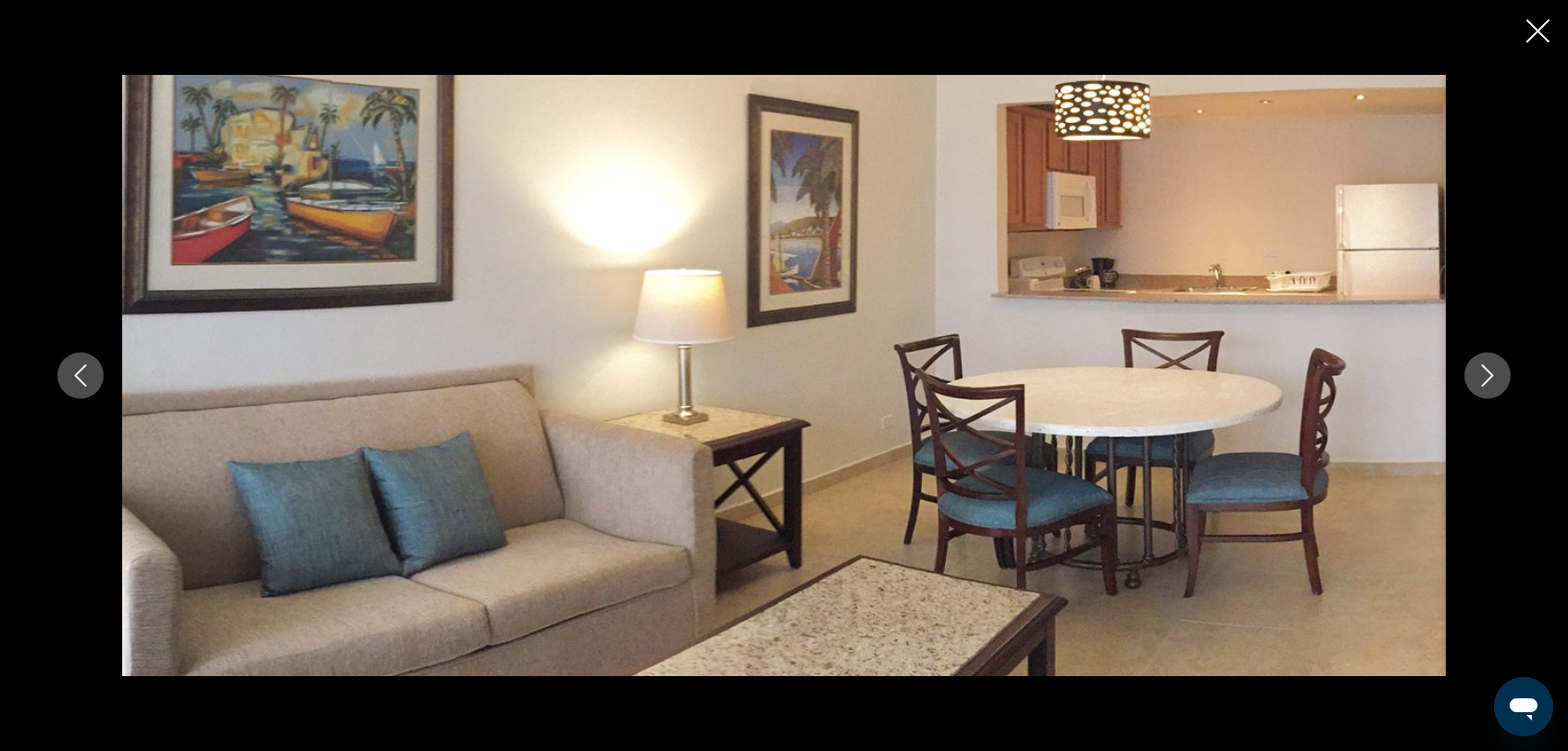
click at [1486, 378] on icon "Next image" at bounding box center [1488, 376] width 23 height 23
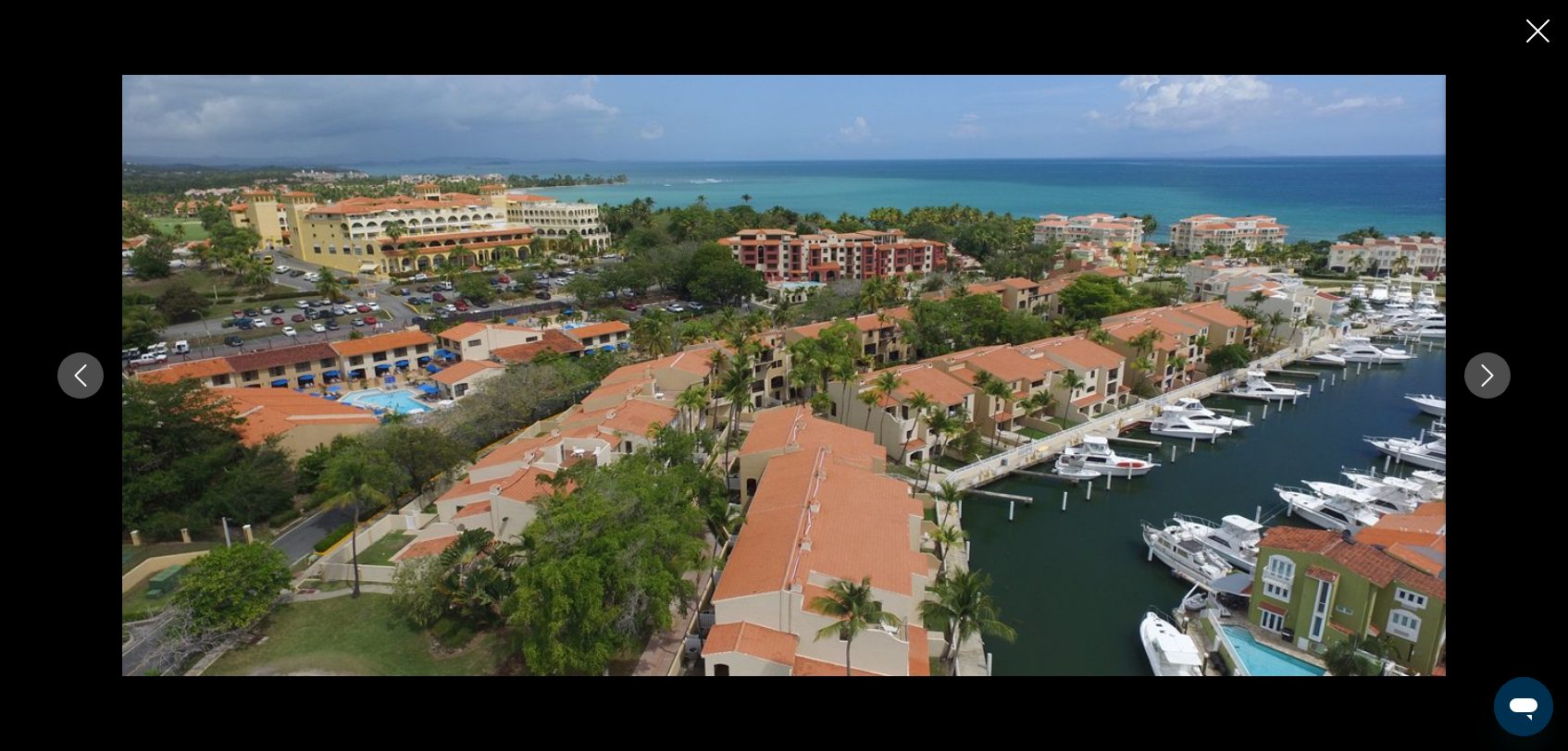
click at [1485, 373] on icon "Next image" at bounding box center [1488, 376] width 23 height 23
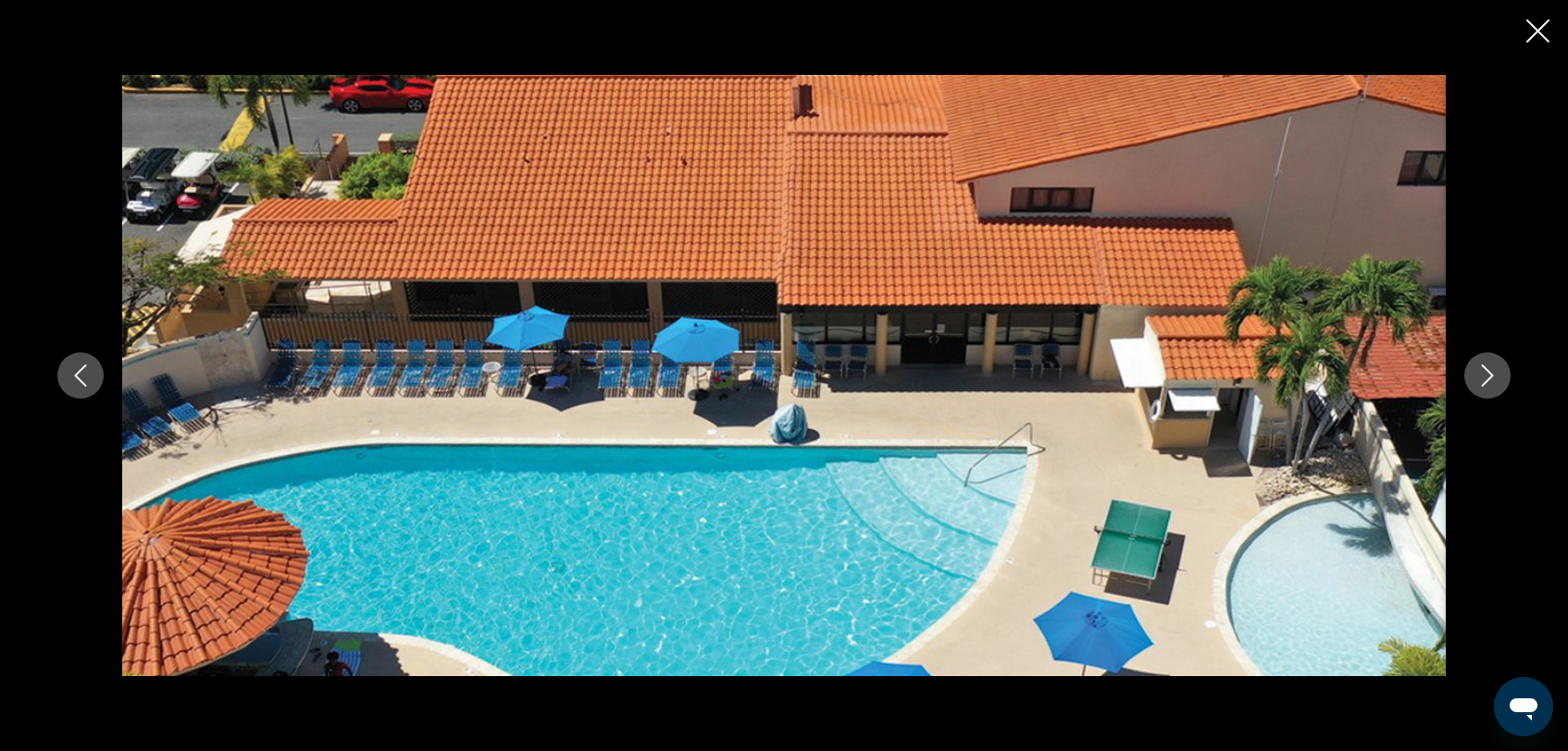
click at [1485, 373] on icon "Next image" at bounding box center [1488, 376] width 23 height 23
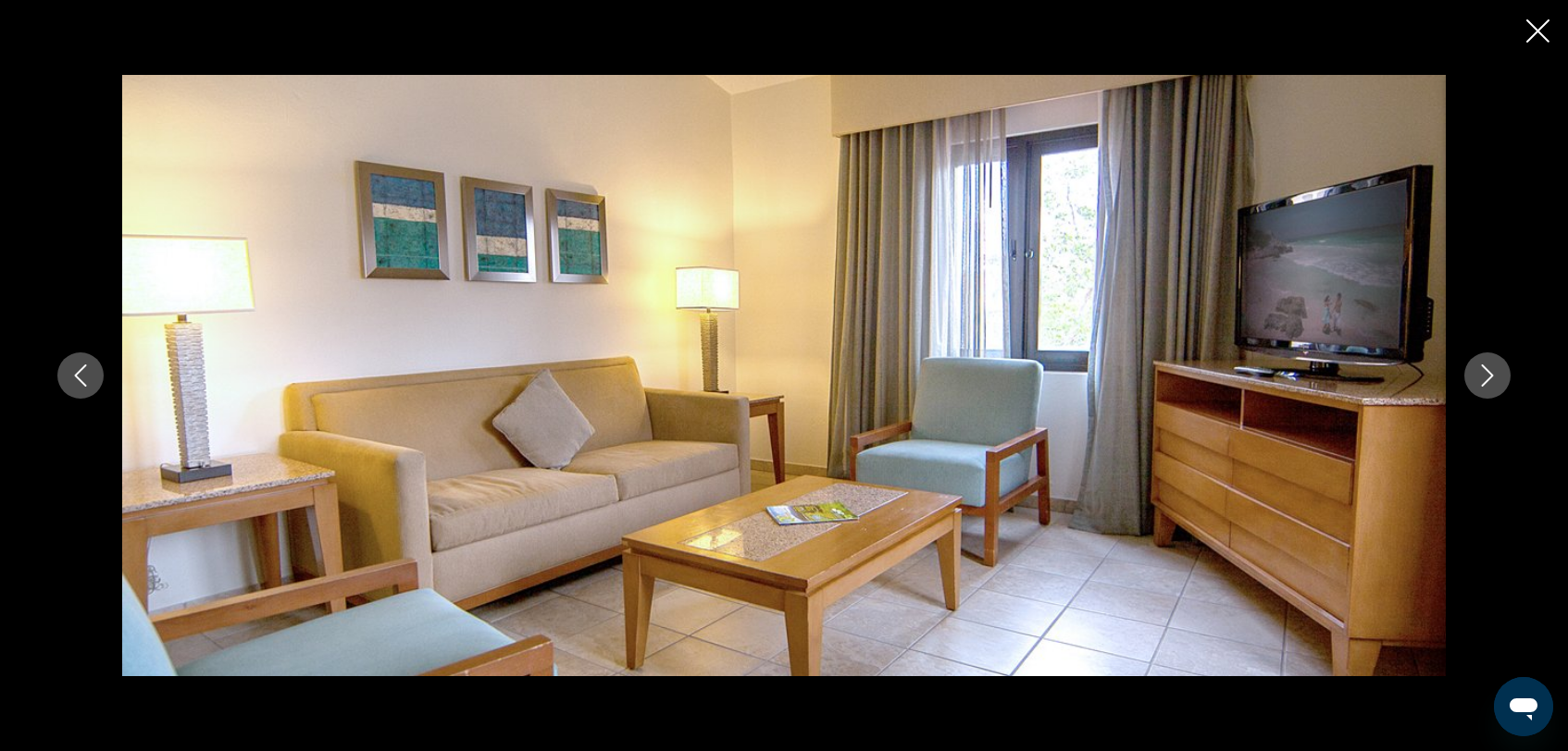
click at [1485, 373] on icon "Next image" at bounding box center [1488, 376] width 23 height 23
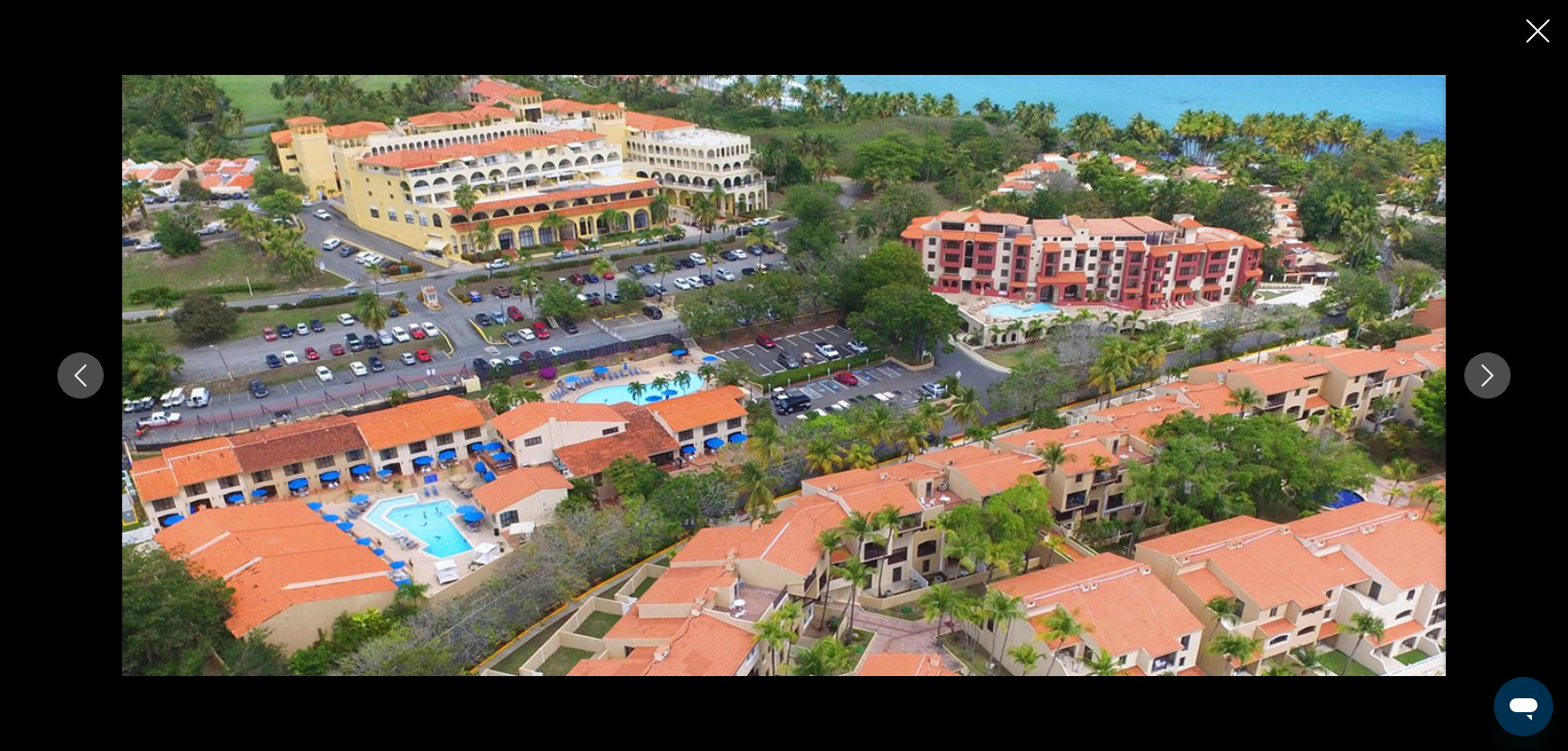
click at [1489, 375] on icon "Next image" at bounding box center [1488, 376] width 23 height 23
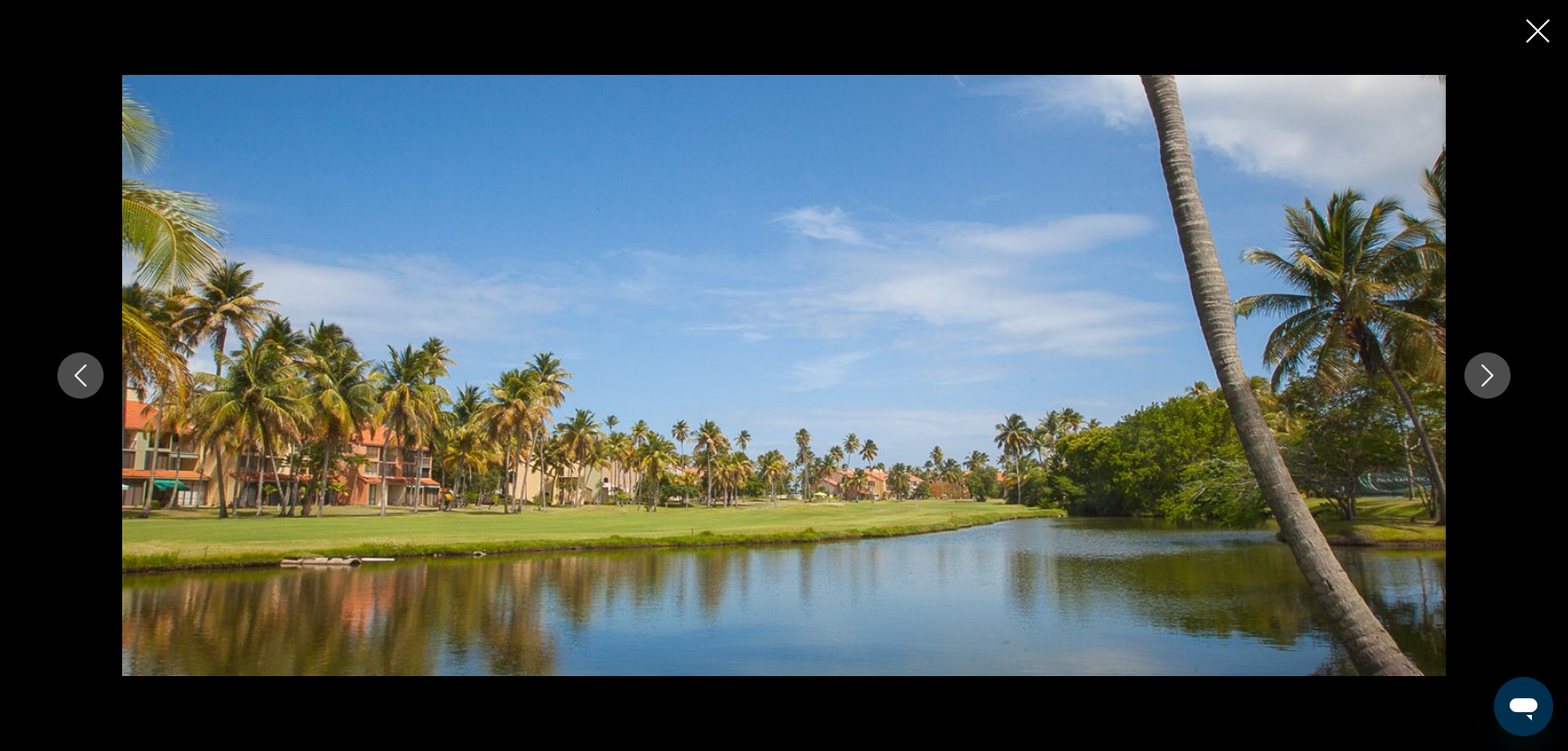
click at [1489, 375] on icon "Next image" at bounding box center [1488, 376] width 23 height 23
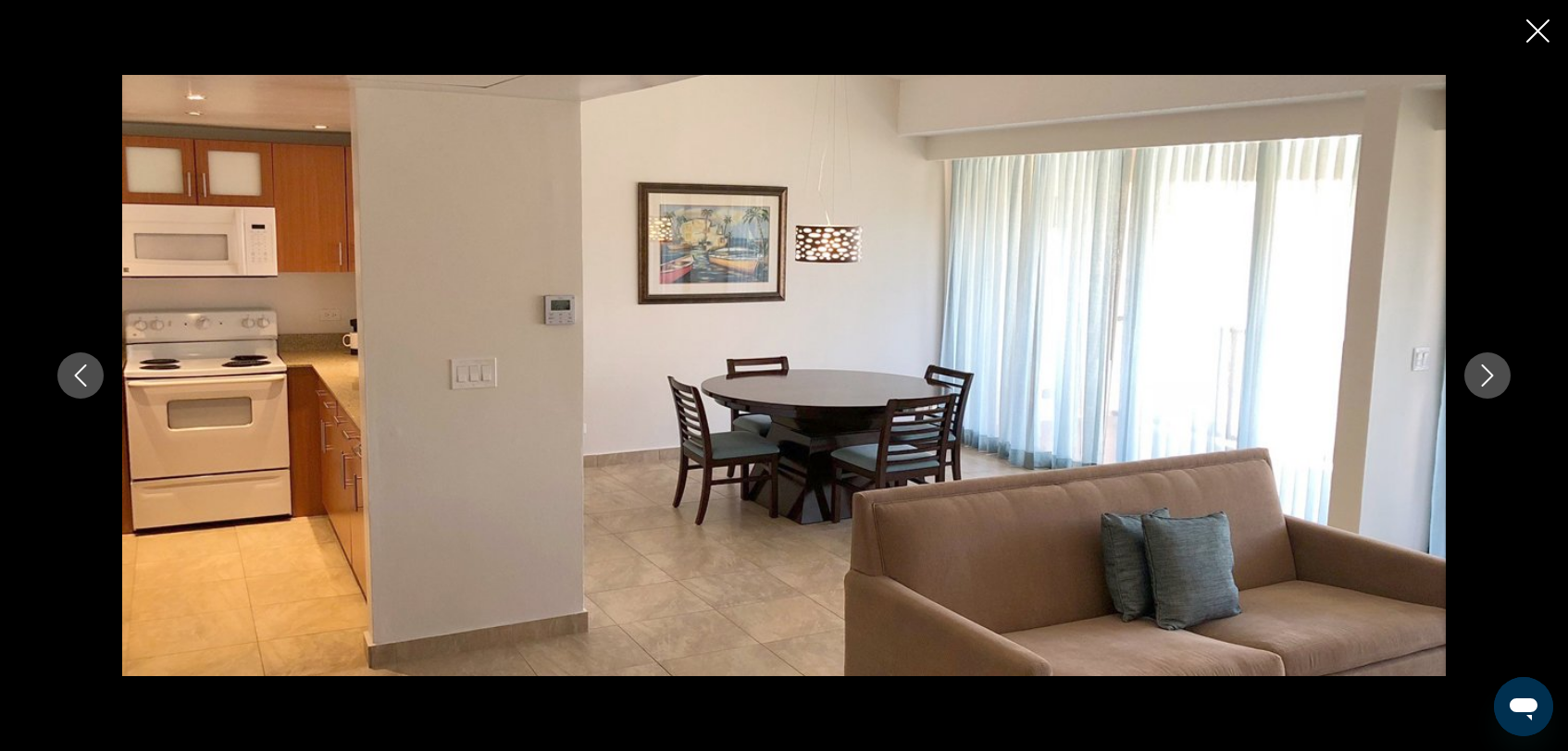
click at [1489, 376] on icon "Next image" at bounding box center [1488, 376] width 23 height 23
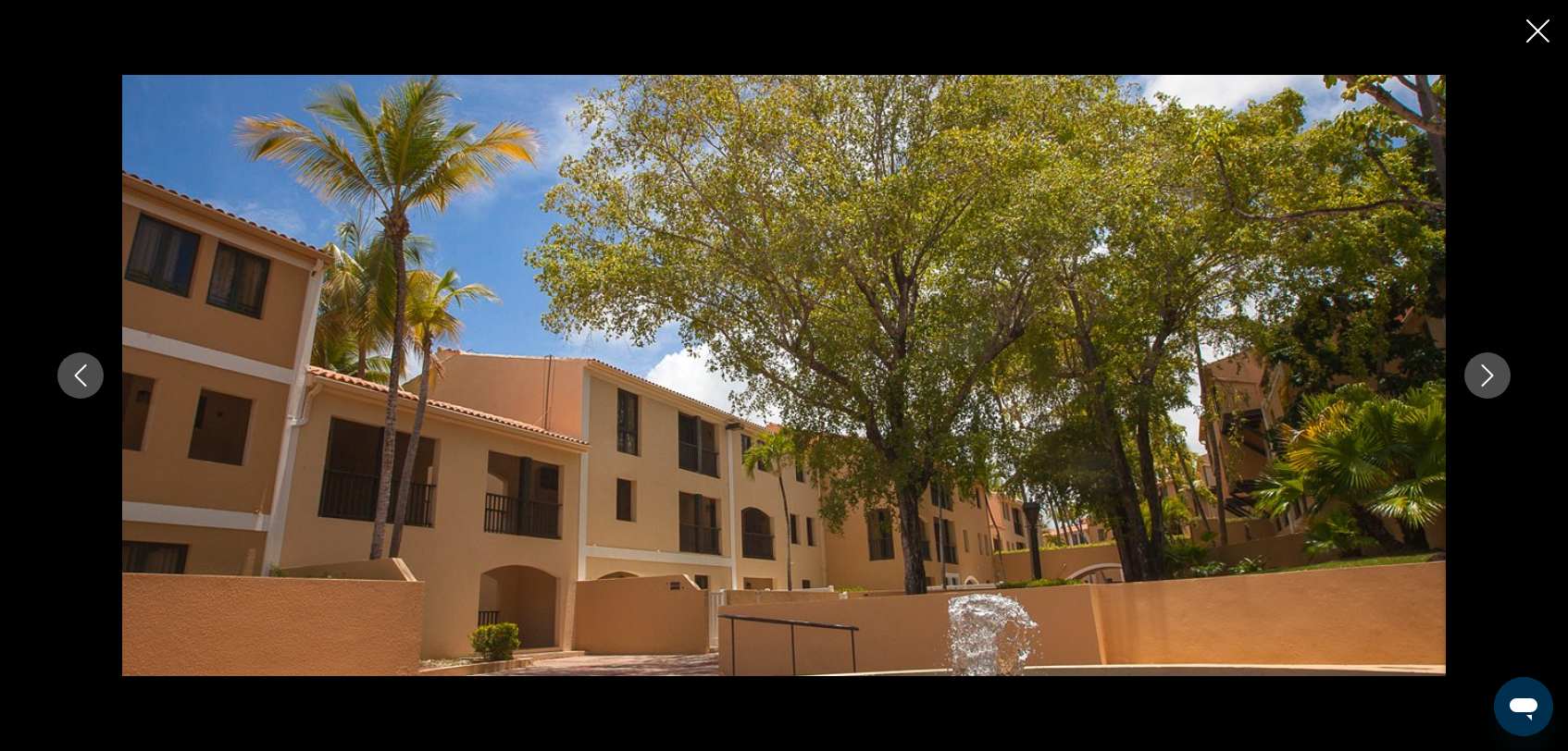
click at [1489, 377] on icon "Next image" at bounding box center [1488, 376] width 23 height 23
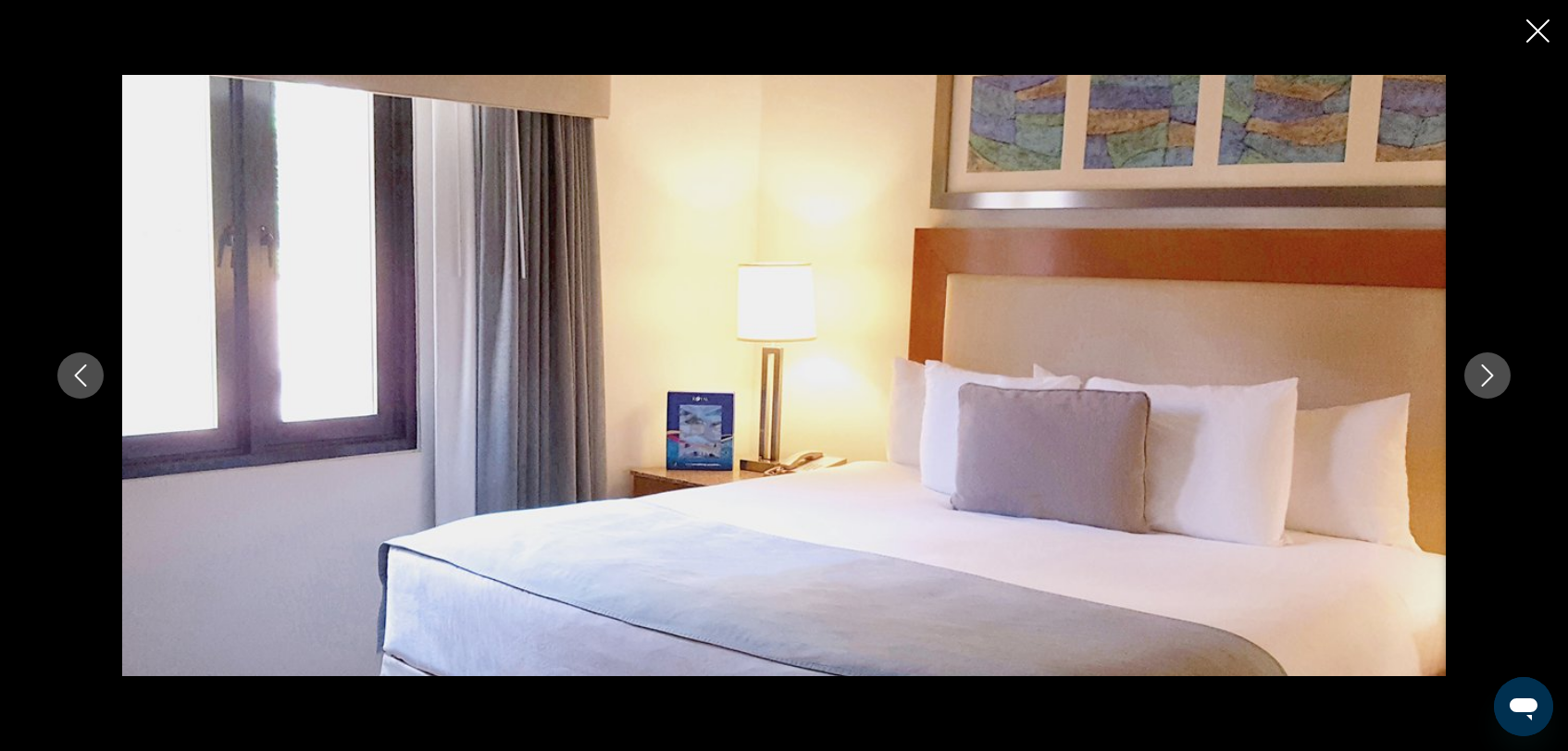
click at [1489, 377] on icon "Next image" at bounding box center [1488, 376] width 23 height 23
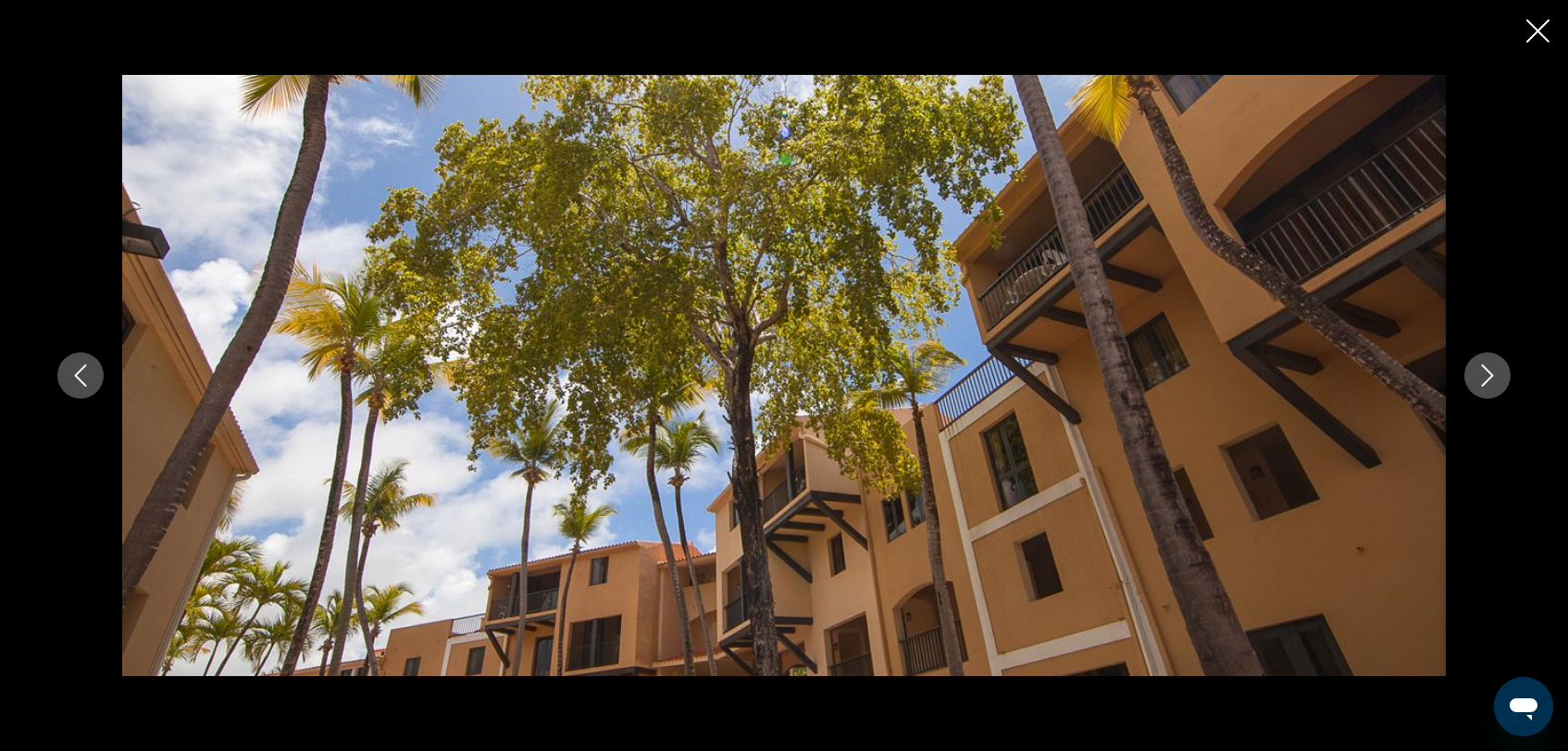
click at [1489, 377] on icon "Next image" at bounding box center [1488, 376] width 23 height 23
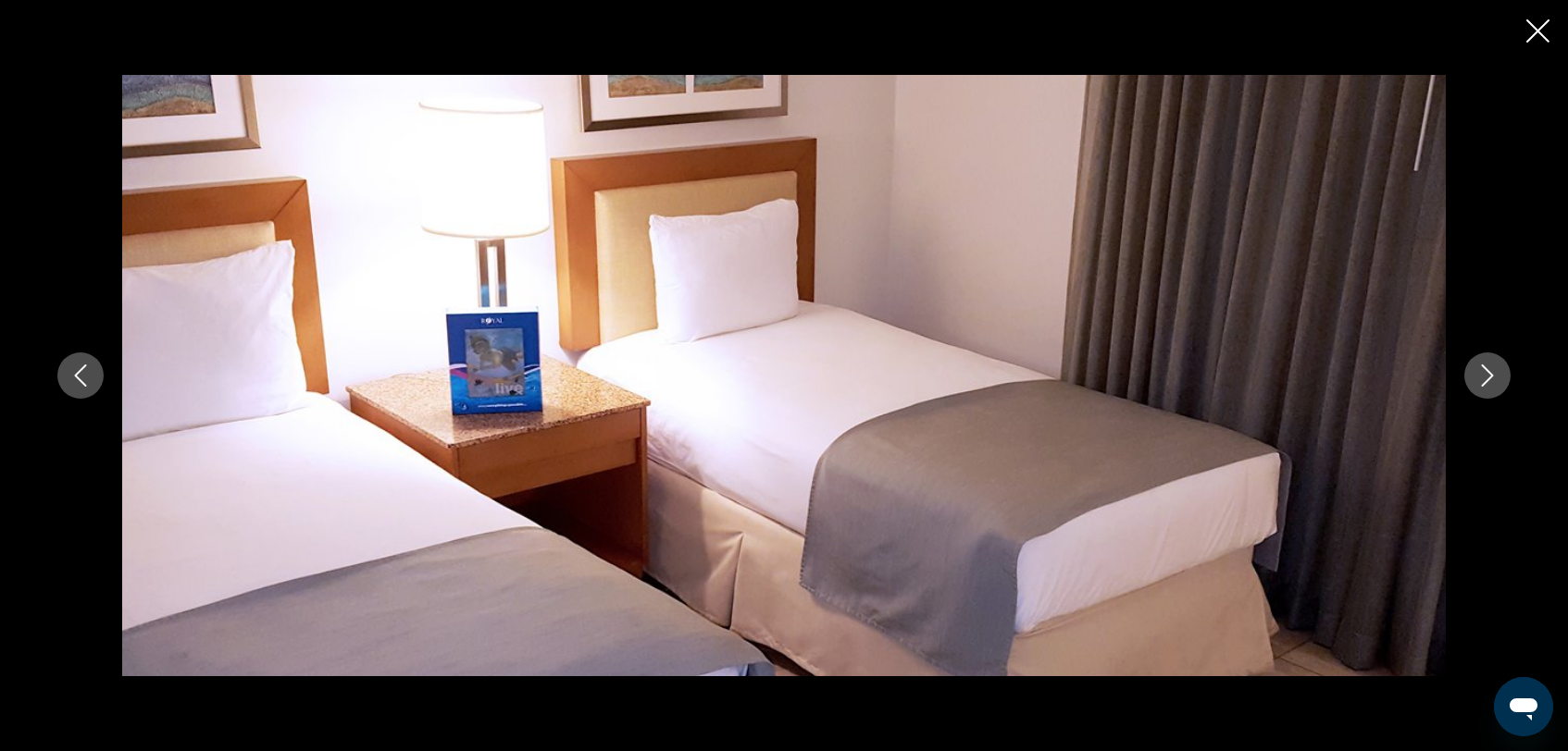
click at [1489, 377] on icon "Next image" at bounding box center [1488, 376] width 23 height 23
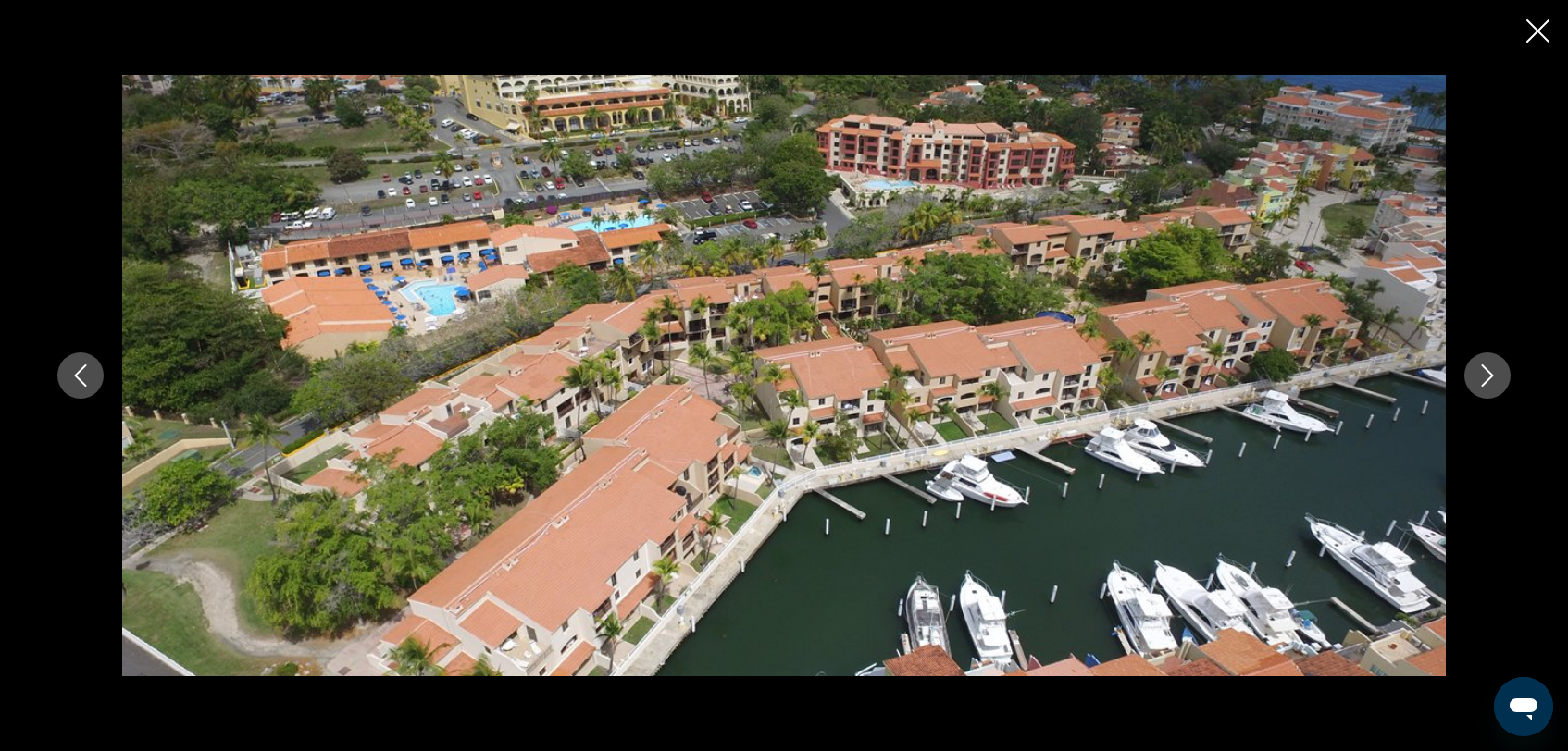
click at [1490, 373] on icon "Next image" at bounding box center [1488, 376] width 12 height 23
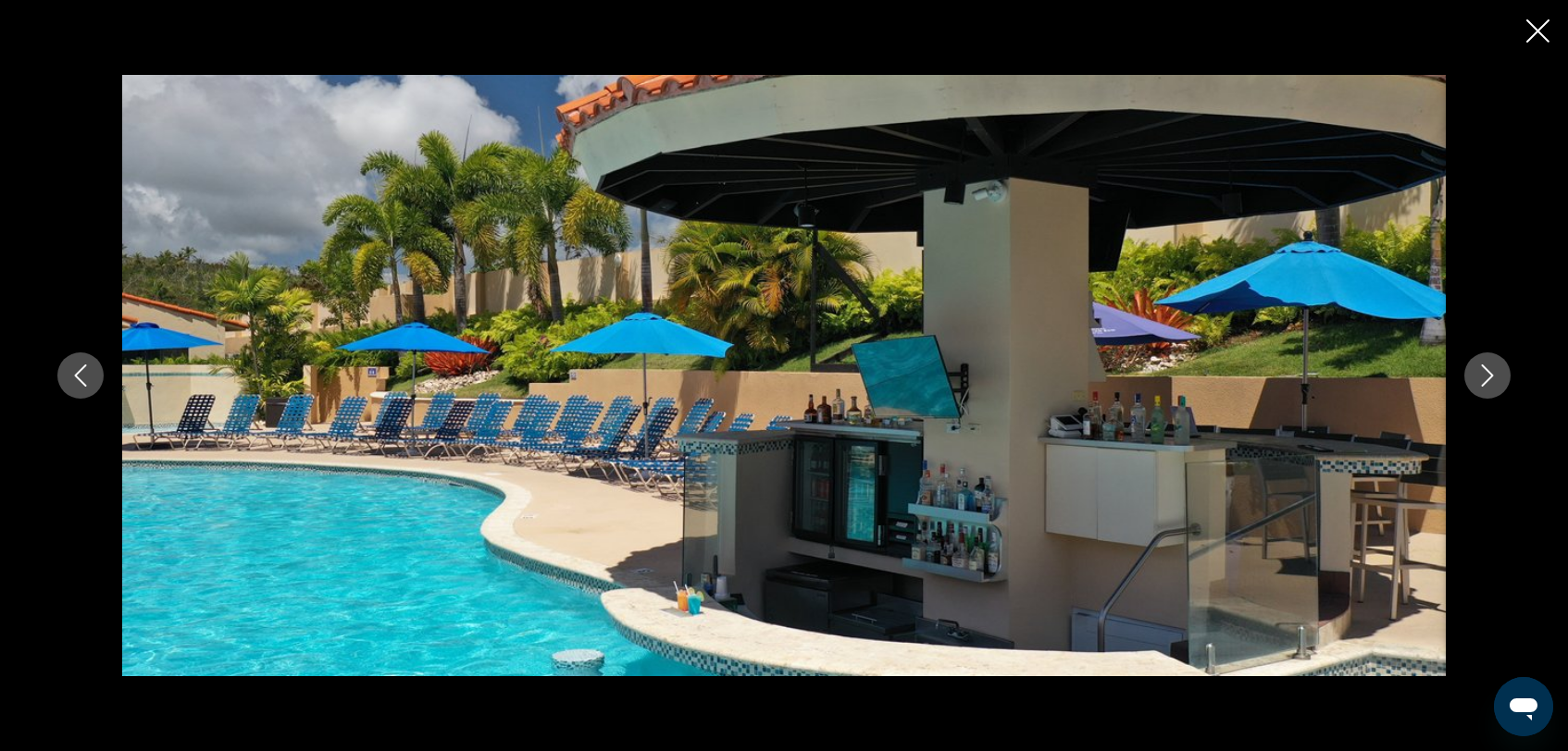
click at [1490, 378] on icon "Next image" at bounding box center [1488, 376] width 12 height 23
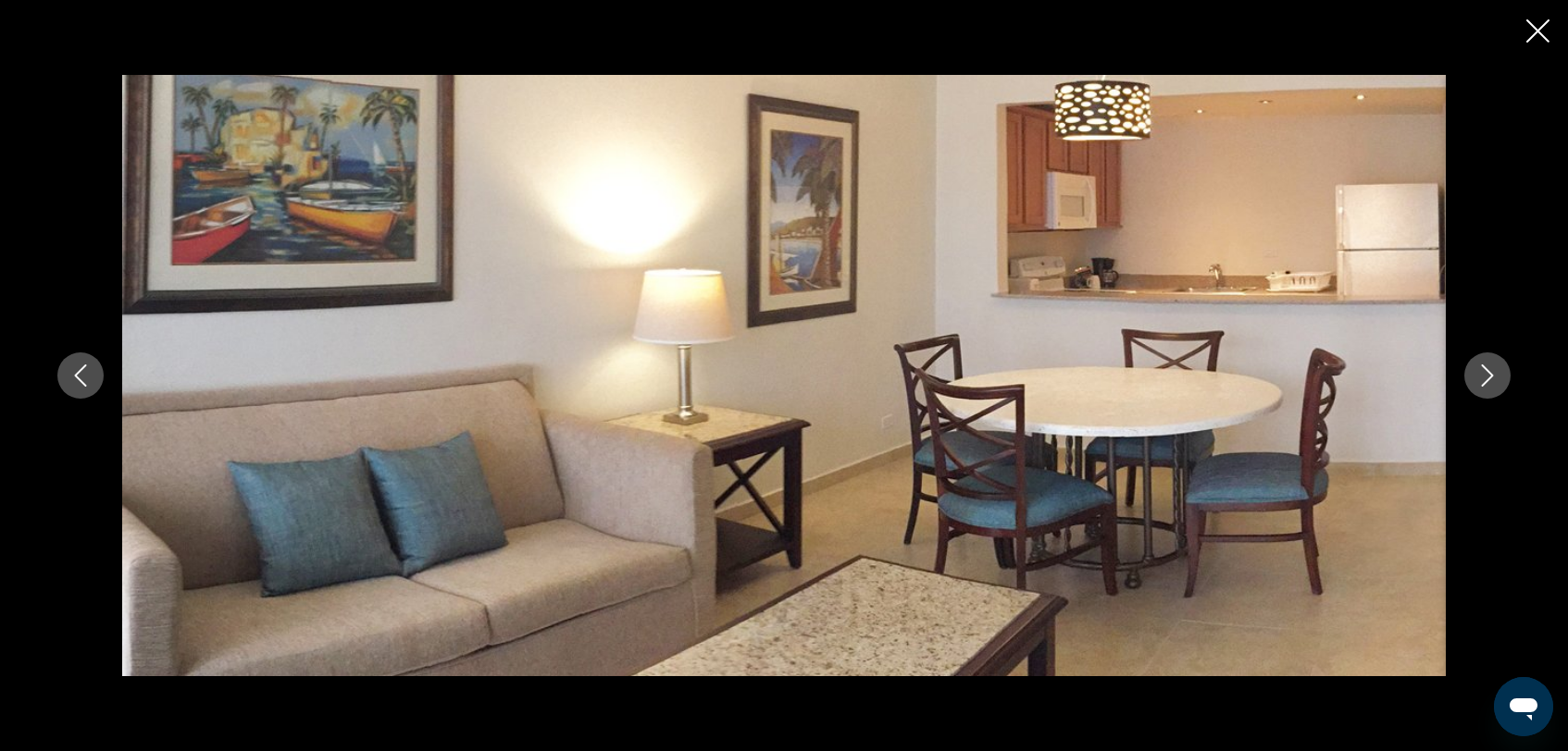
click at [1490, 378] on icon "Next image" at bounding box center [1488, 376] width 12 height 23
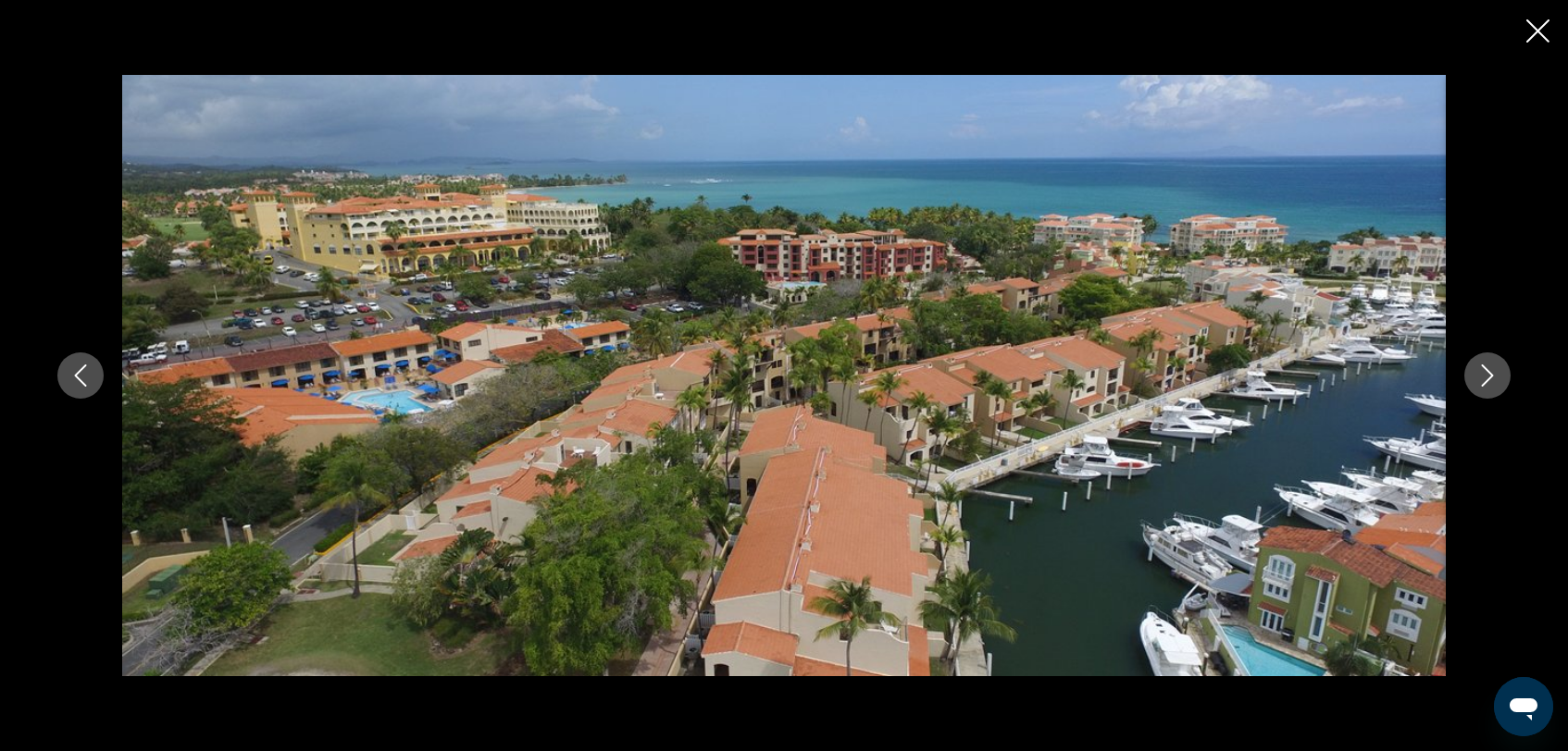
click at [1490, 376] on icon "Next image" at bounding box center [1488, 376] width 23 height 23
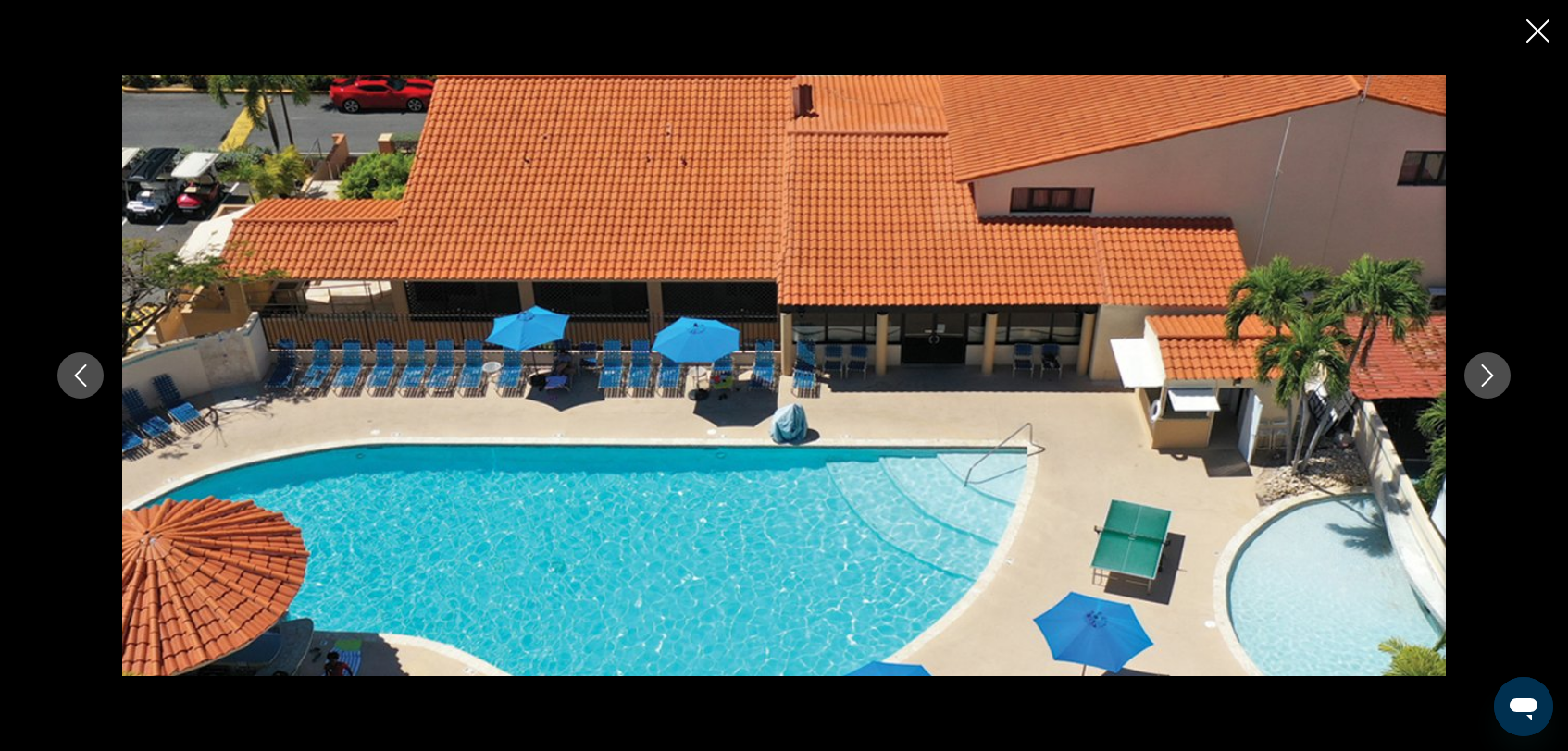
click at [1490, 376] on icon "Next image" at bounding box center [1488, 376] width 23 height 23
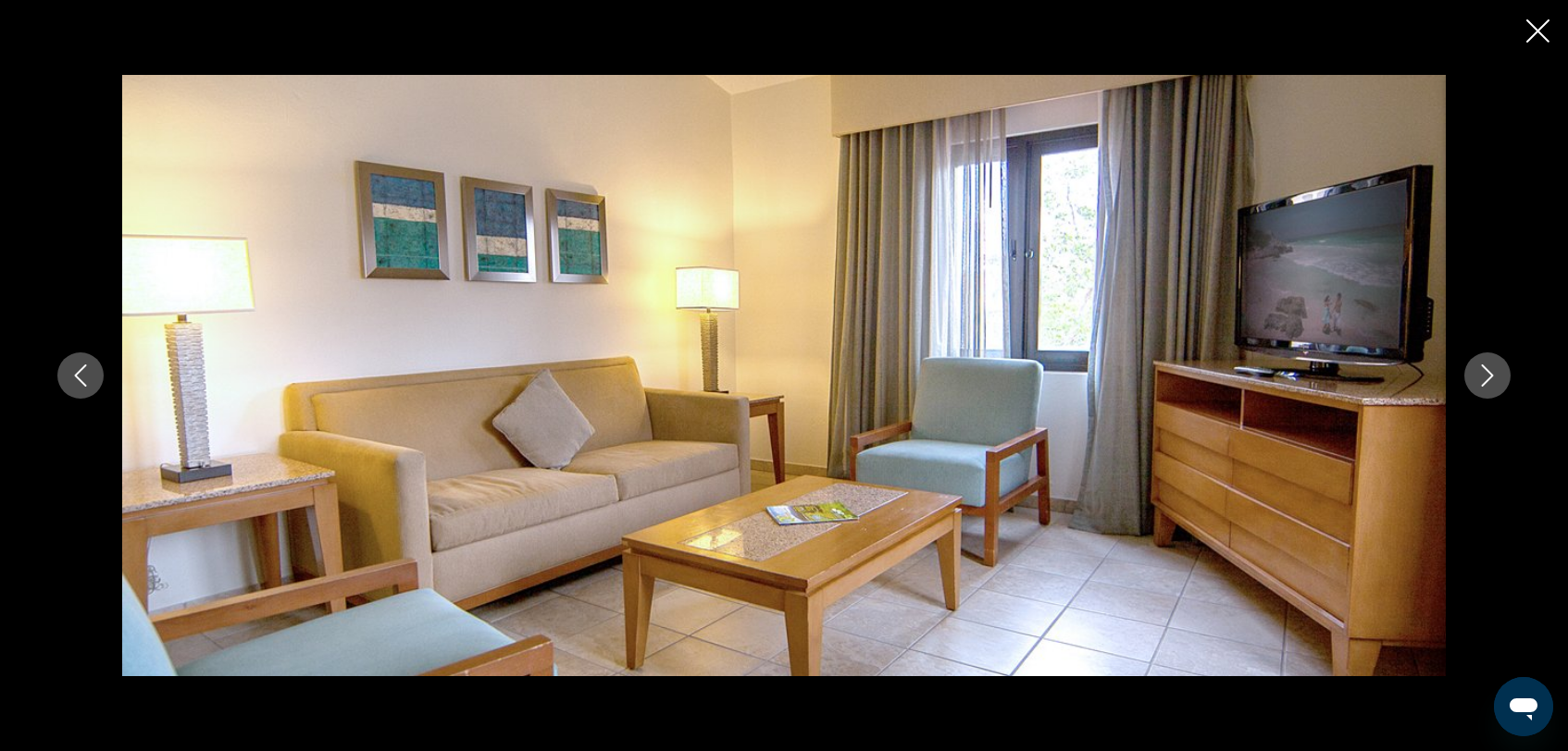
click at [1490, 376] on icon "Next image" at bounding box center [1488, 376] width 23 height 23
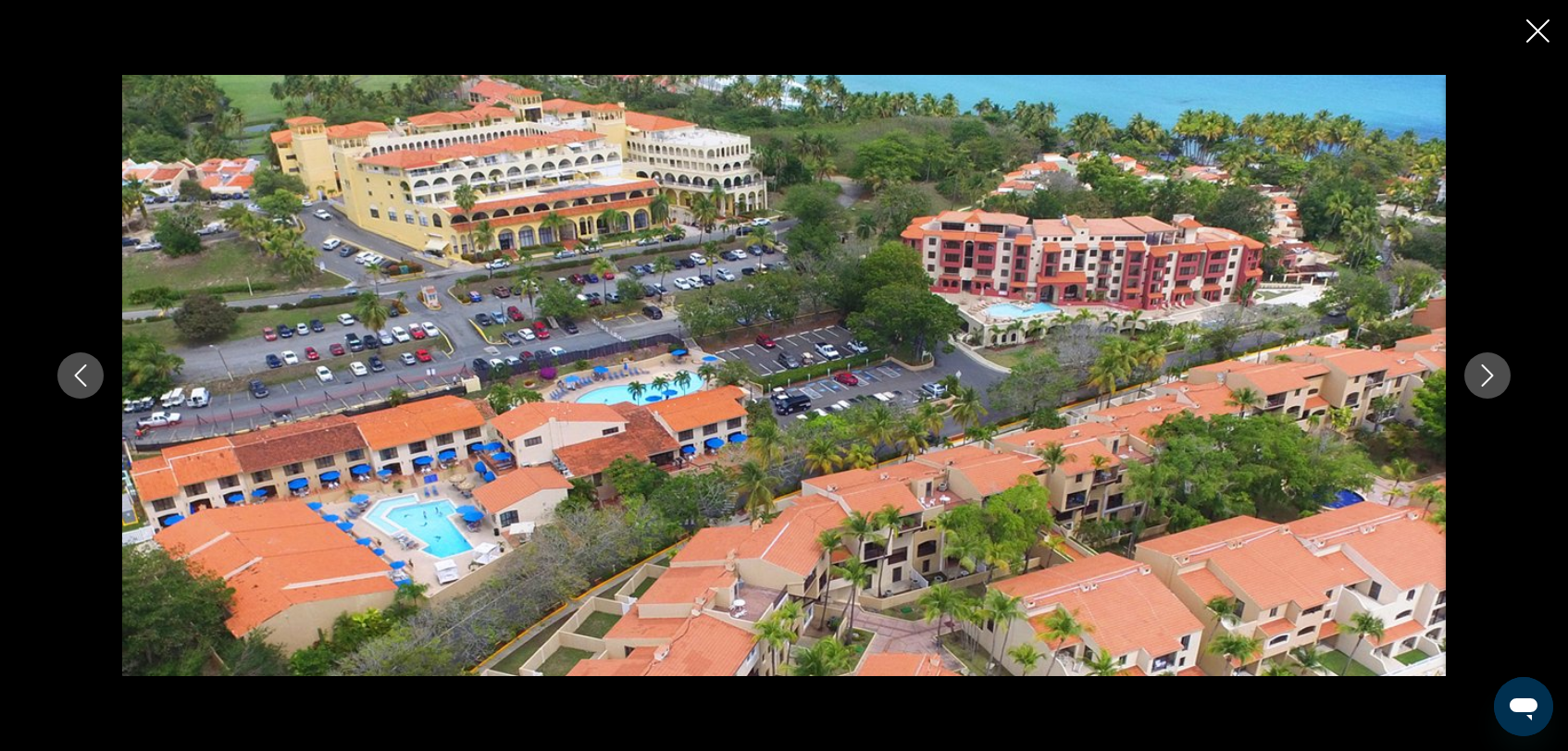
click at [1490, 376] on icon "Next image" at bounding box center [1488, 376] width 23 height 23
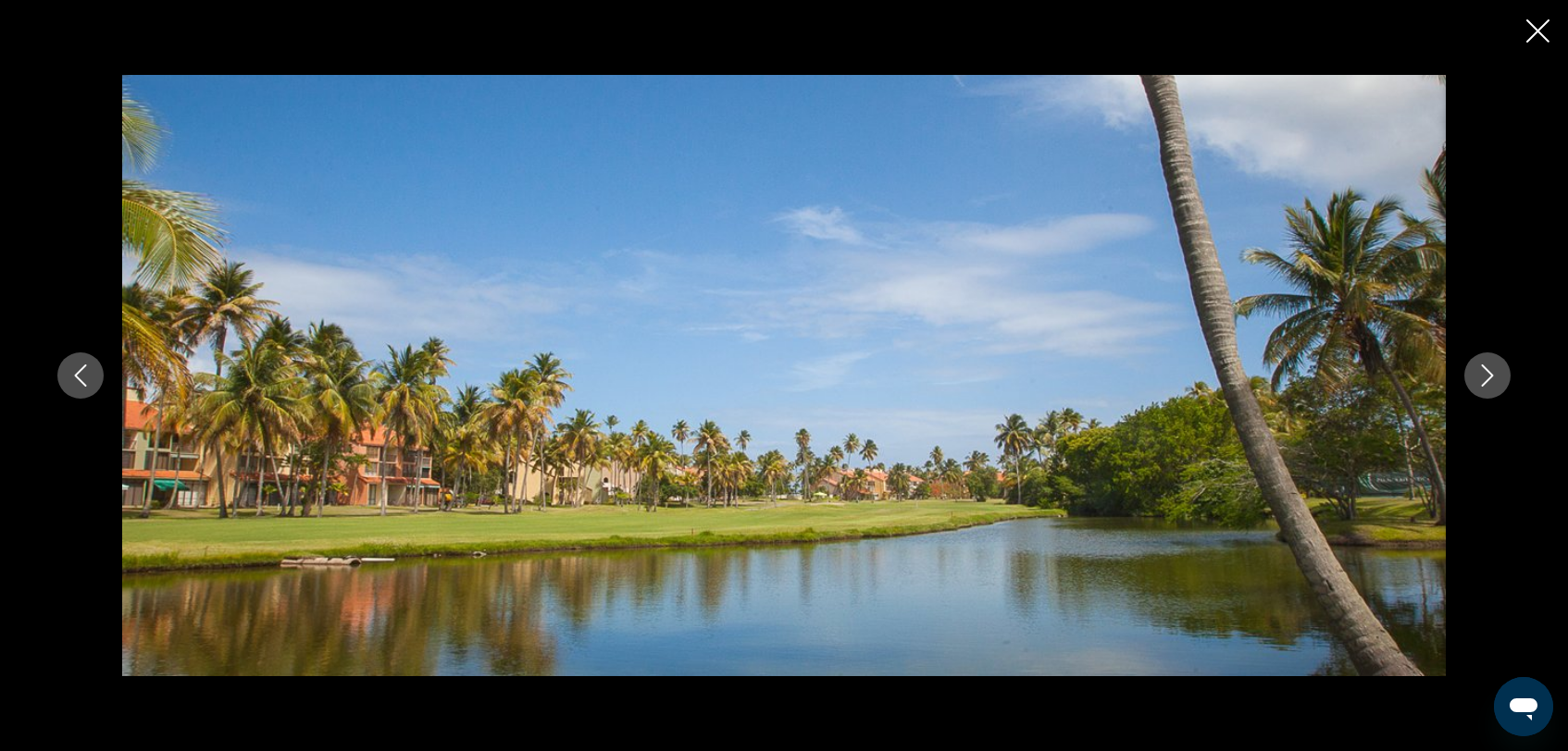
click at [1490, 375] on icon "Next image" at bounding box center [1488, 376] width 23 height 23
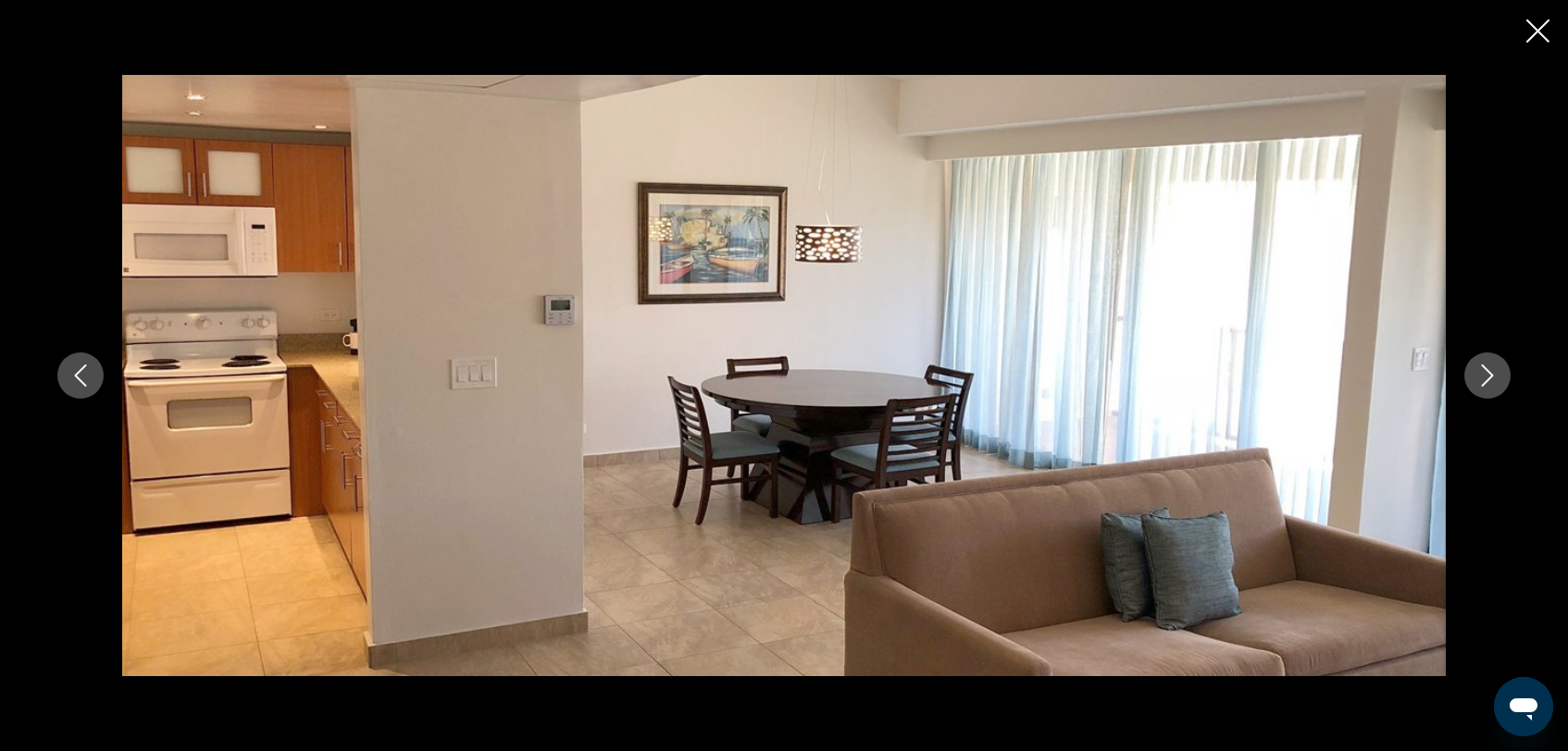
click at [1490, 375] on icon "Next image" at bounding box center [1488, 376] width 23 height 23
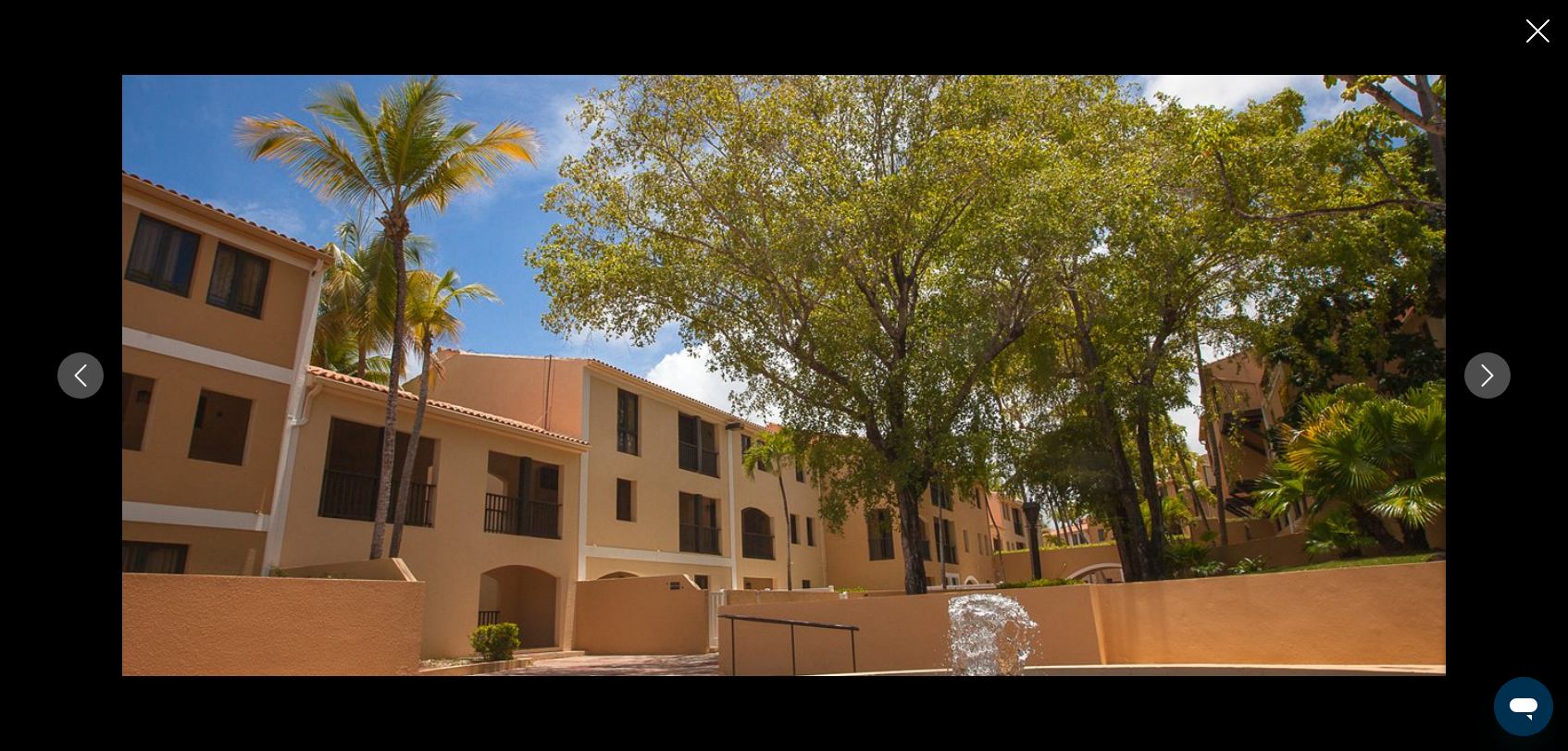
click at [1490, 375] on icon "Next image" at bounding box center [1488, 376] width 23 height 23
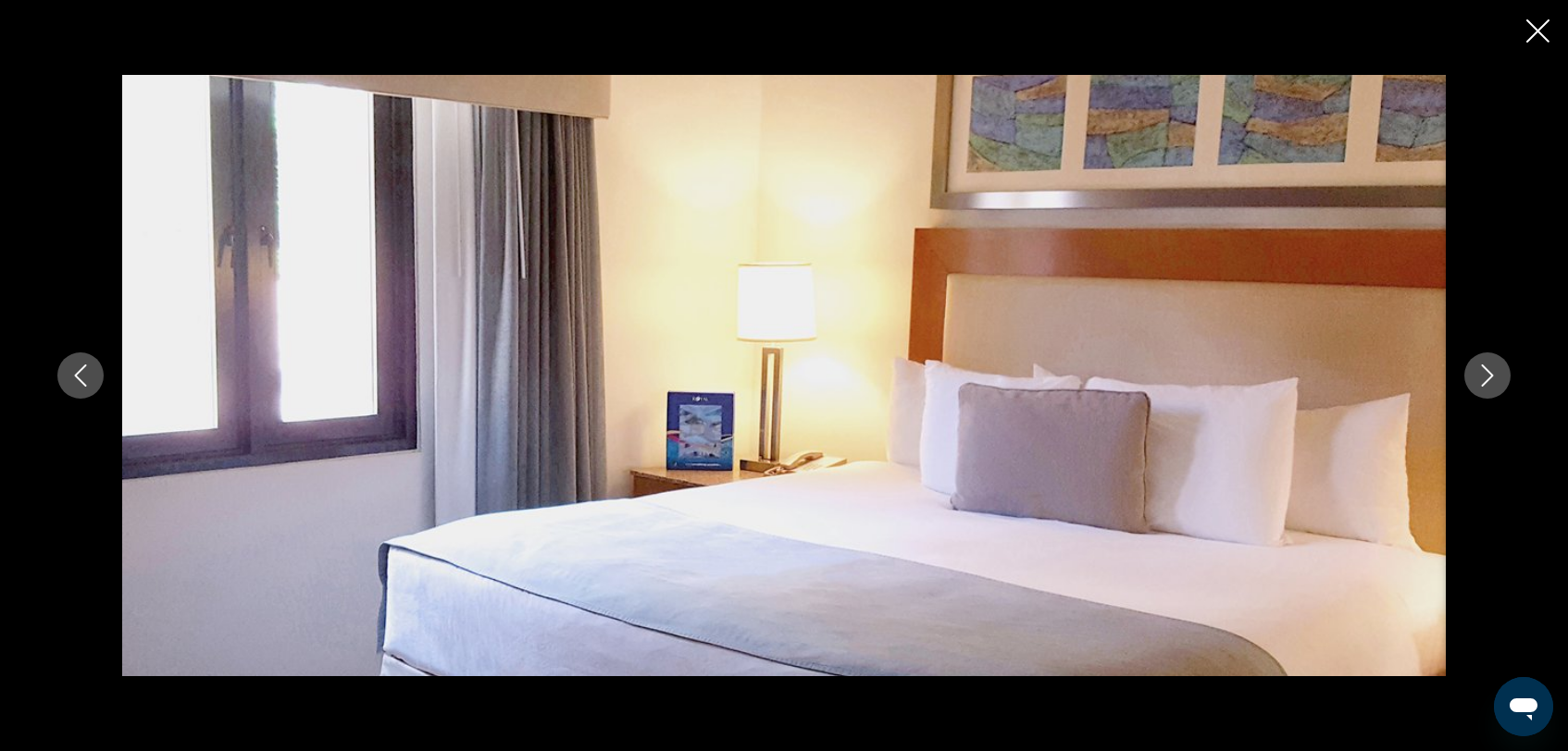
click at [1497, 375] on icon "Next image" at bounding box center [1488, 376] width 23 height 23
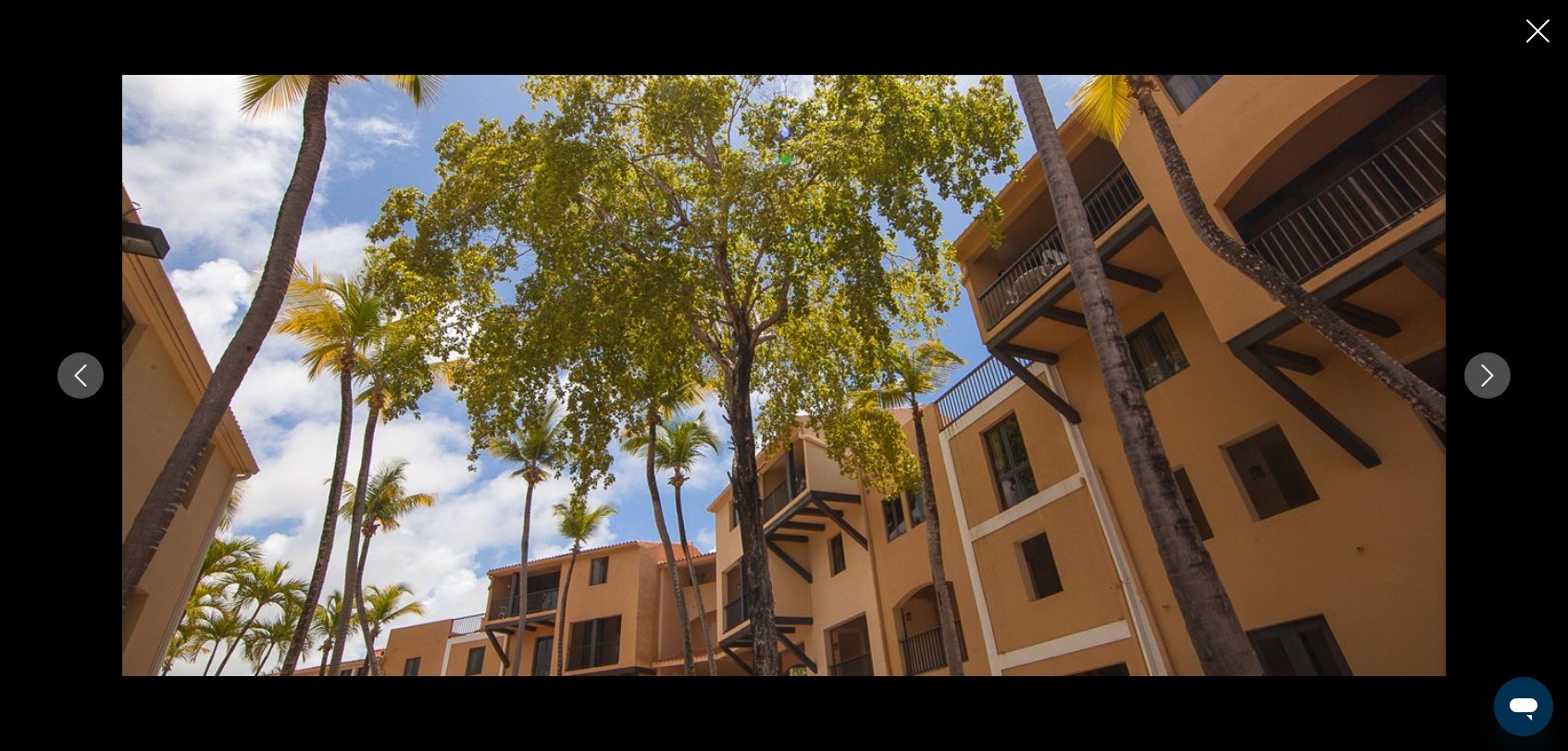
click at [1490, 374] on icon "Next image" at bounding box center [1488, 376] width 23 height 23
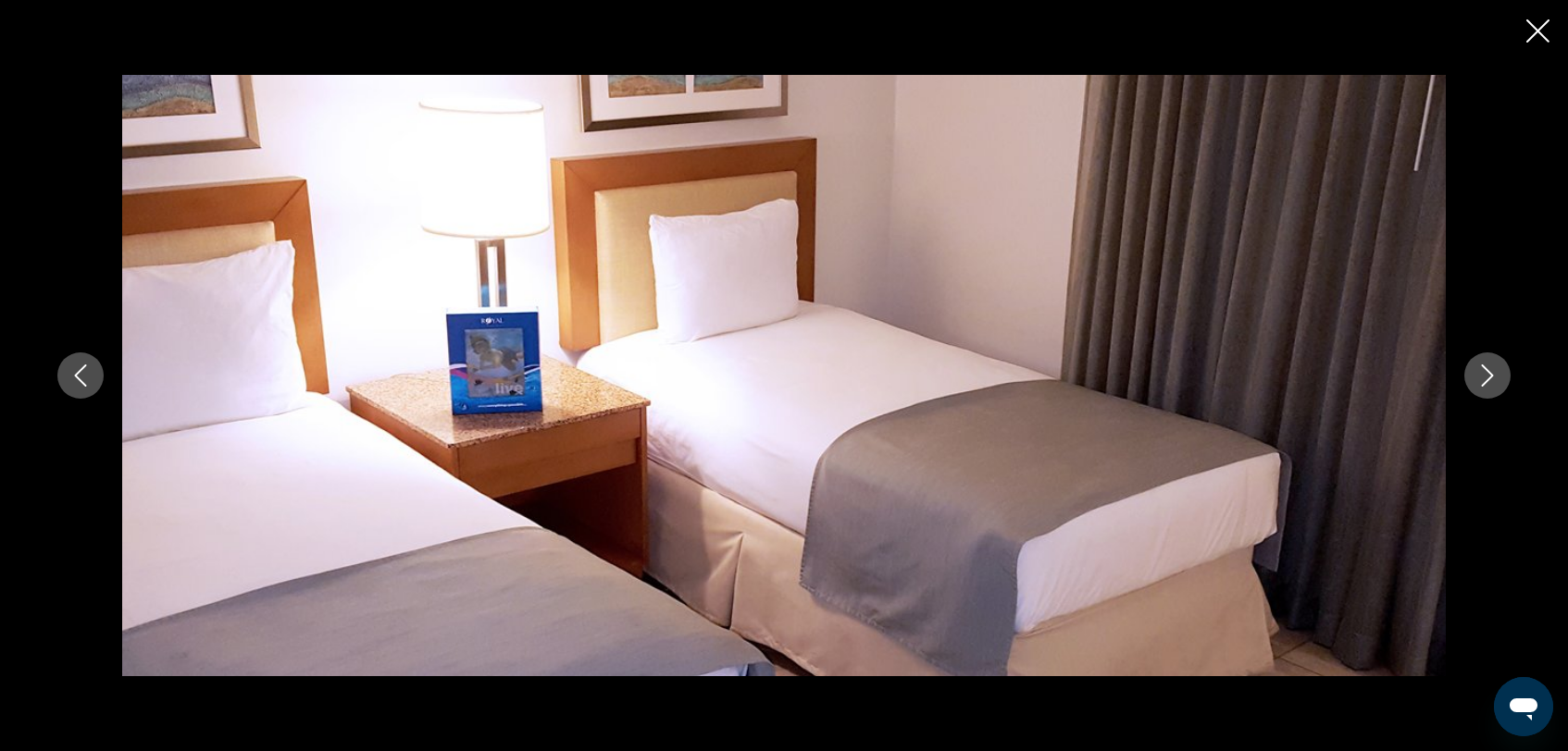
click at [1490, 376] on icon "Next image" at bounding box center [1488, 376] width 23 height 23
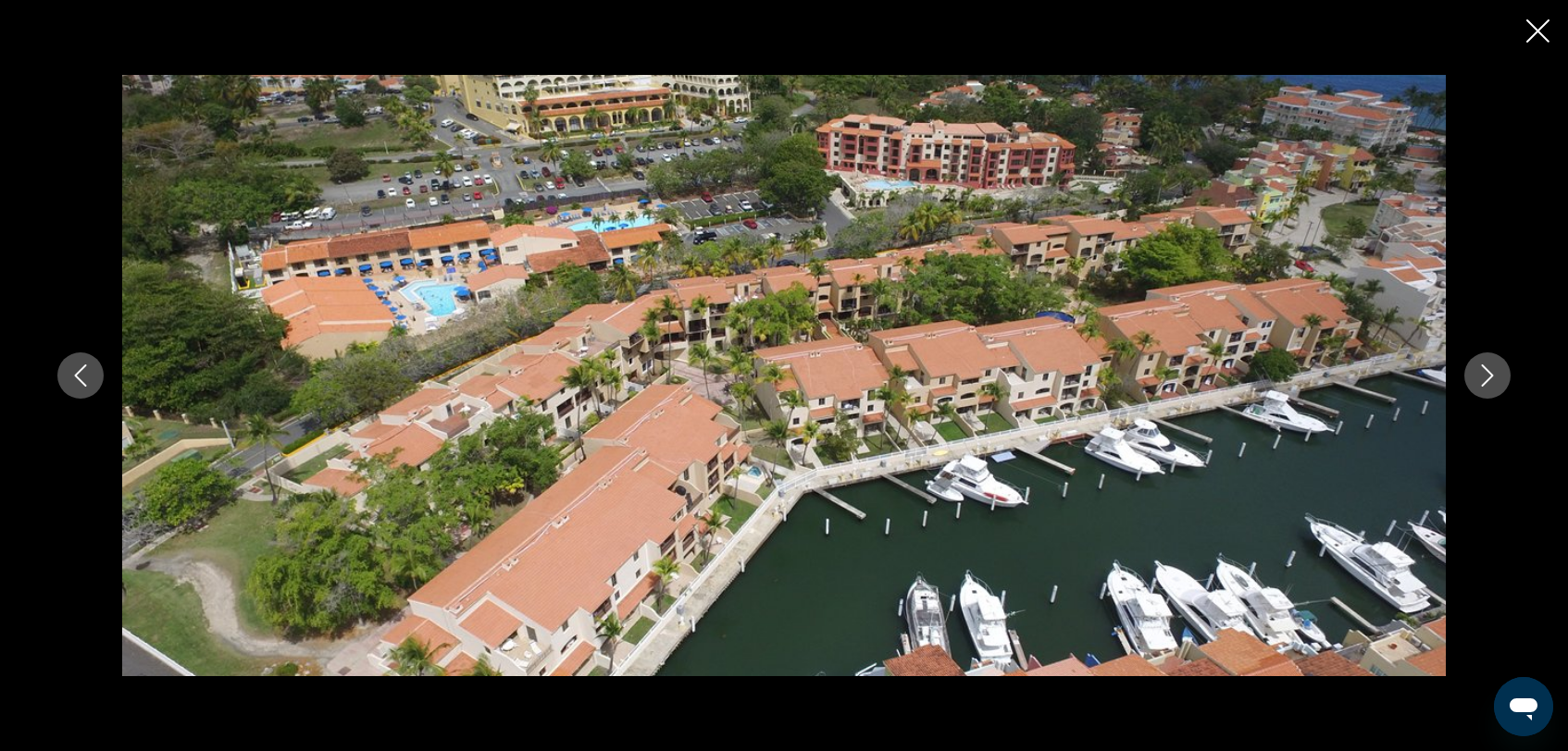
click at [1490, 376] on icon "Next image" at bounding box center [1488, 376] width 23 height 23
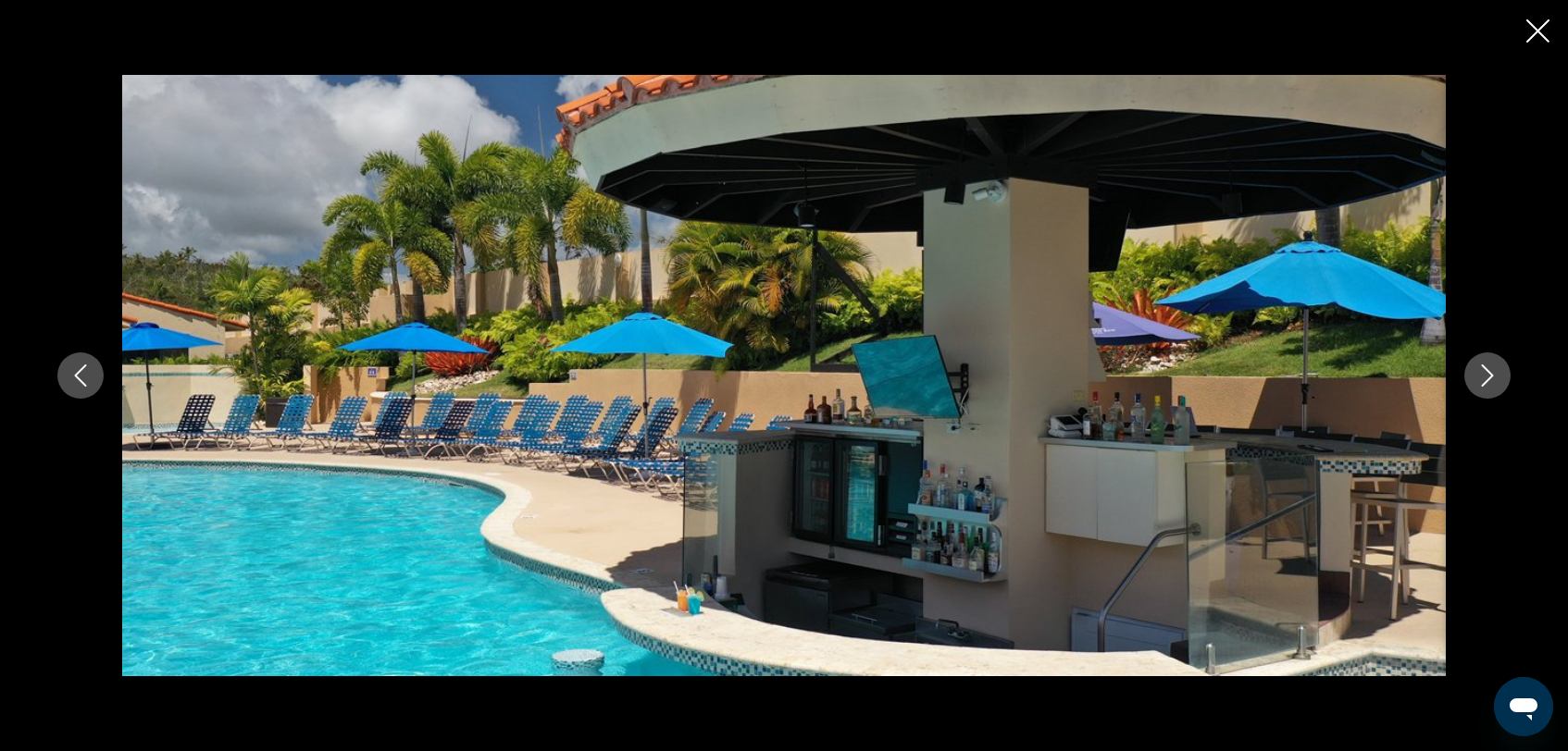
click at [1490, 376] on icon "Next image" at bounding box center [1488, 376] width 23 height 23
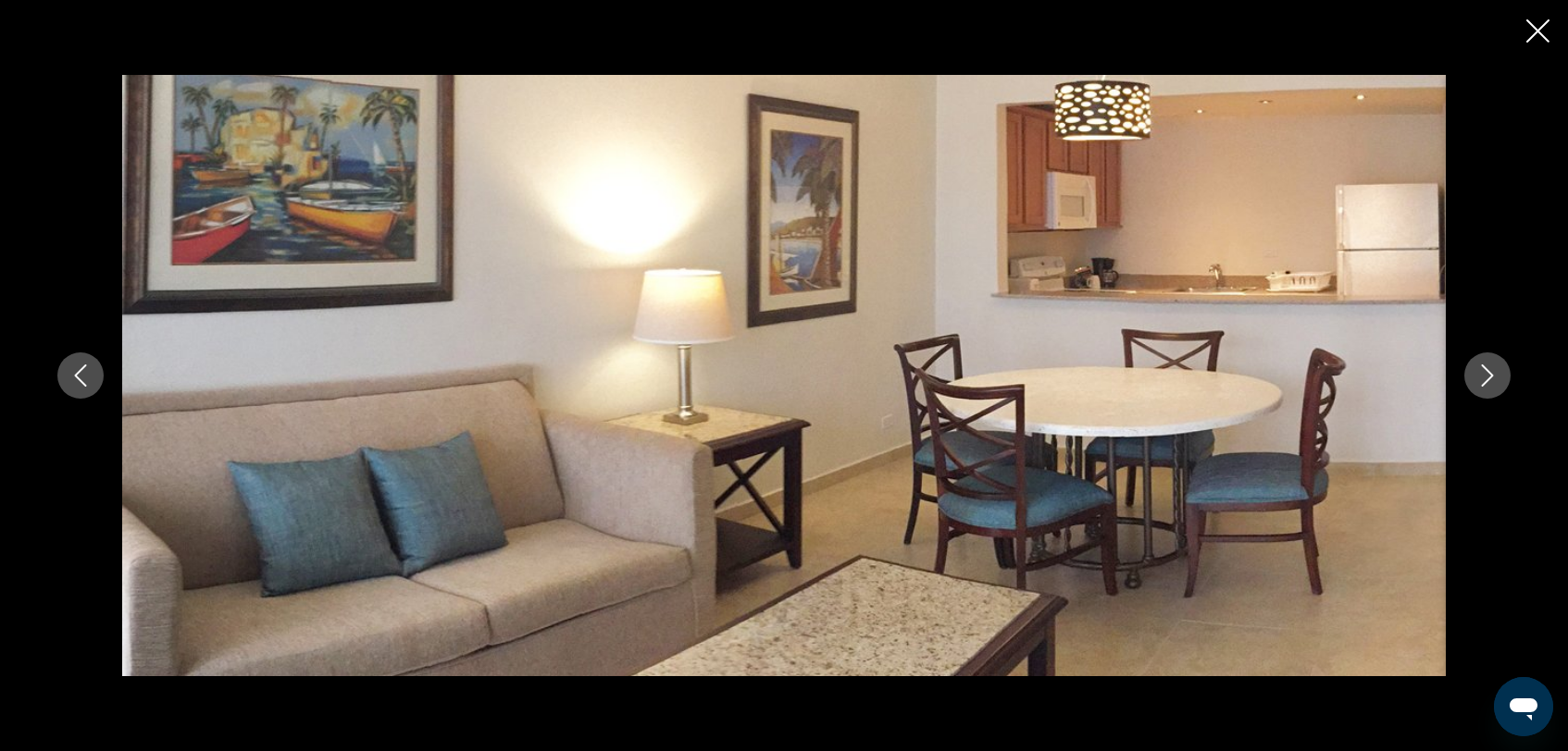
click at [1490, 376] on icon "Next image" at bounding box center [1488, 376] width 23 height 23
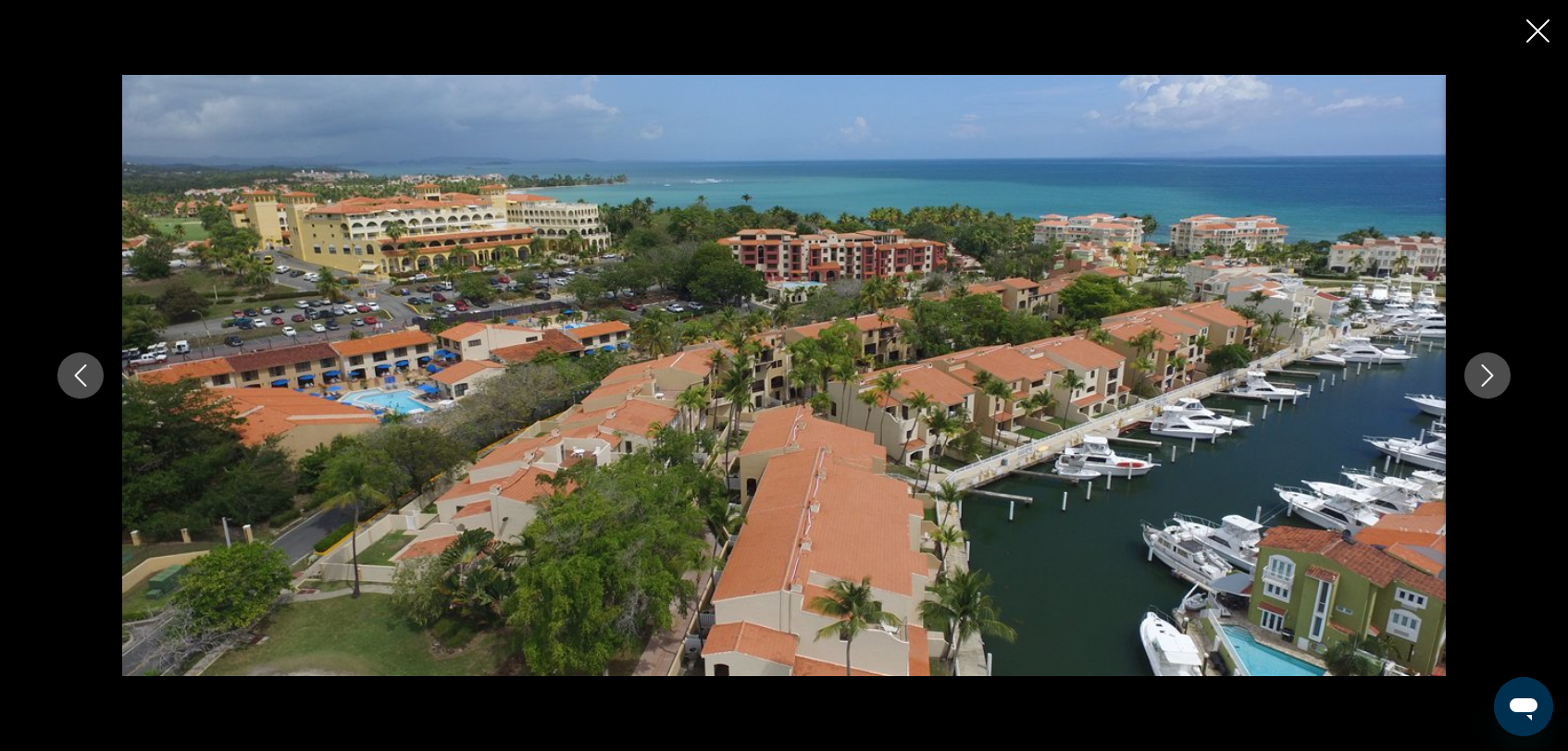
click at [1490, 376] on icon "Next image" at bounding box center [1488, 376] width 23 height 23
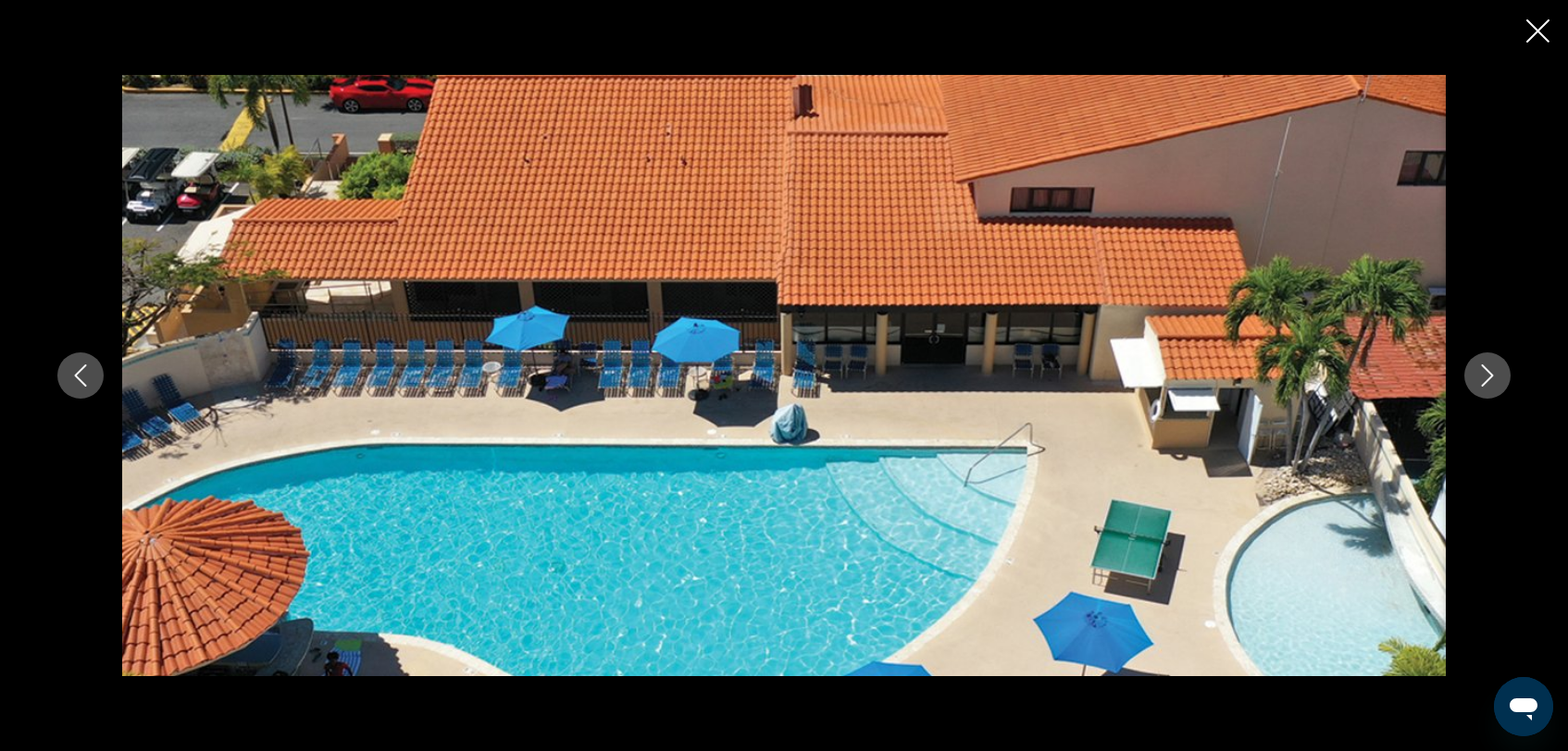
click at [1490, 376] on icon "Next image" at bounding box center [1488, 376] width 23 height 23
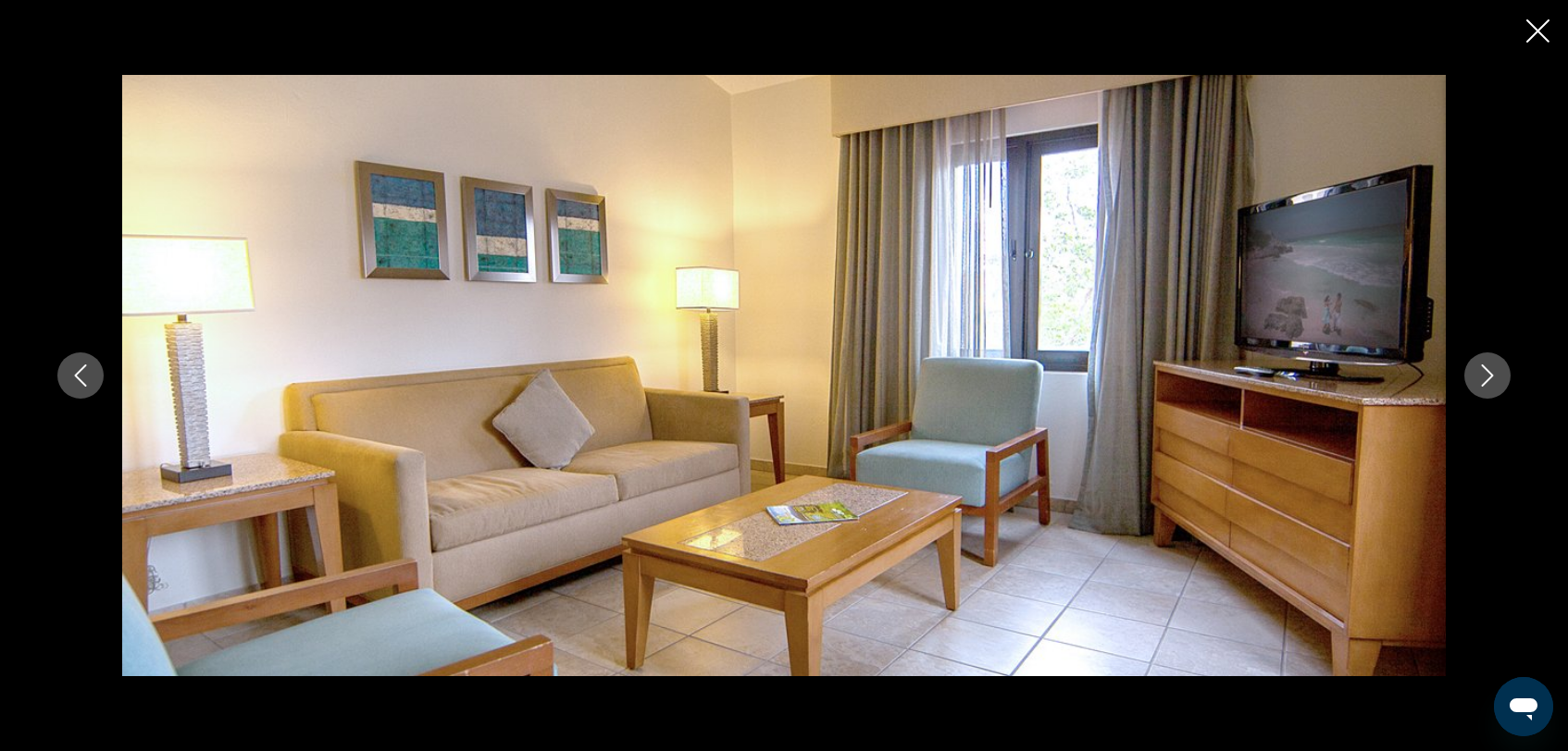
click at [1490, 376] on icon "Next image" at bounding box center [1488, 376] width 23 height 23
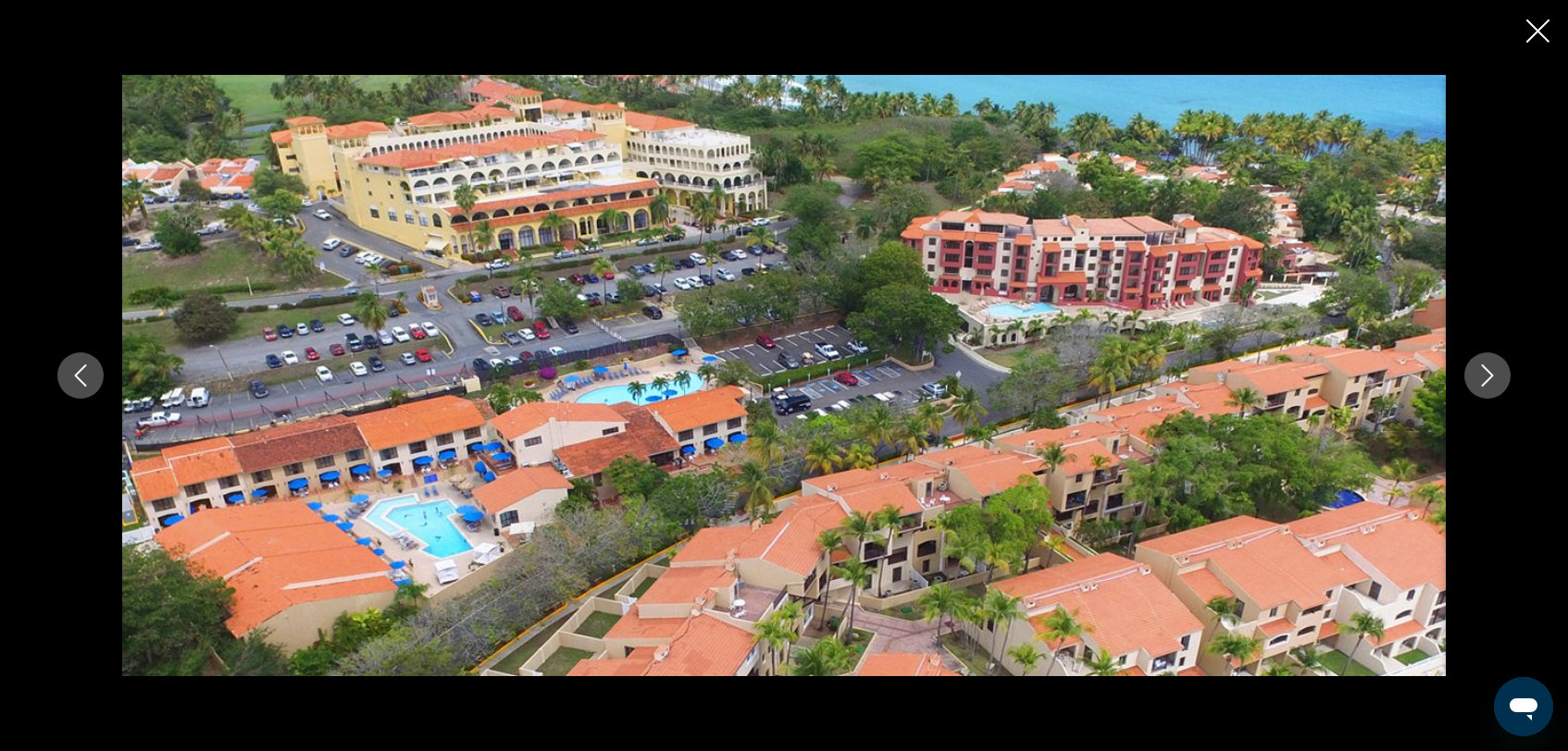
click at [1490, 377] on icon "Next image" at bounding box center [1488, 376] width 12 height 23
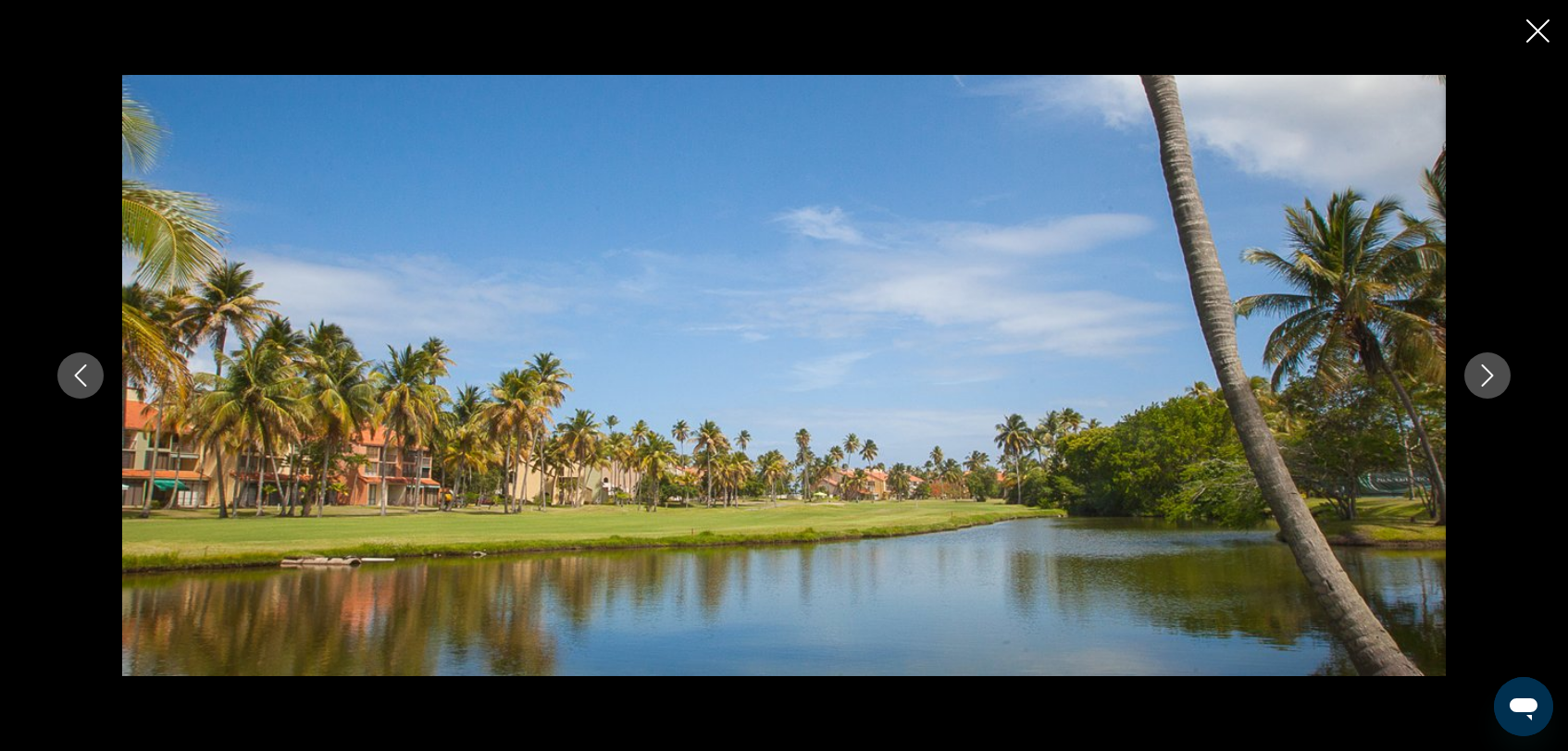
click at [1490, 377] on icon "Next image" at bounding box center [1488, 376] width 12 height 23
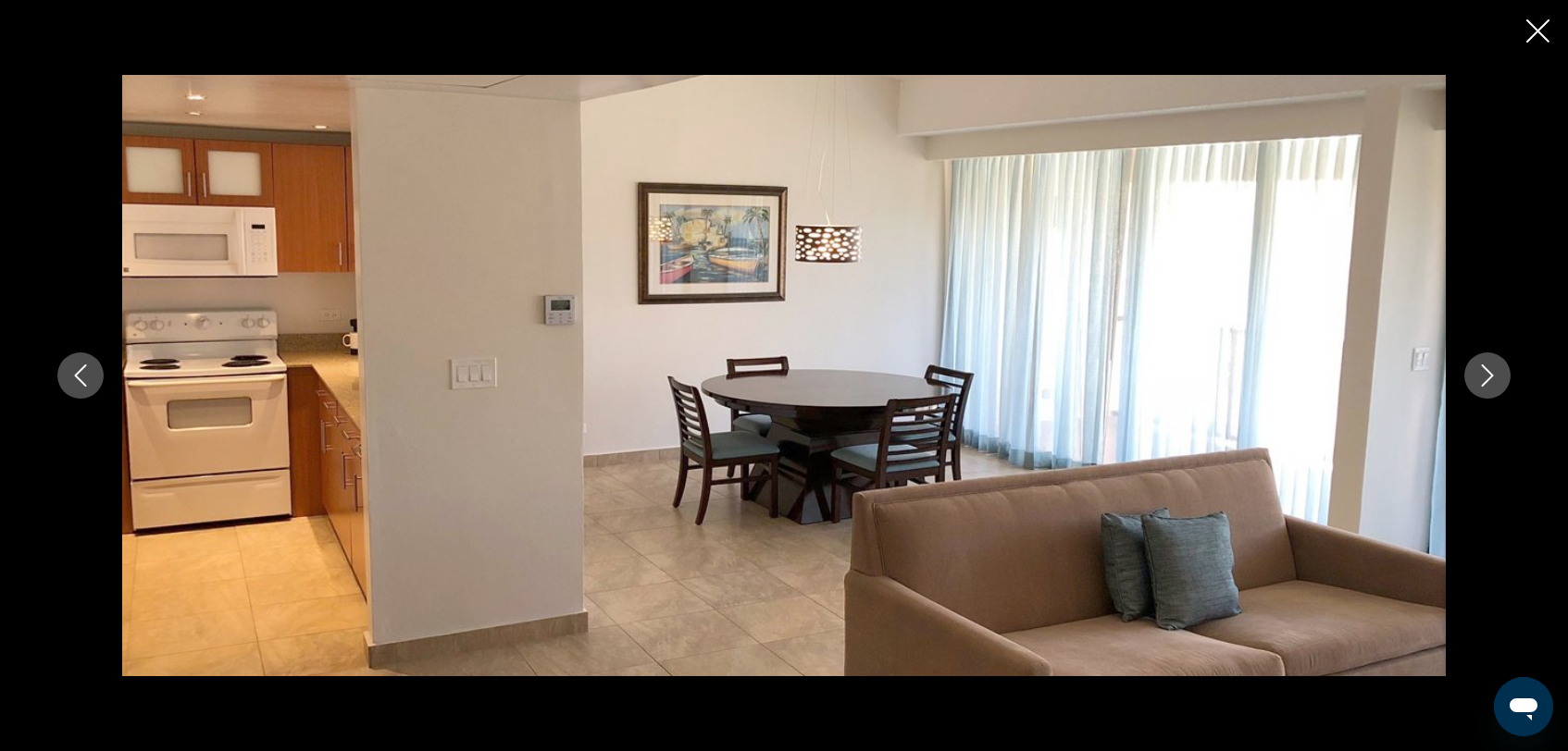
click at [1490, 377] on icon "Next image" at bounding box center [1488, 376] width 12 height 23
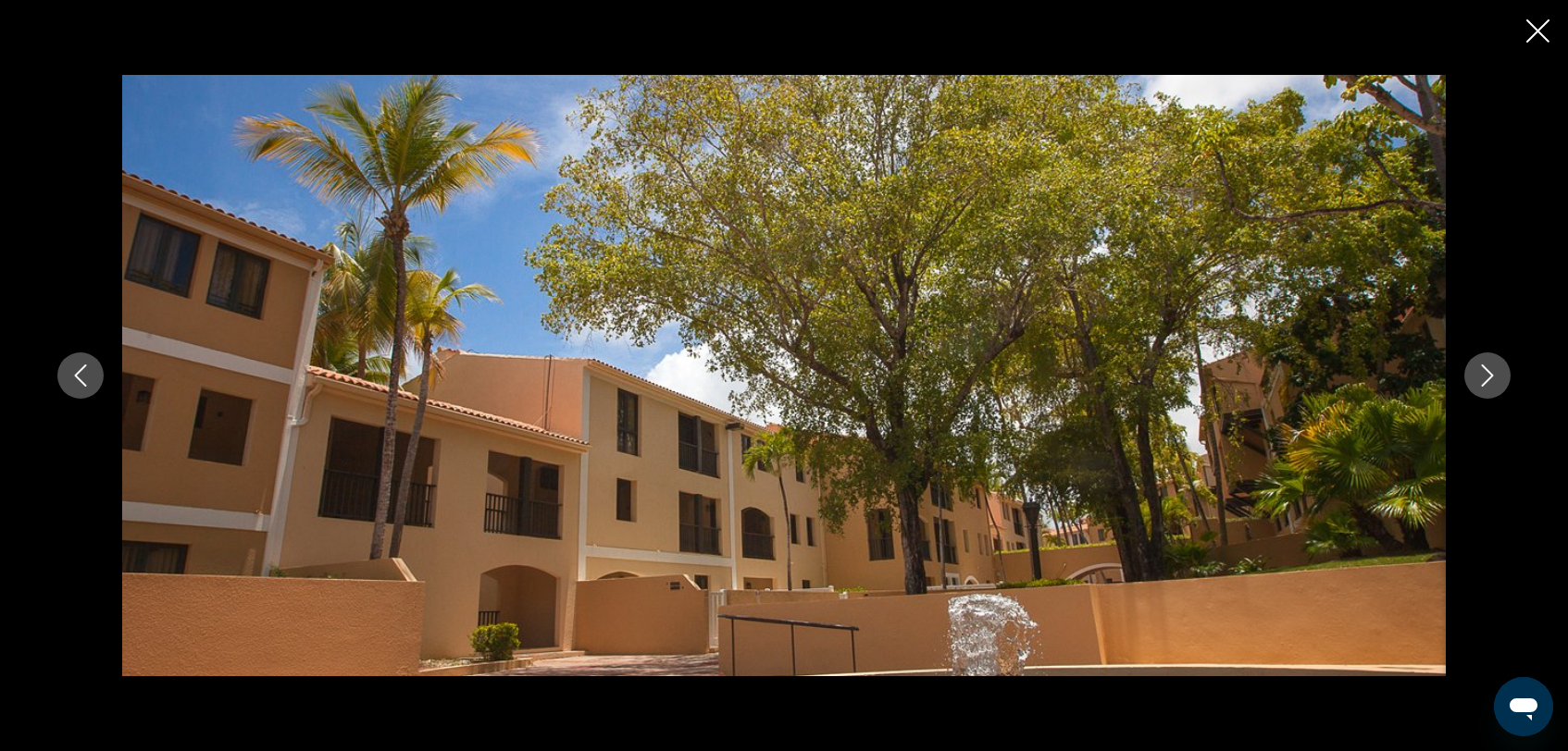
click at [1490, 377] on icon "Next image" at bounding box center [1488, 376] width 12 height 23
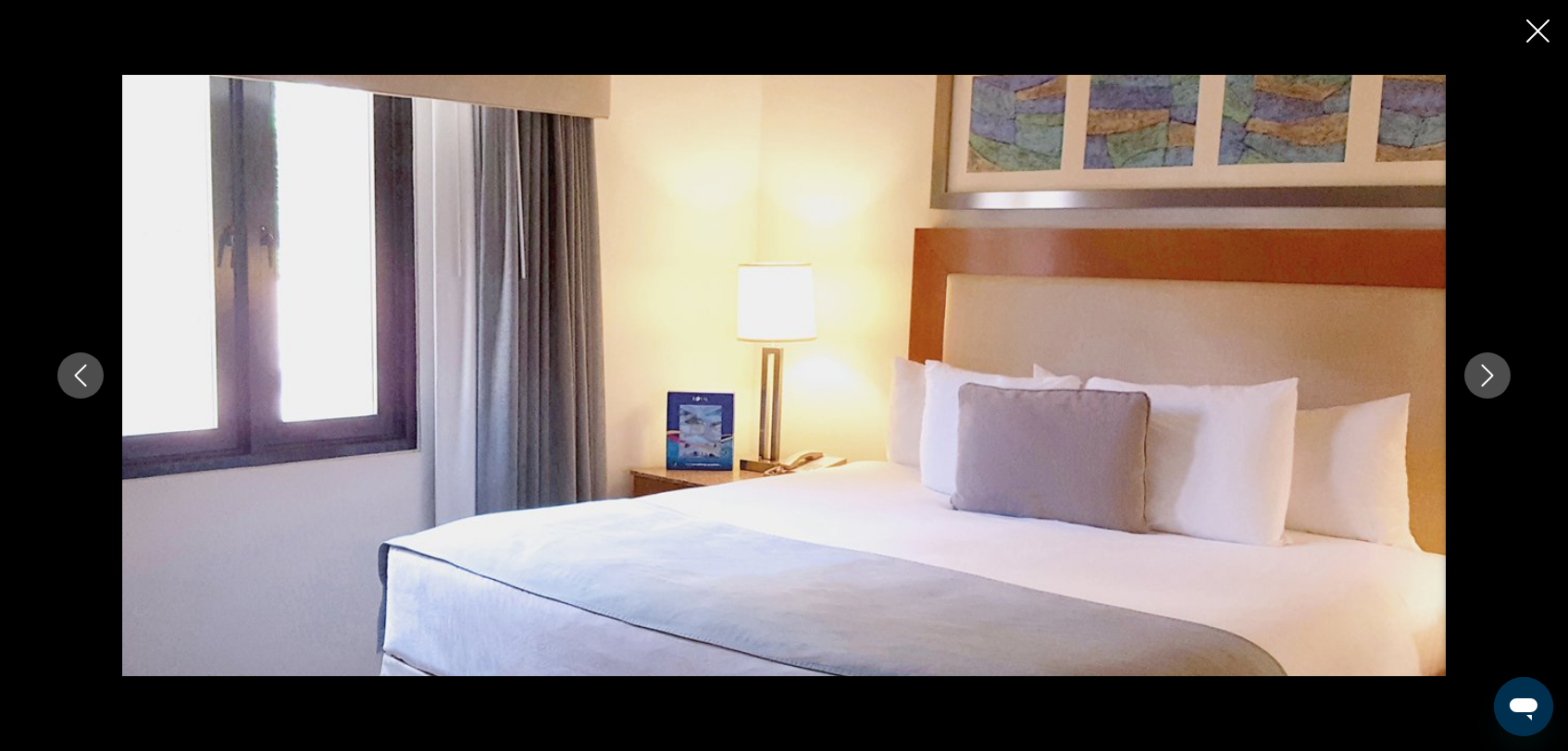
click at [1491, 375] on icon "Next image" at bounding box center [1488, 376] width 12 height 23
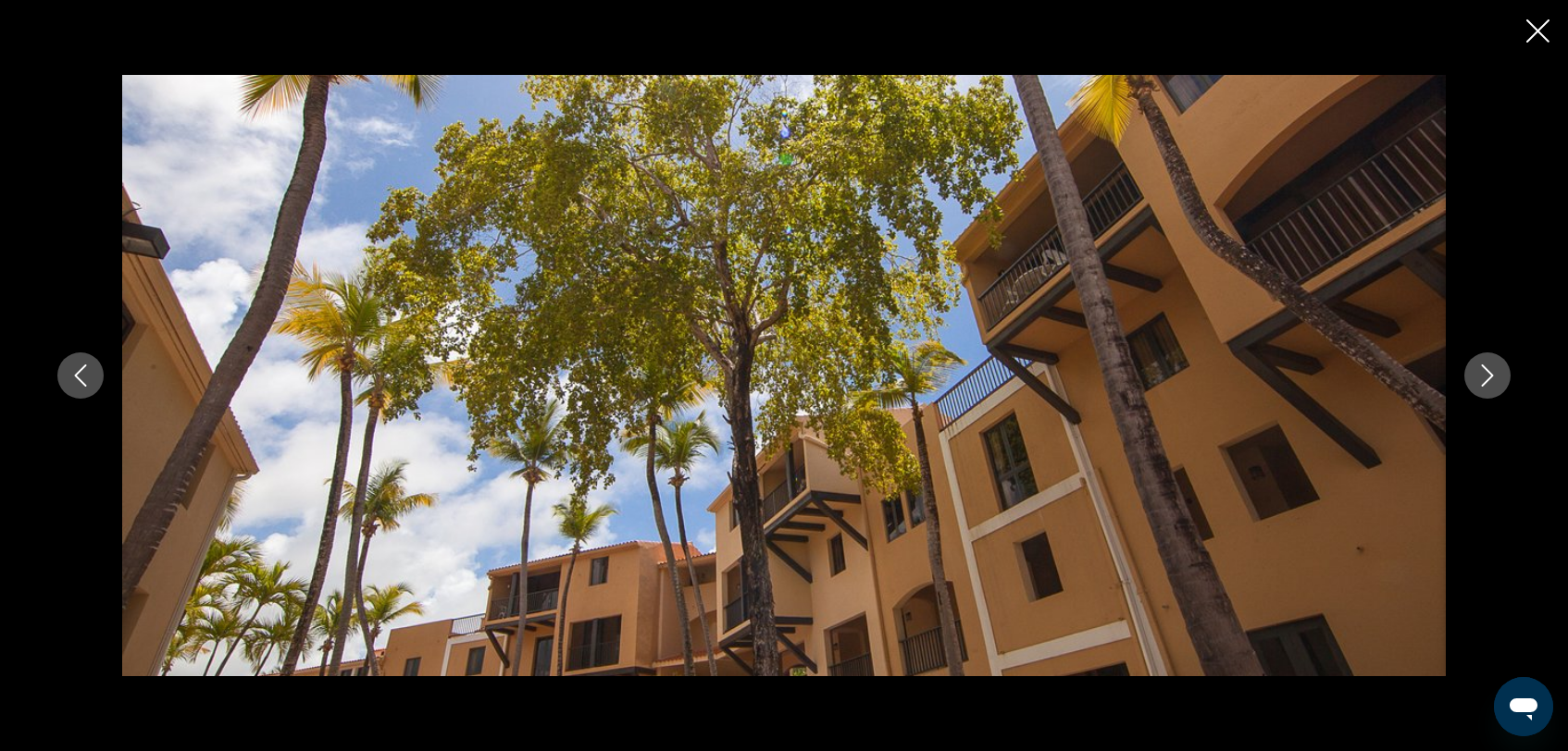
click at [1490, 376] on icon "Next image" at bounding box center [1488, 376] width 23 height 23
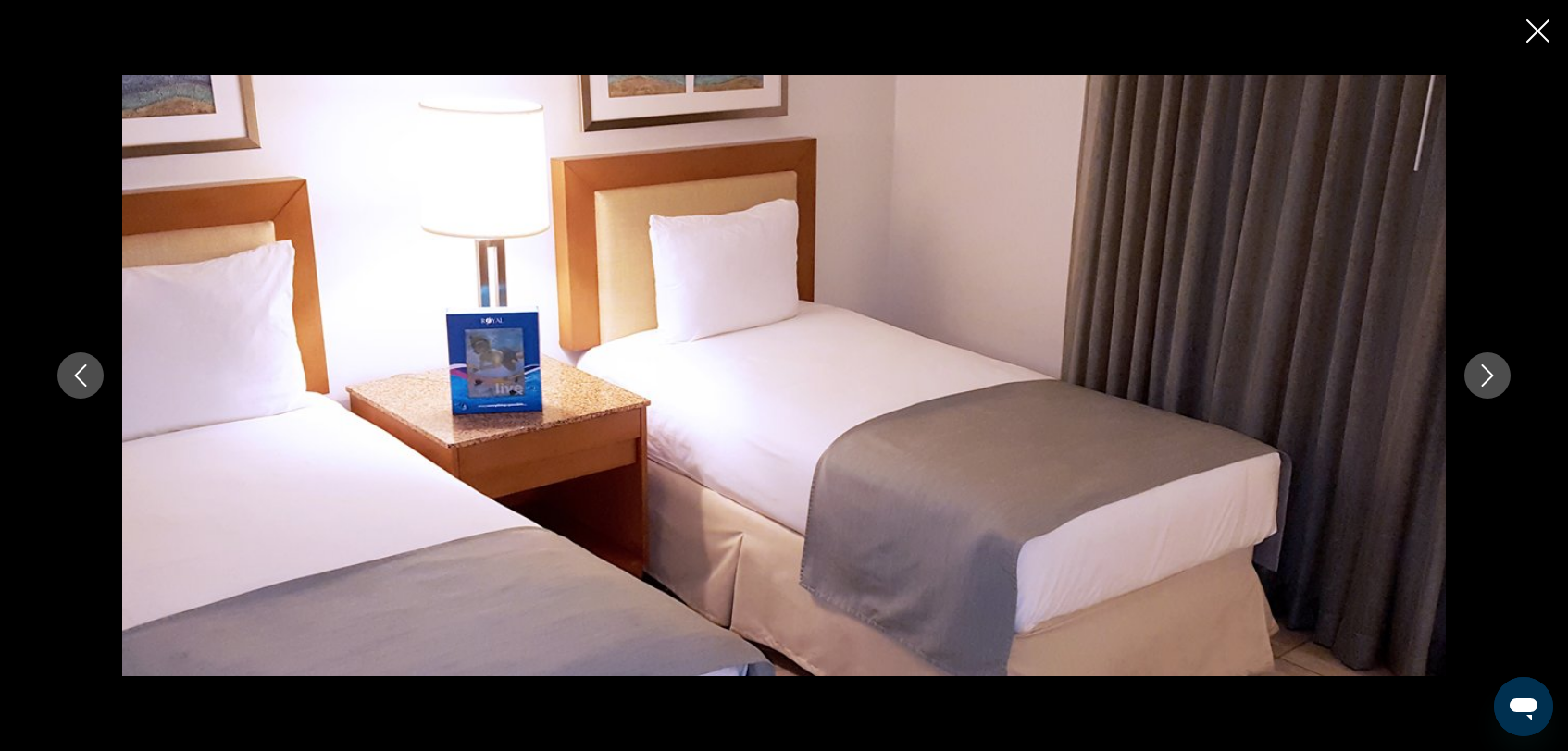
click at [1489, 375] on icon "Next image" at bounding box center [1488, 376] width 23 height 23
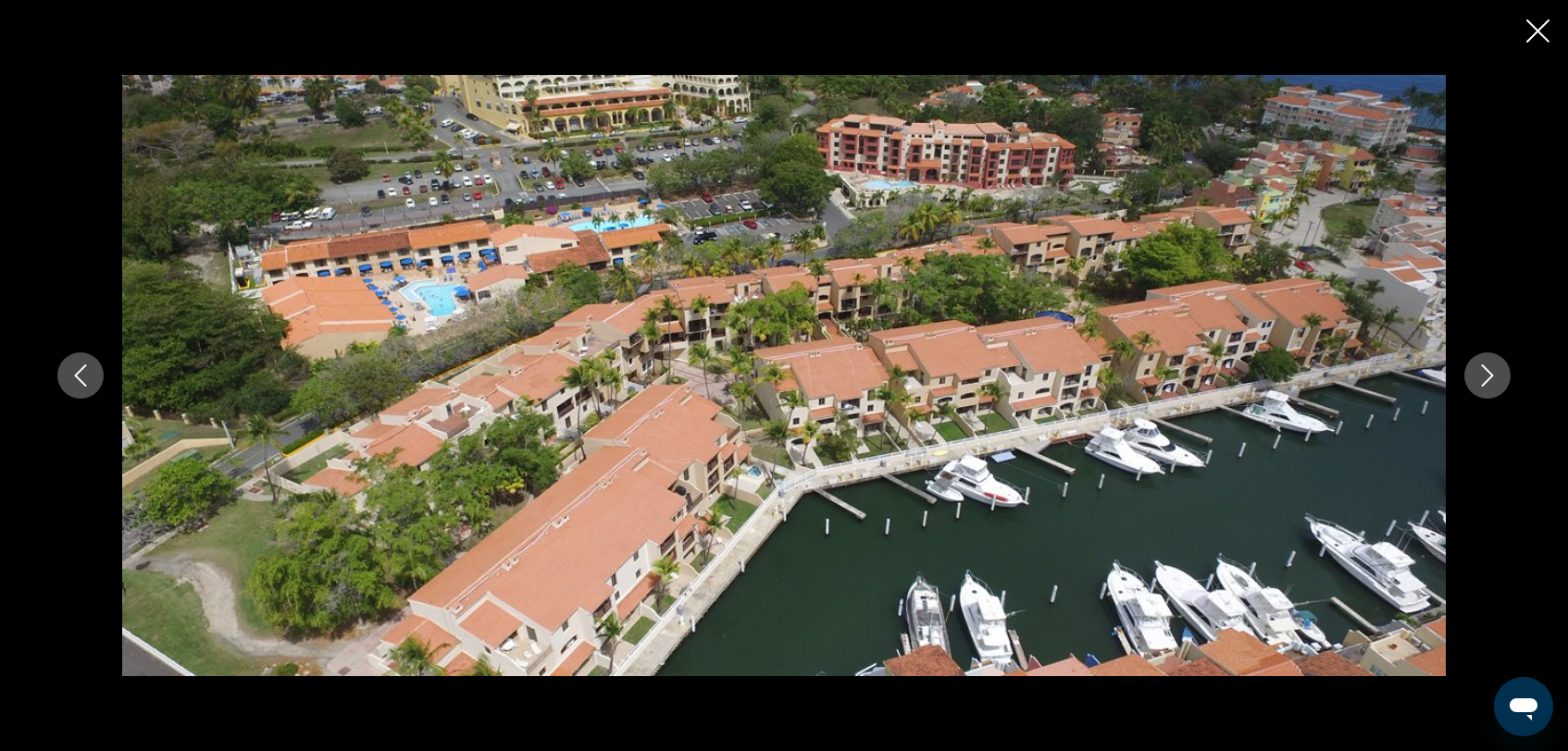
click at [1489, 375] on icon "Next image" at bounding box center [1488, 376] width 23 height 23
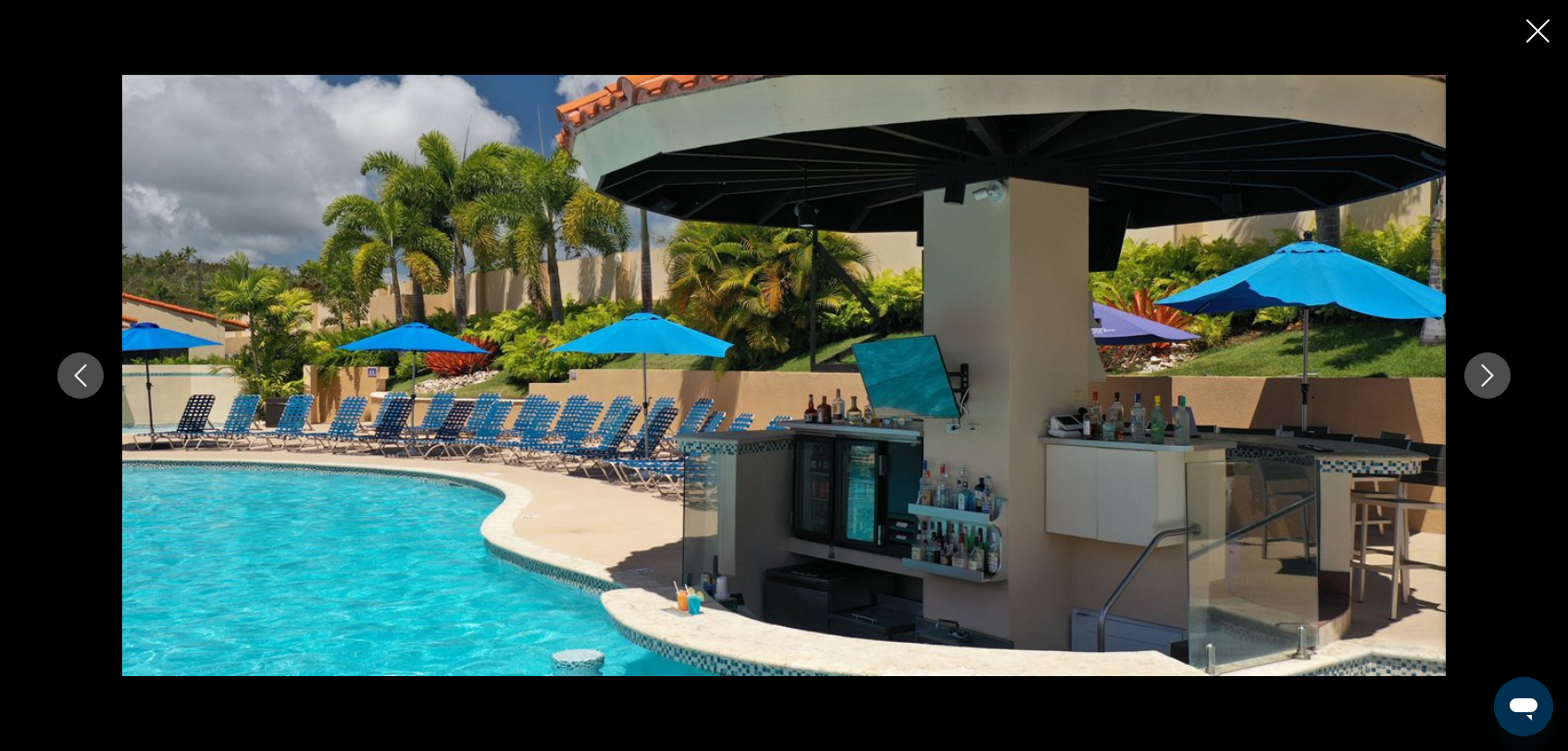
click at [1489, 376] on icon "Next image" at bounding box center [1488, 376] width 23 height 23
